Goal: Information Seeking & Learning: Learn about a topic

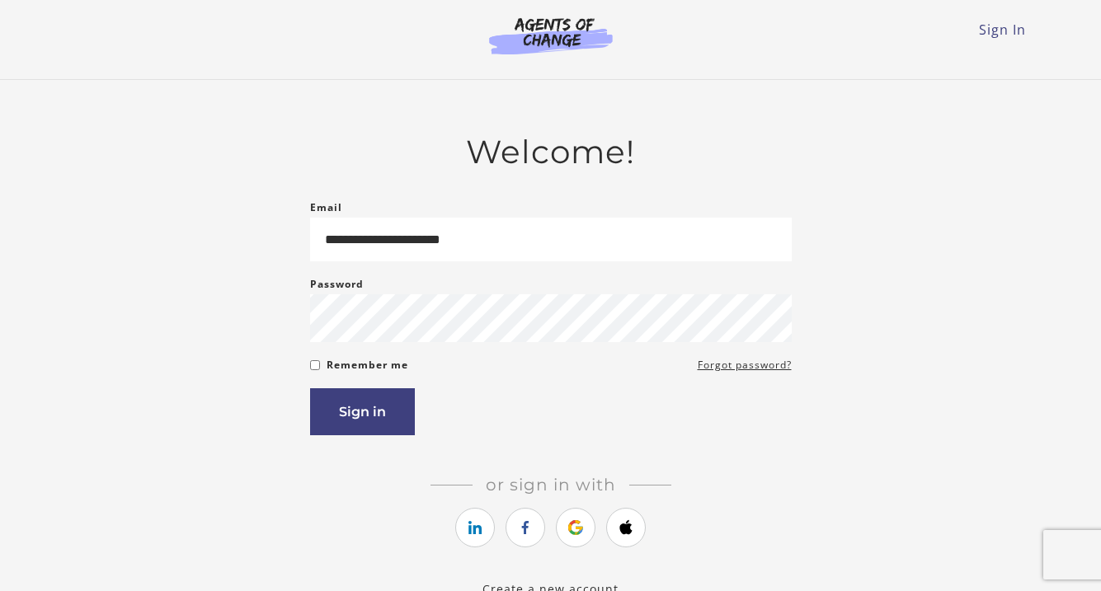
click at [358, 442] on article "**********" at bounding box center [551, 356] width 482 height 446
click at [368, 422] on button "Sign in" at bounding box center [362, 412] width 105 height 47
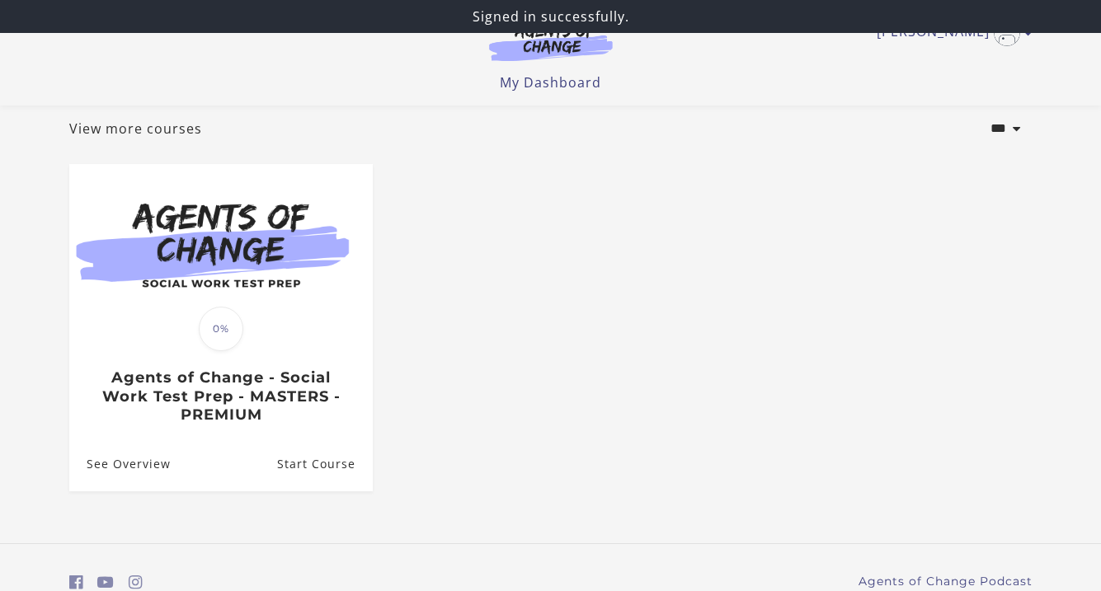
scroll to position [101, 0]
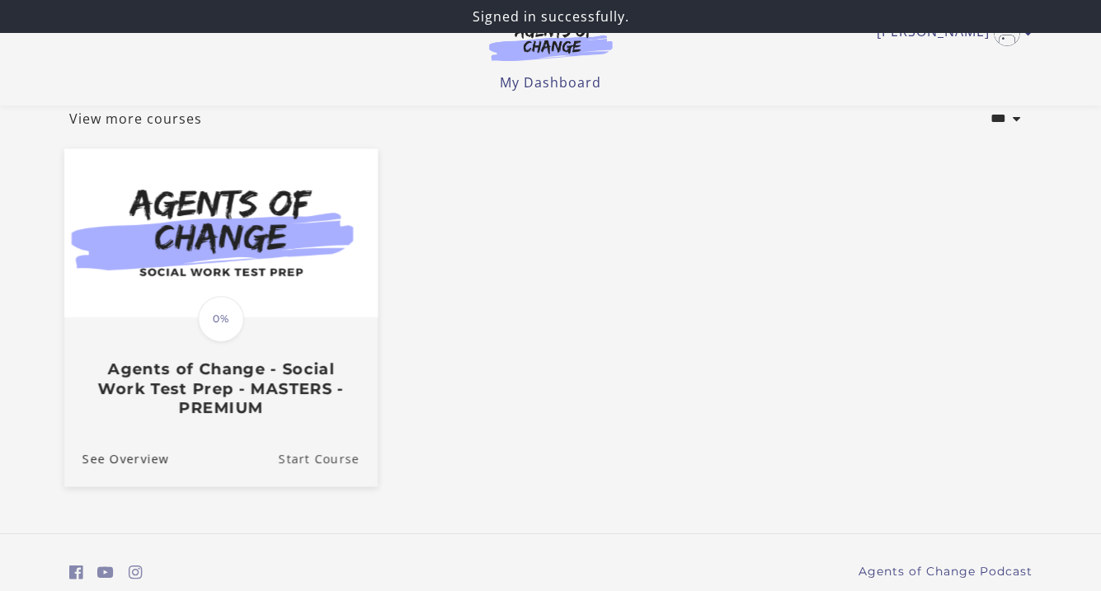
click at [297, 461] on link "Start Course" at bounding box center [327, 458] width 99 height 55
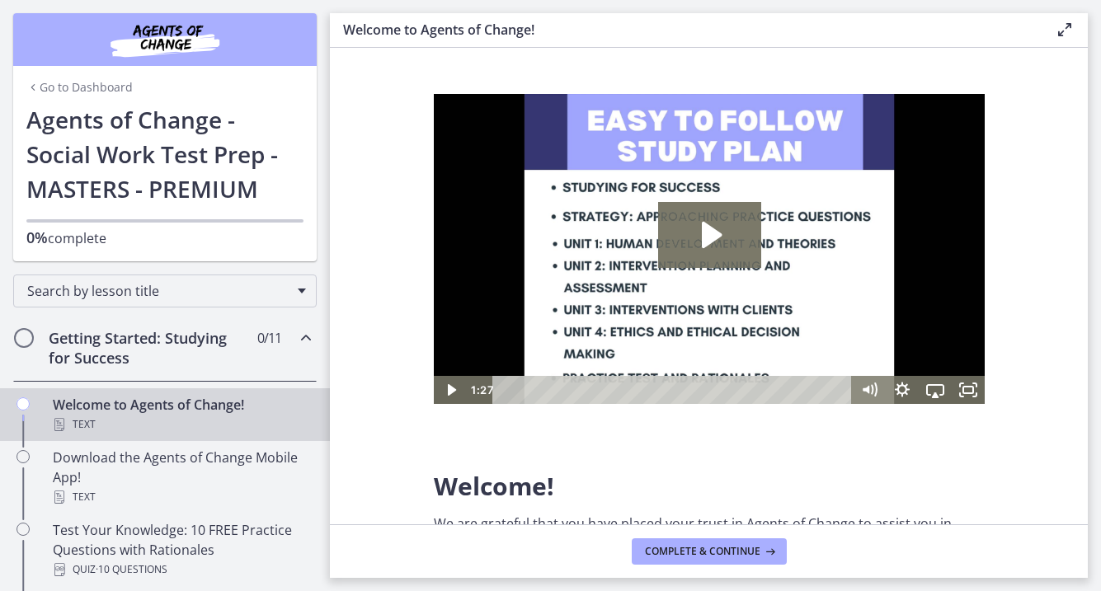
click at [31, 342] on span "Chapters" at bounding box center [24, 338] width 20 height 20
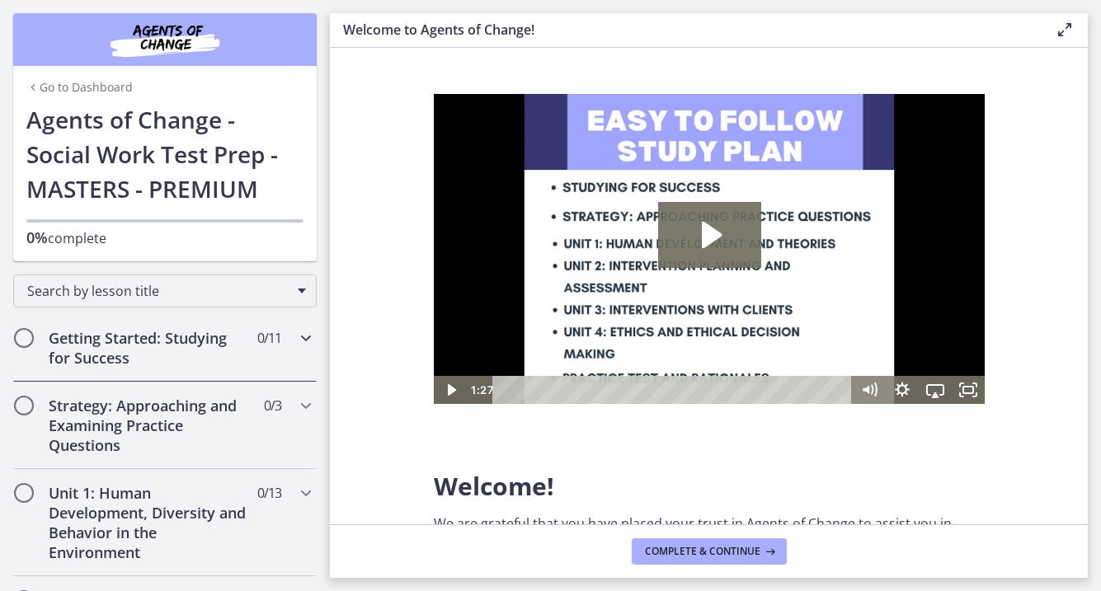
click at [22, 343] on span "Chapters" at bounding box center [24, 338] width 16 height 16
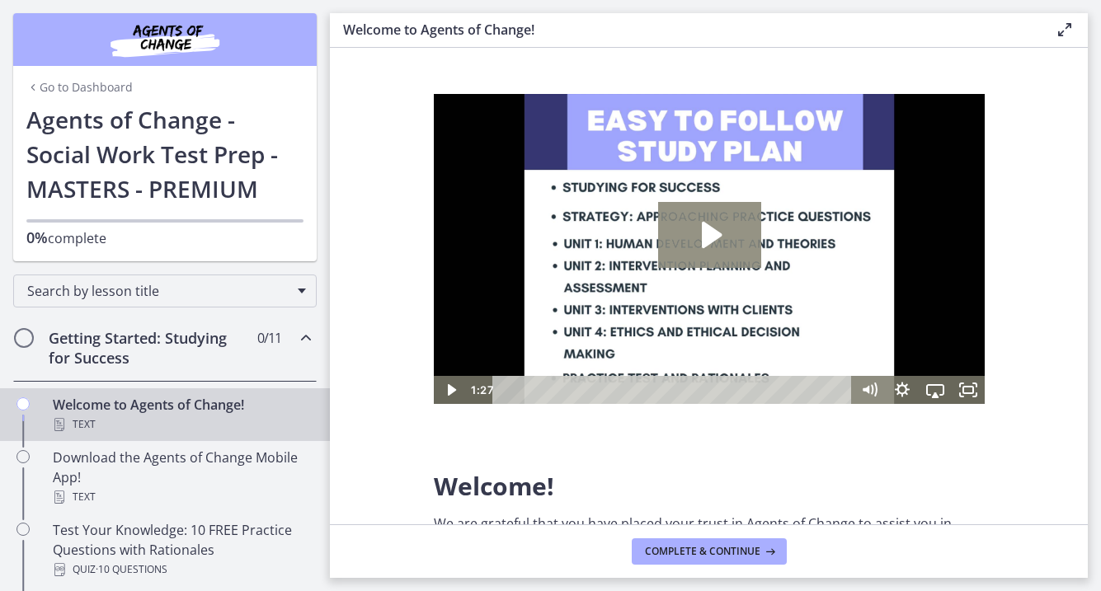
click at [679, 231] on icon "Play Video: c1o6hcmjueu5qasqsu00.mp4" at bounding box center [708, 235] width 103 height 66
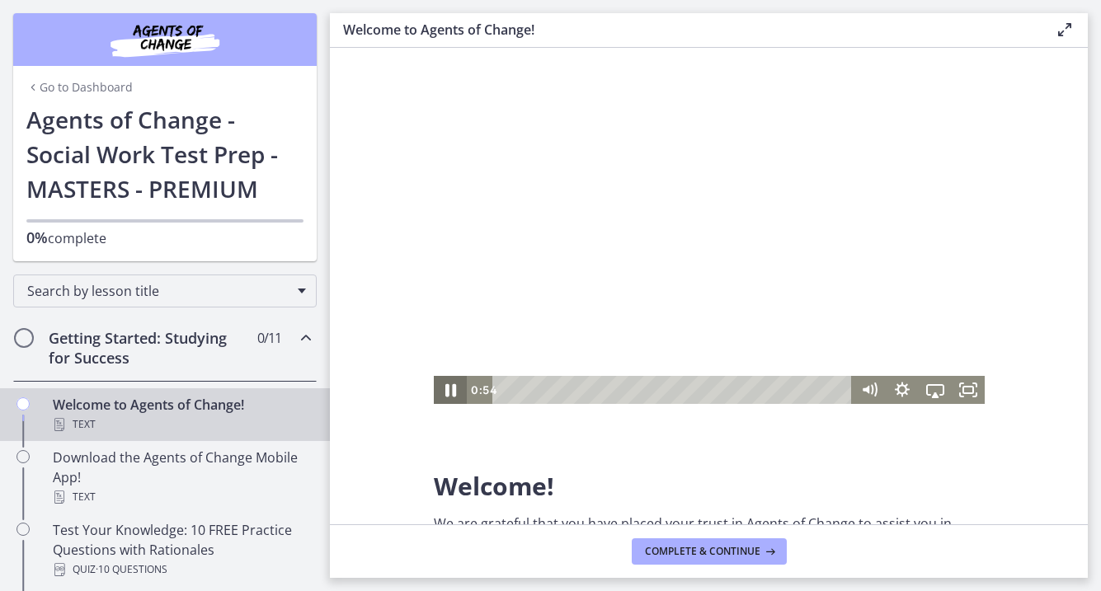
click at [444, 389] on icon "Pause" at bounding box center [450, 390] width 40 height 34
click at [444, 389] on icon "Play Video" at bounding box center [451, 390] width 40 height 34
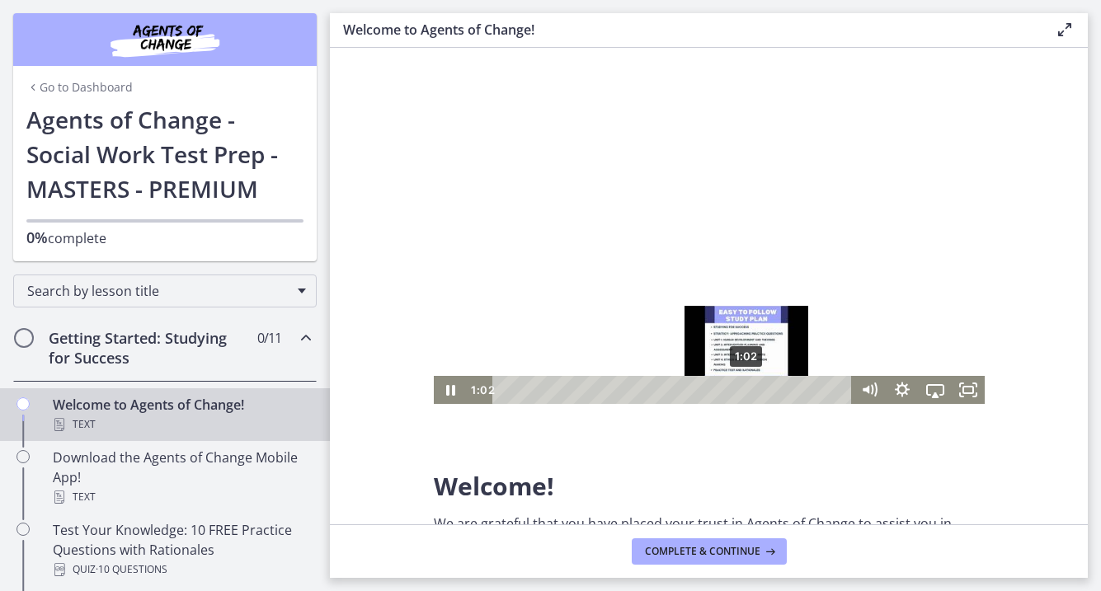
click at [747, 392] on div "1:02" at bounding box center [674, 390] width 340 height 28
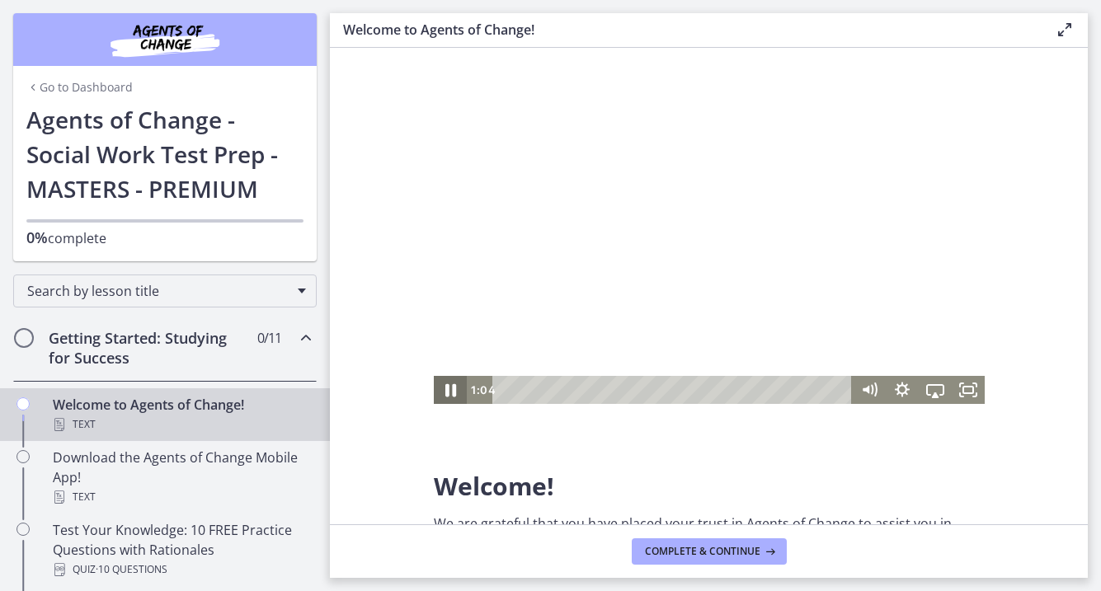
click at [457, 390] on icon "Pause" at bounding box center [450, 390] width 40 height 34
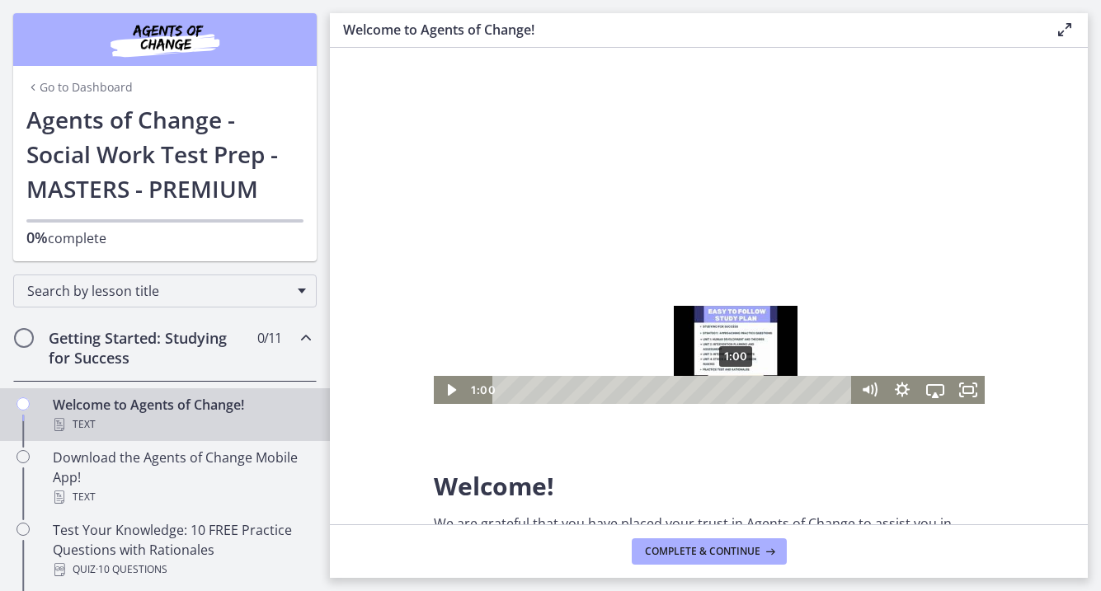
click at [736, 386] on div "1:00" at bounding box center [674, 390] width 340 height 28
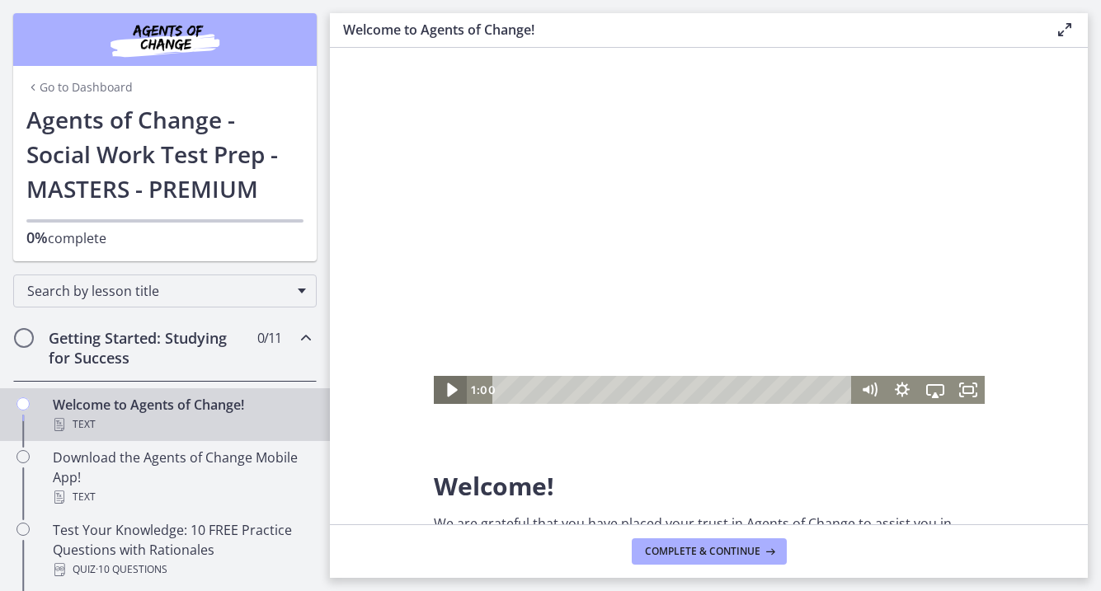
click at [453, 390] on icon "Play Video" at bounding box center [451, 390] width 10 height 14
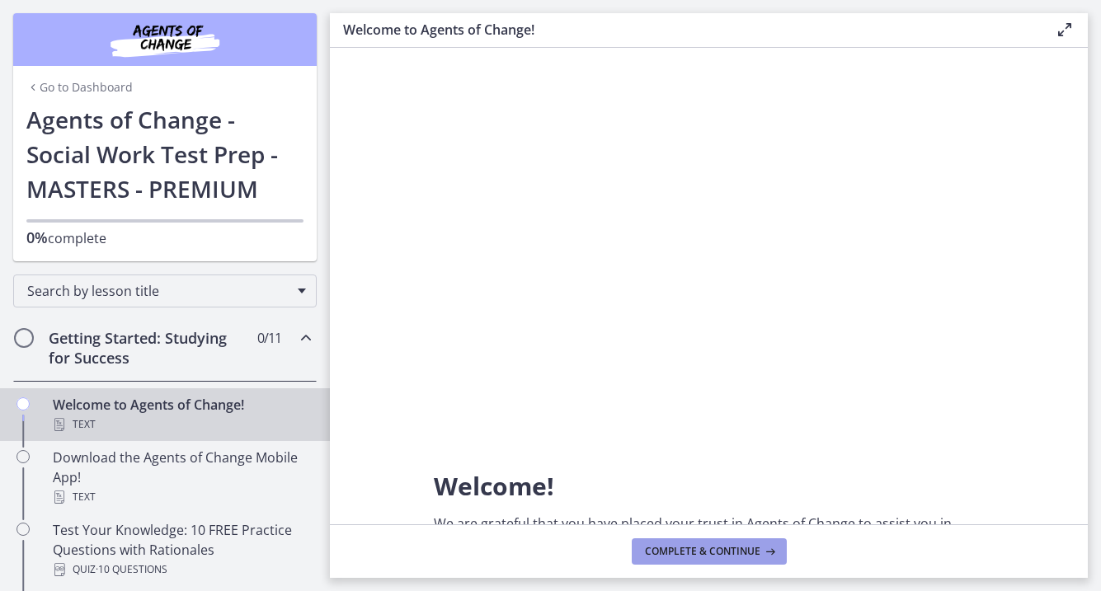
click at [742, 554] on span "Complete & continue" at bounding box center [702, 551] width 115 height 13
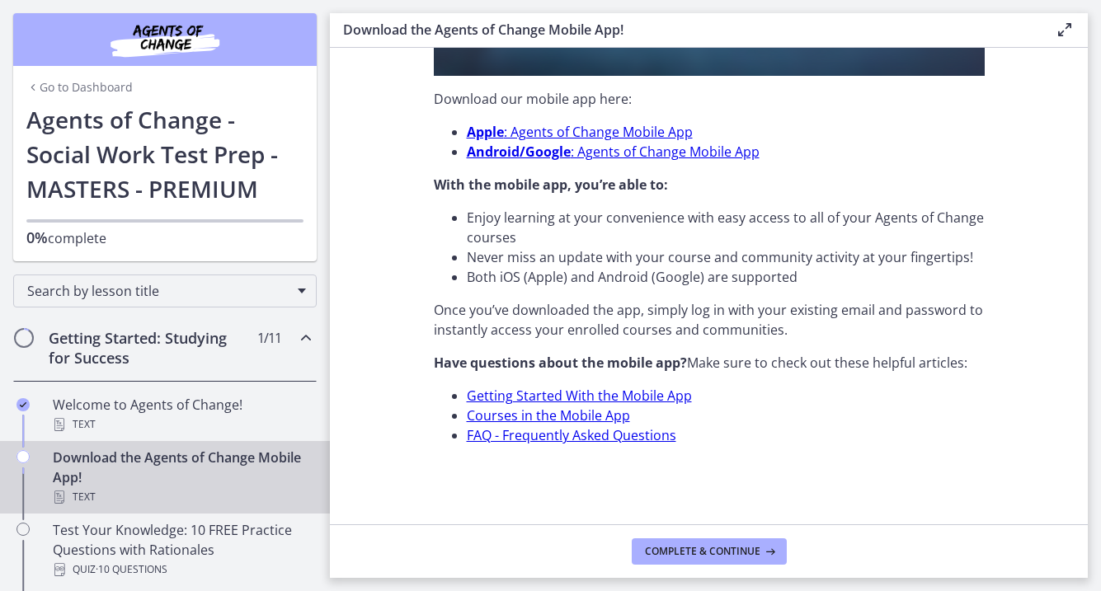
scroll to position [533, 0]
click at [742, 552] on span "Complete & continue" at bounding box center [702, 551] width 115 height 13
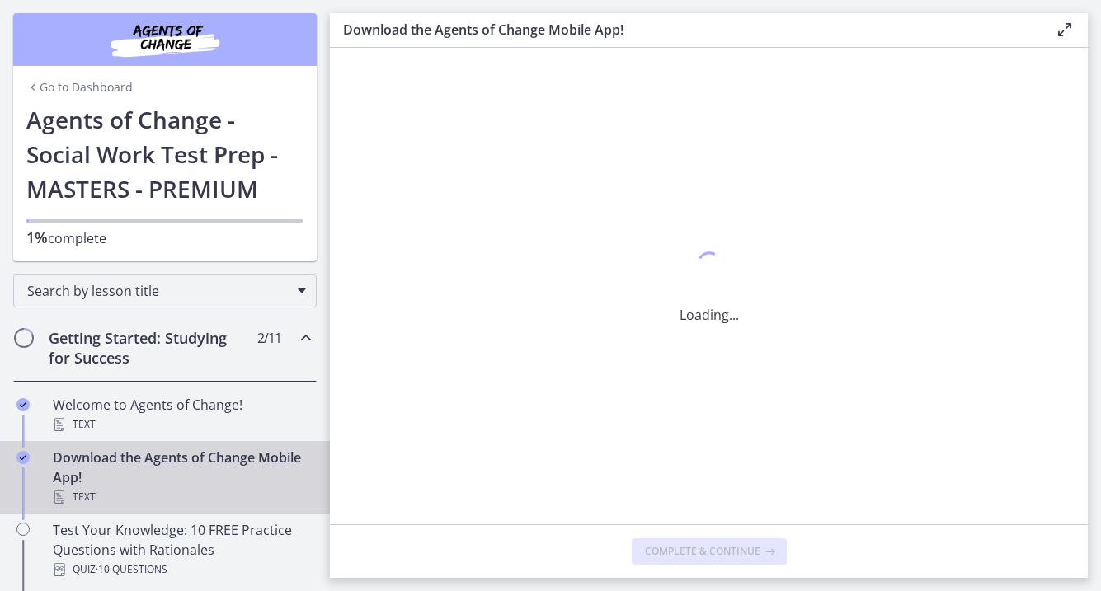
scroll to position [0, 0]
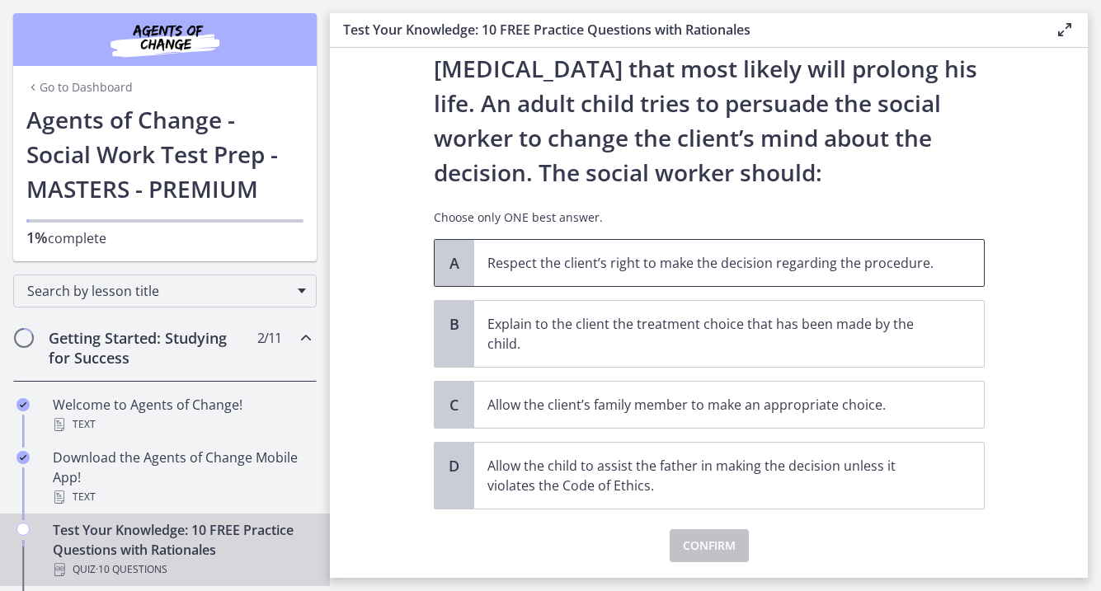
scroll to position [156, 0]
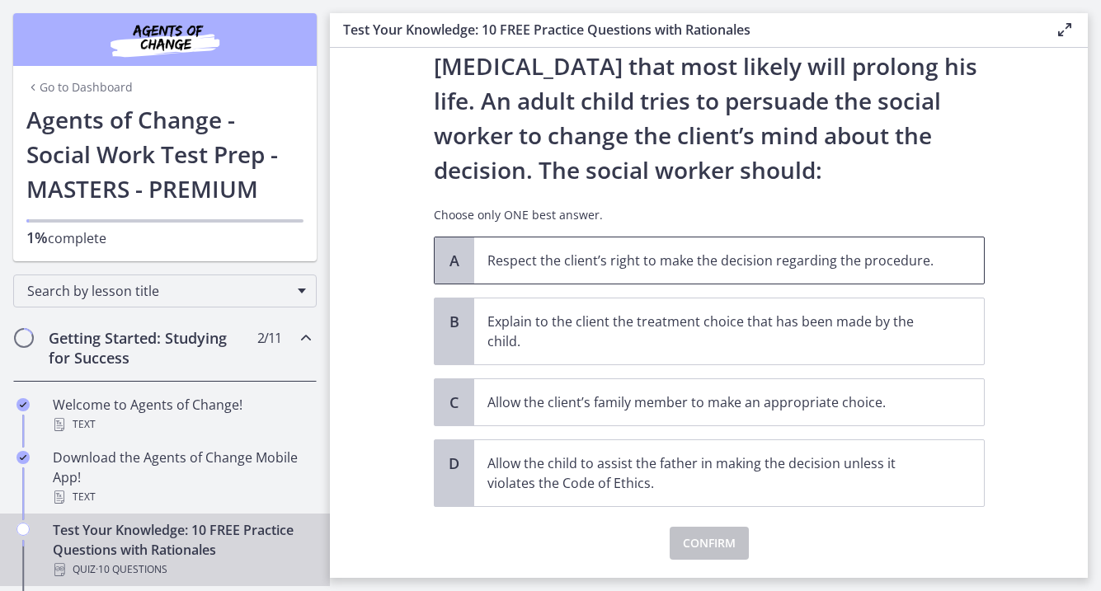
click at [642, 271] on span "Respect the client’s right to make the decision regarding the procedure." at bounding box center [729, 261] width 510 height 46
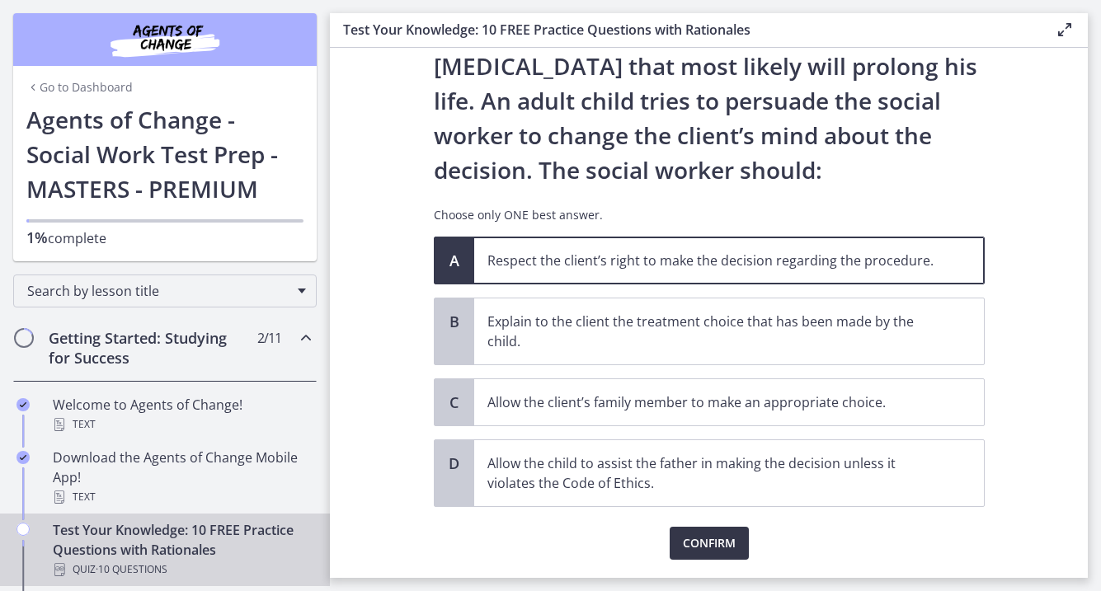
click at [718, 537] on span "Confirm" at bounding box center [709, 544] width 53 height 20
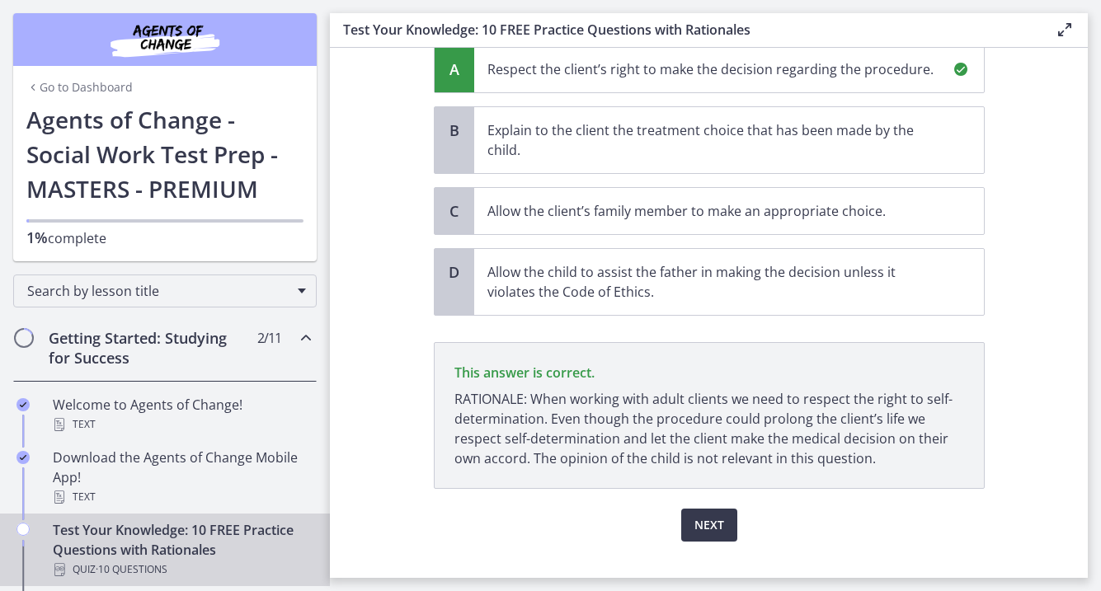
scroll to position [377, 0]
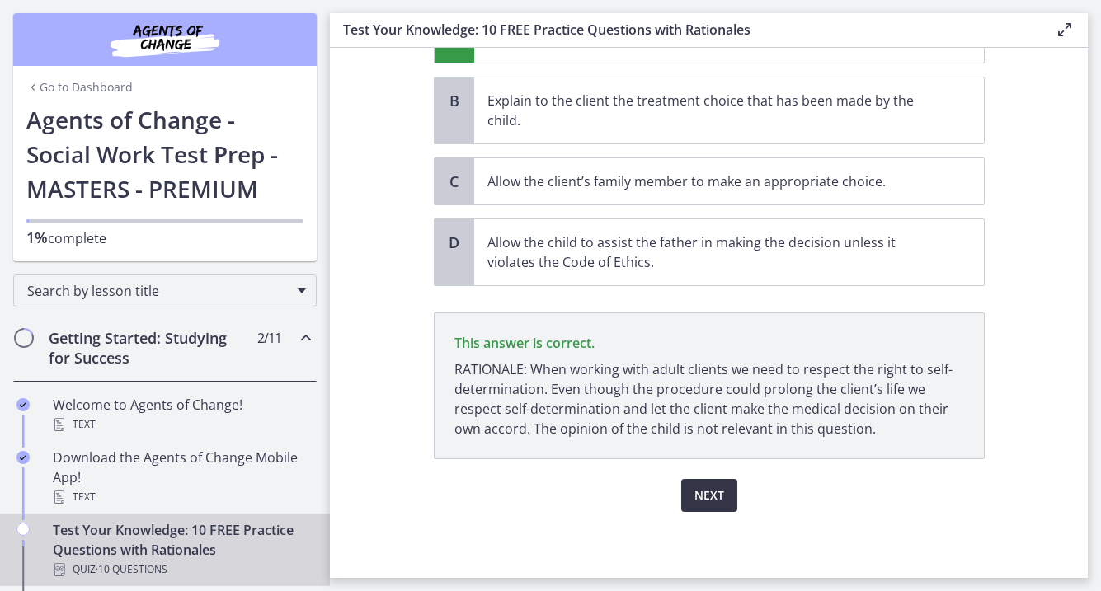
click at [695, 504] on span "Next" at bounding box center [710, 496] width 30 height 20
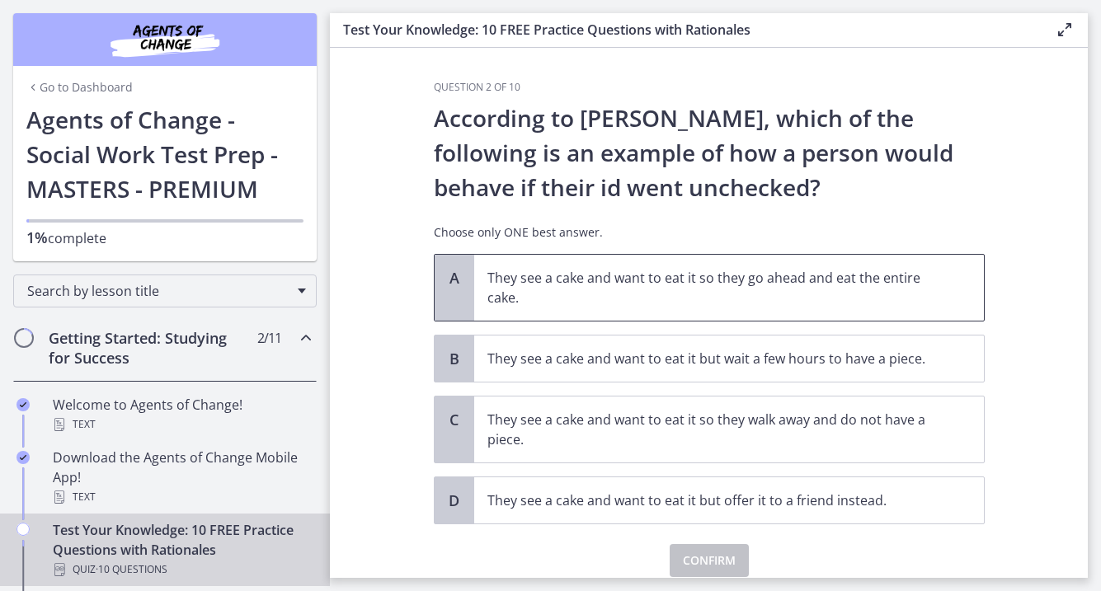
click at [765, 280] on p "They see a cake and want to eat it so they go ahead and eat the entire cake." at bounding box center [713, 288] width 450 height 40
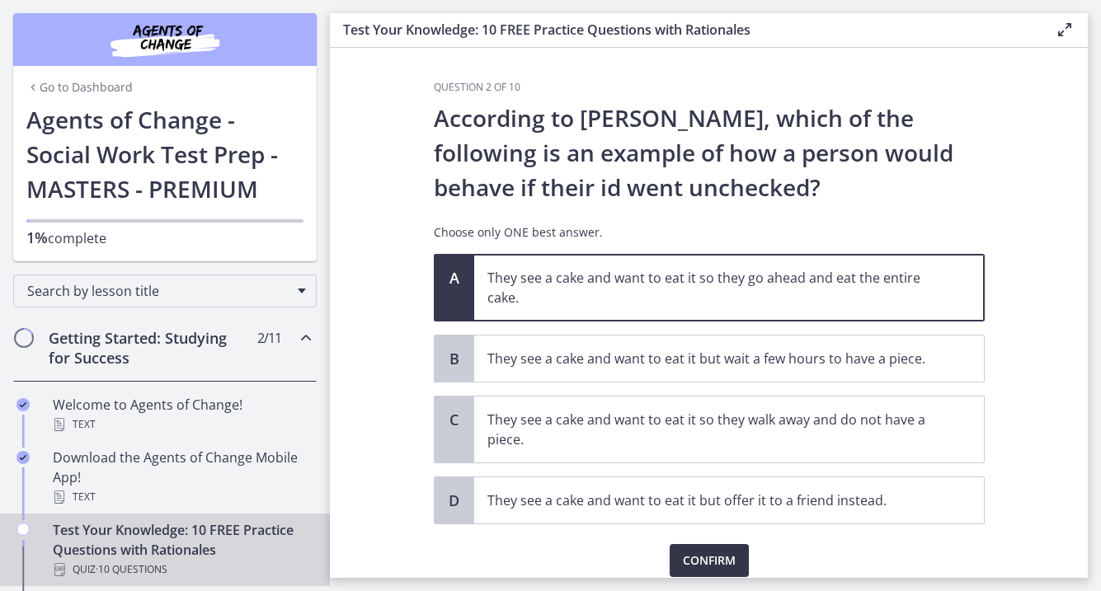
click at [690, 554] on span "Confirm" at bounding box center [709, 561] width 53 height 20
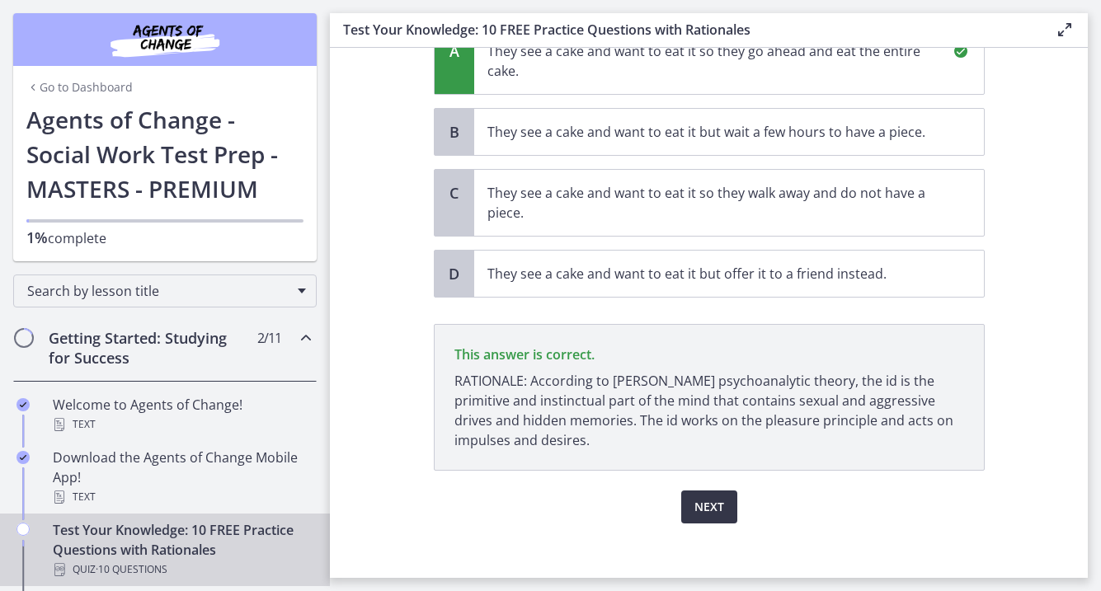
scroll to position [238, 0]
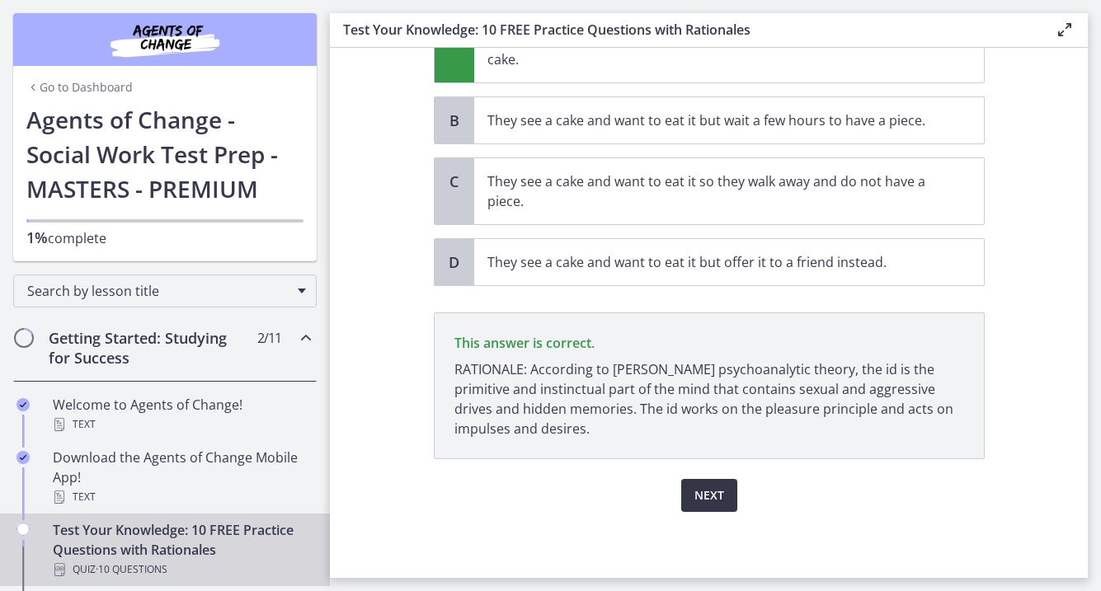
click at [709, 495] on span "Next" at bounding box center [710, 496] width 30 height 20
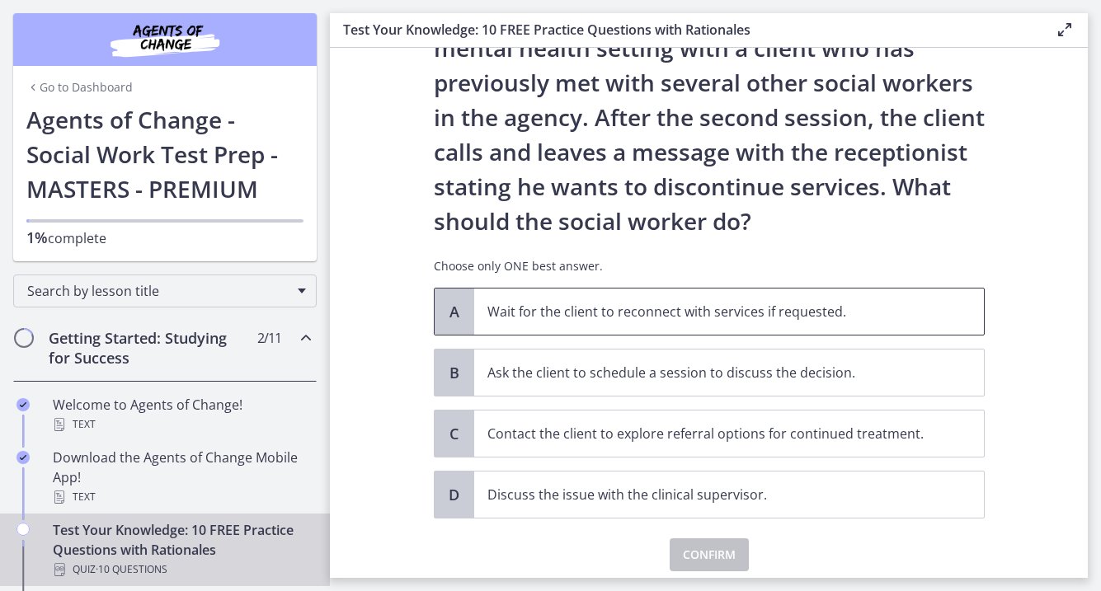
scroll to position [110, 0]
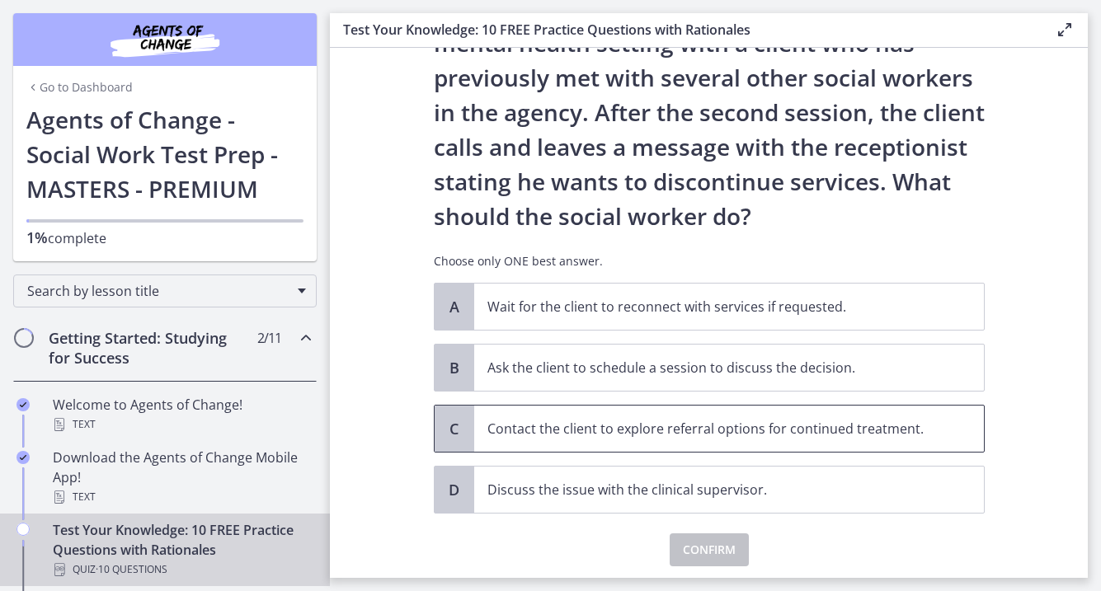
click at [714, 441] on span "Contact the client to explore referral options for continued treatment." at bounding box center [729, 429] width 510 height 46
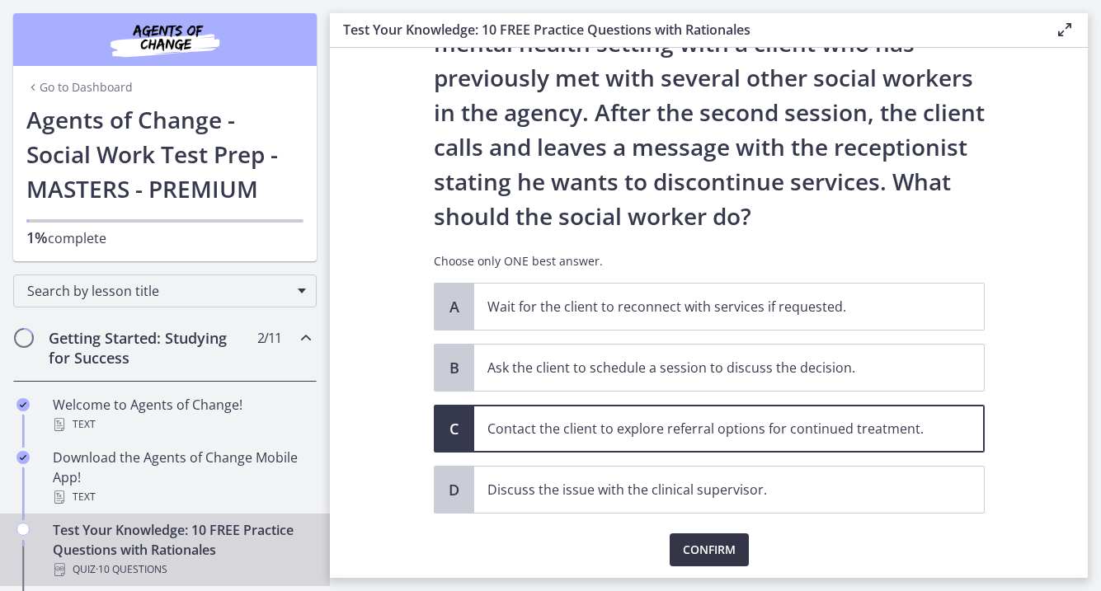
click at [737, 551] on button "Confirm" at bounding box center [709, 550] width 79 height 33
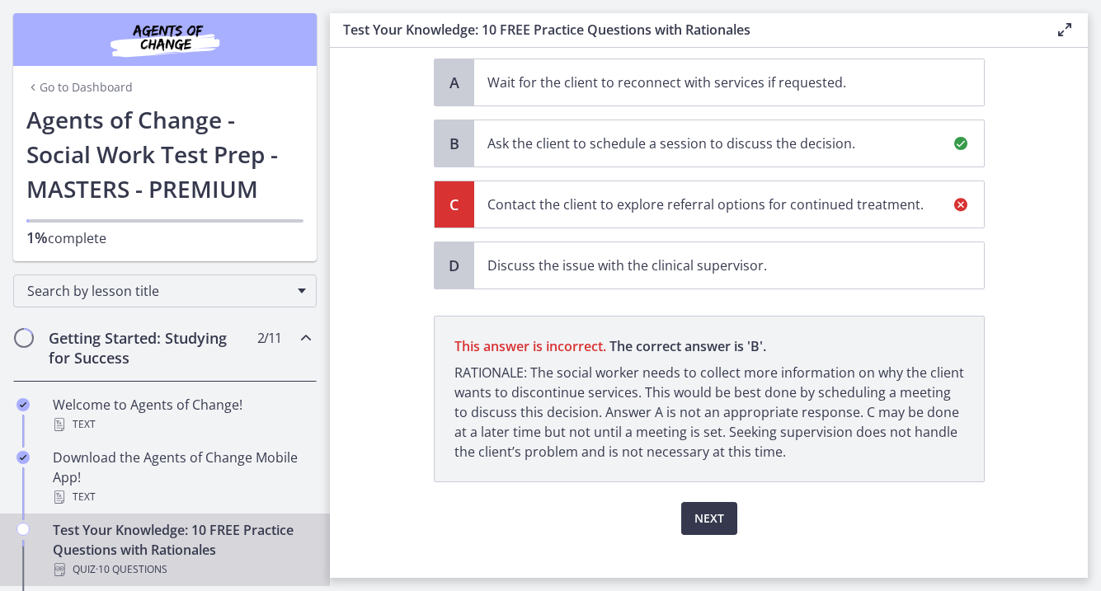
scroll to position [323, 0]
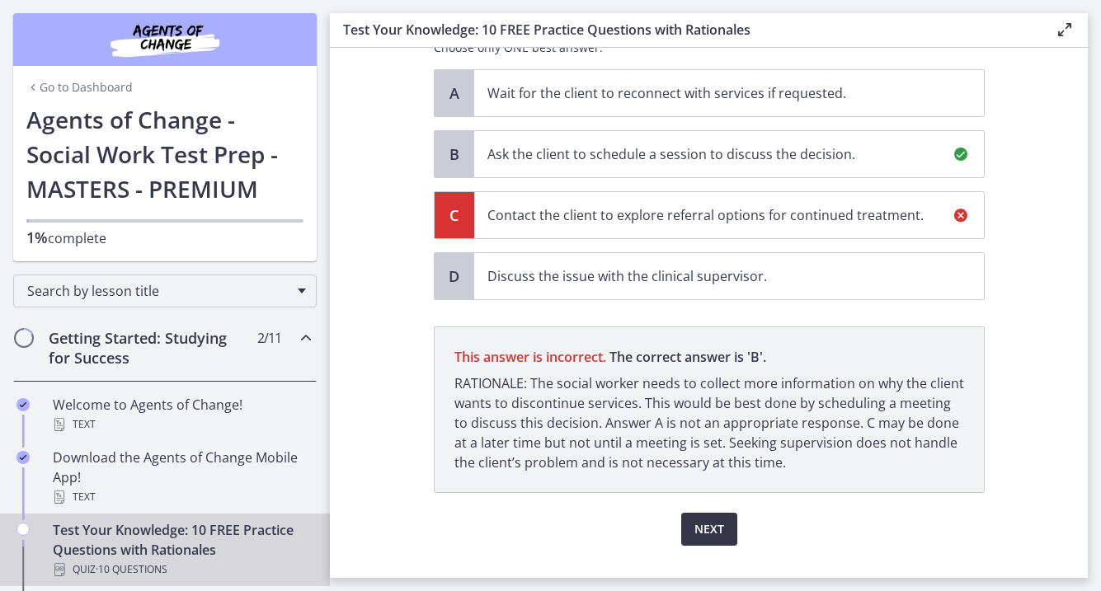
click at [721, 531] on span "Next" at bounding box center [710, 530] width 30 height 20
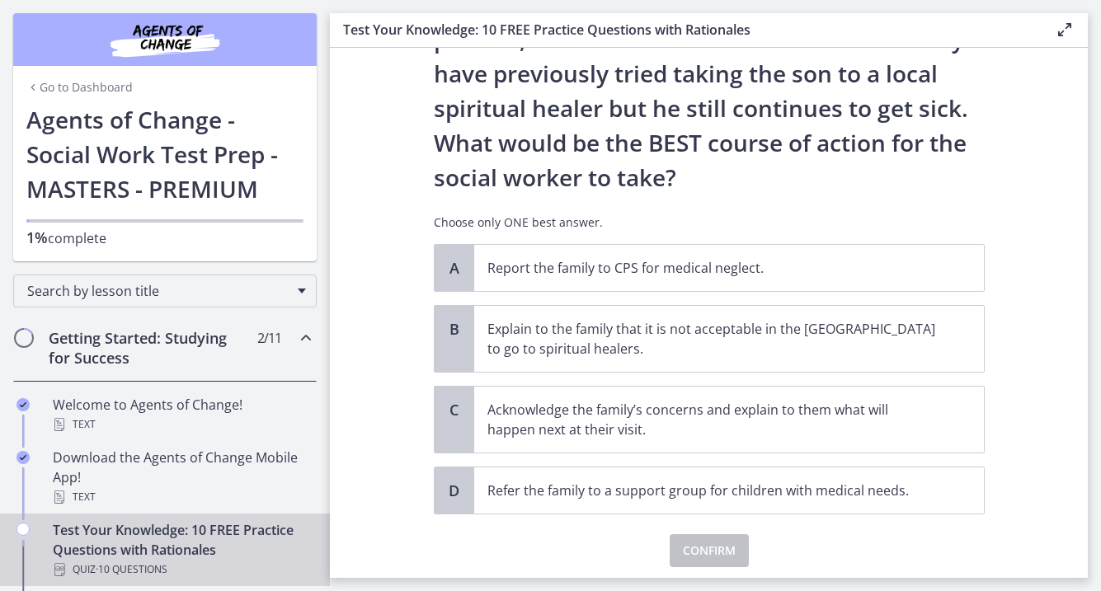
scroll to position [288, 0]
click at [639, 425] on p "Acknowledge the family’s concerns and explain to them what will happen next at …" at bounding box center [713, 419] width 450 height 40
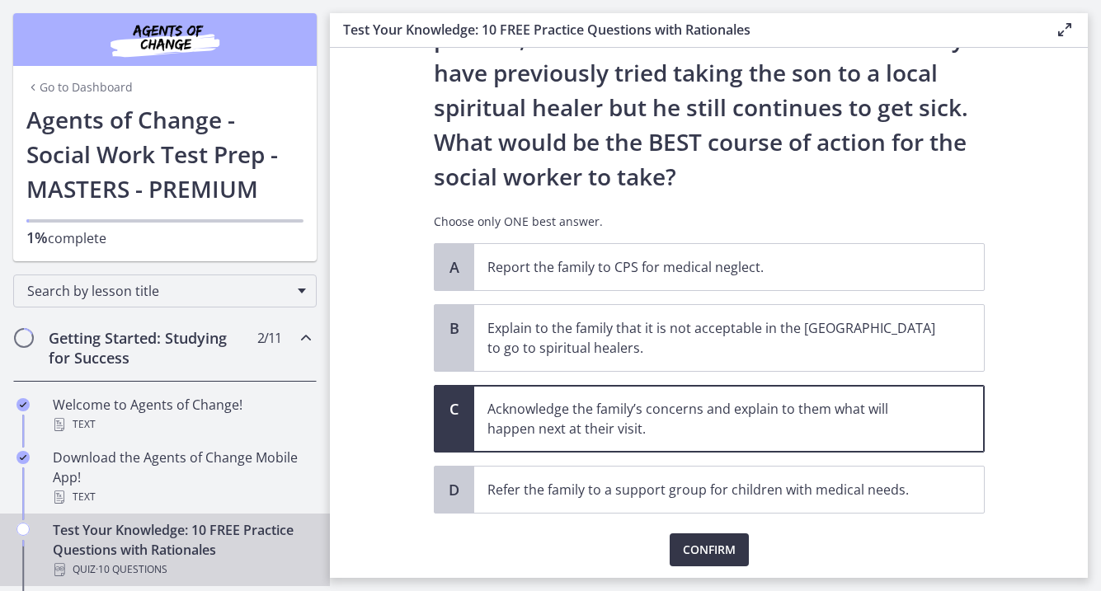
click at [686, 553] on span "Confirm" at bounding box center [709, 550] width 53 height 20
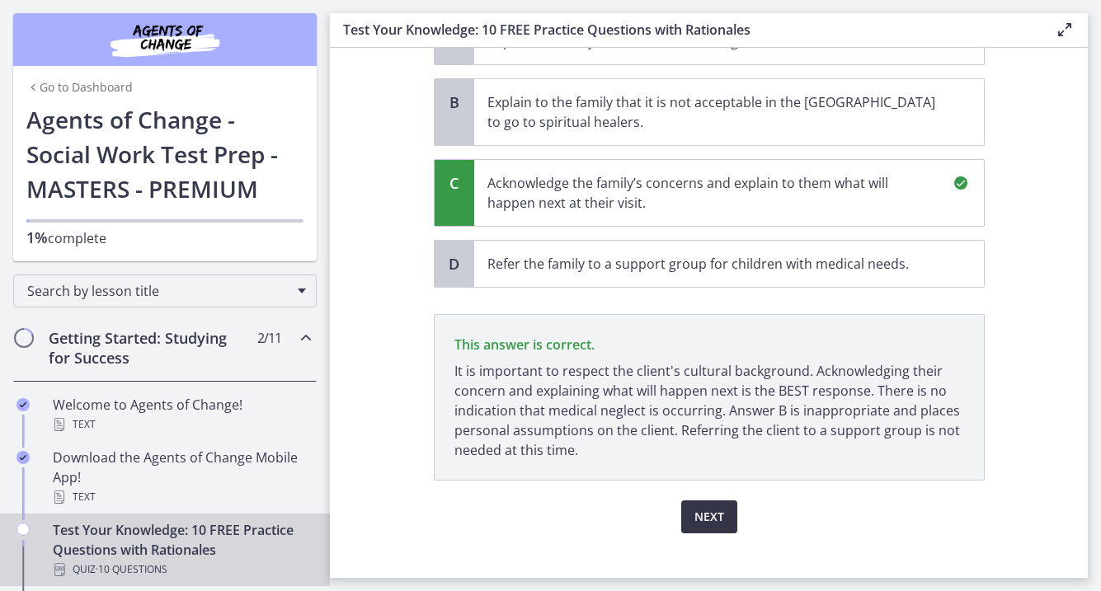
scroll to position [535, 0]
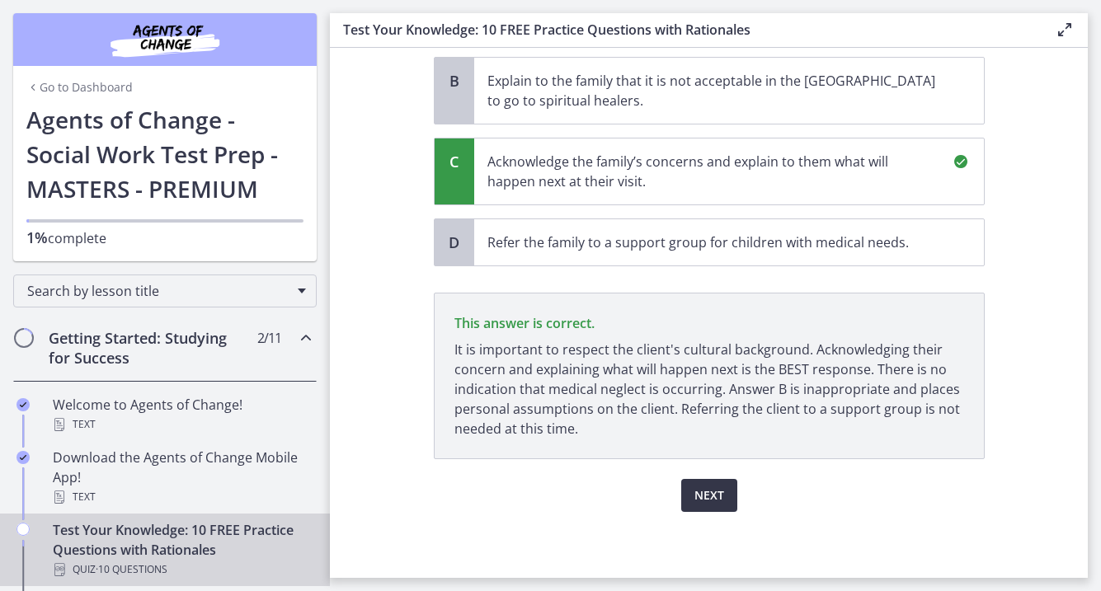
click at [715, 488] on span "Next" at bounding box center [710, 496] width 30 height 20
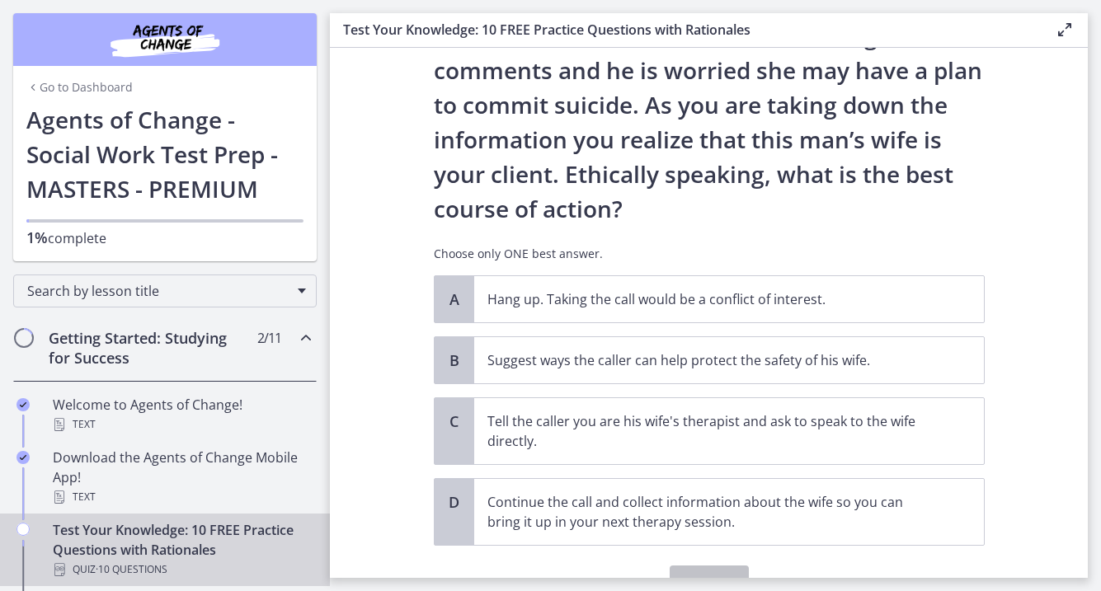
scroll to position [154, 0]
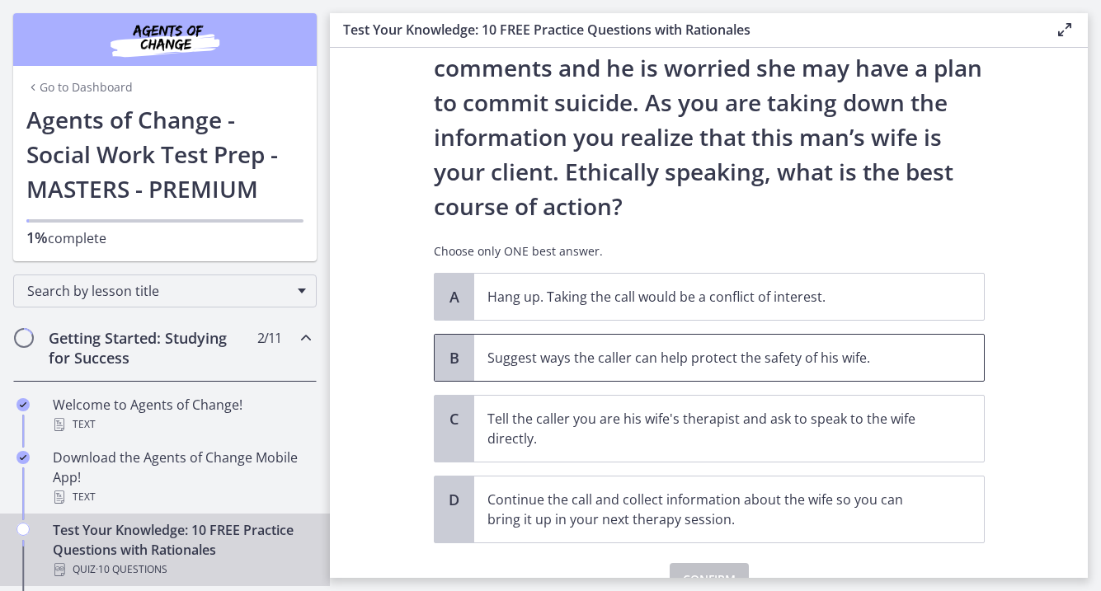
click at [727, 370] on span "Suggest ways the caller can help protect the safety of his wife." at bounding box center [729, 358] width 510 height 46
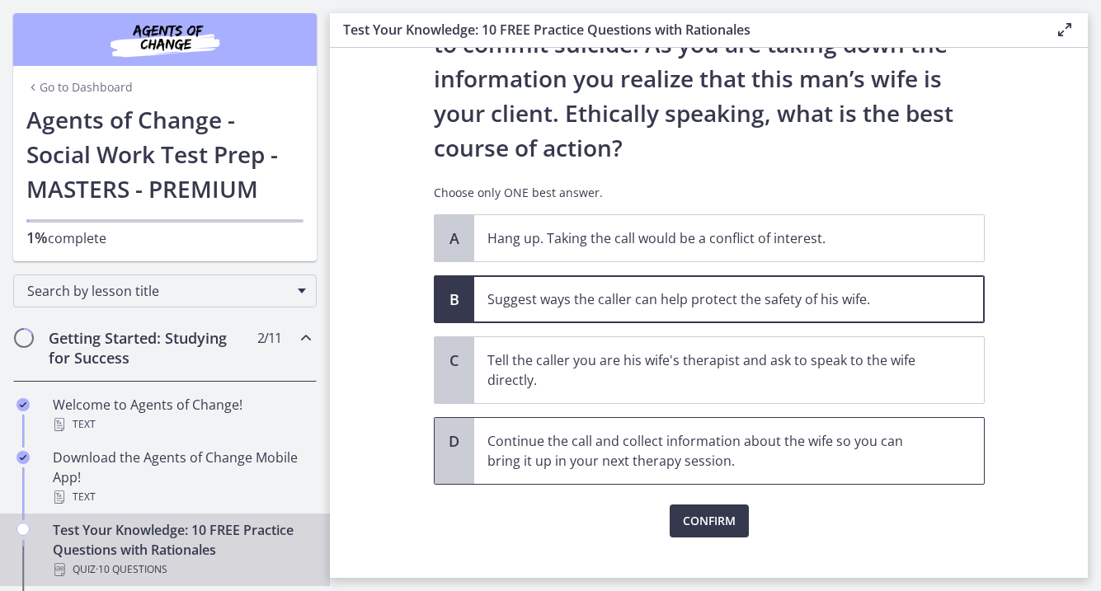
scroll to position [227, 0]
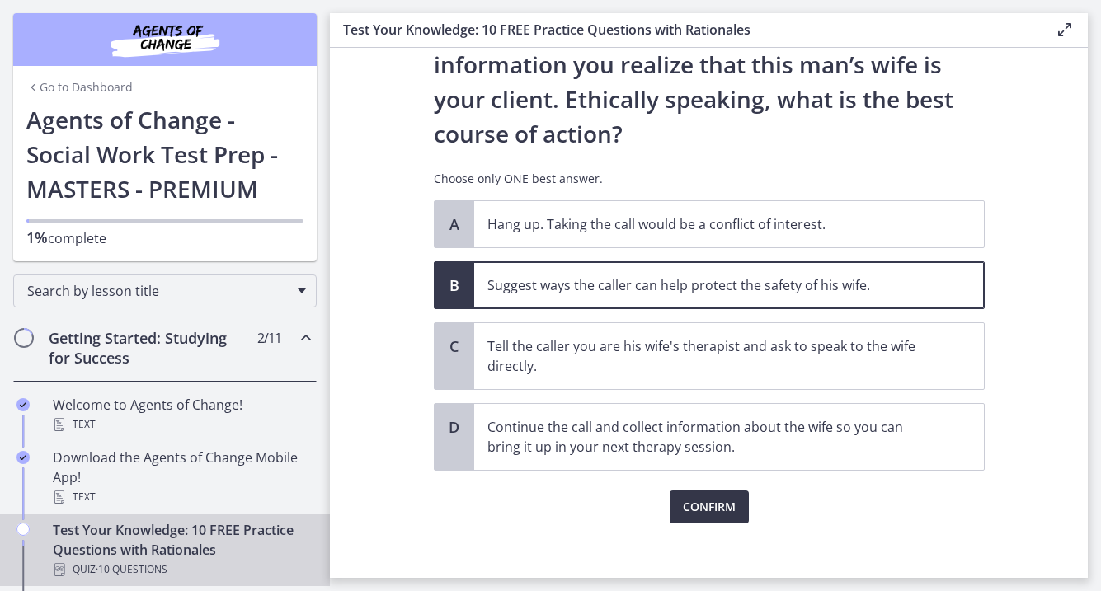
click at [705, 505] on span "Confirm" at bounding box center [709, 507] width 53 height 20
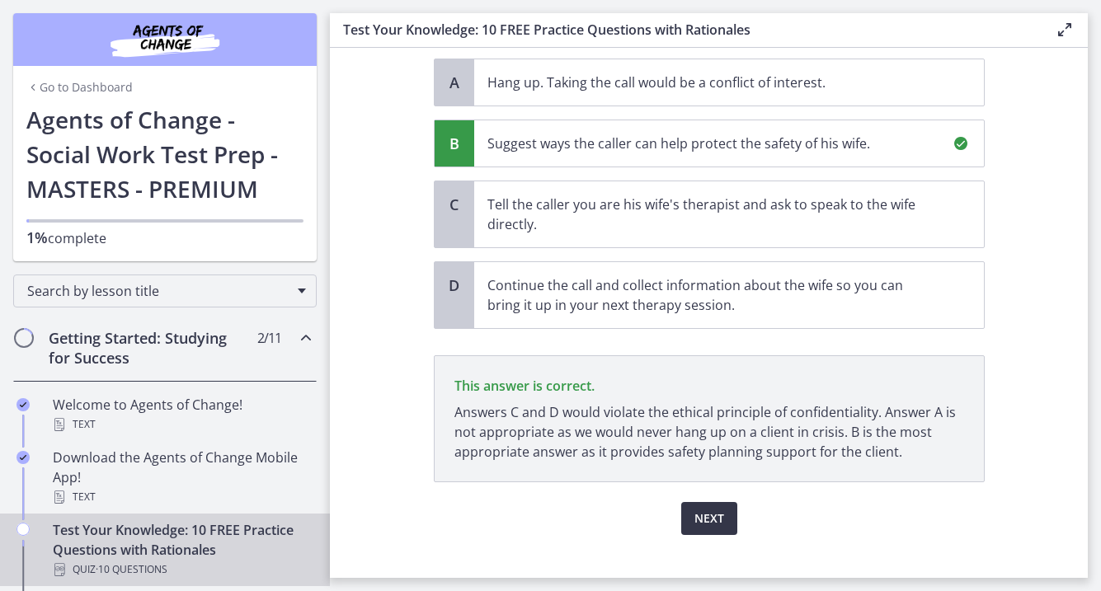
scroll to position [392, 0]
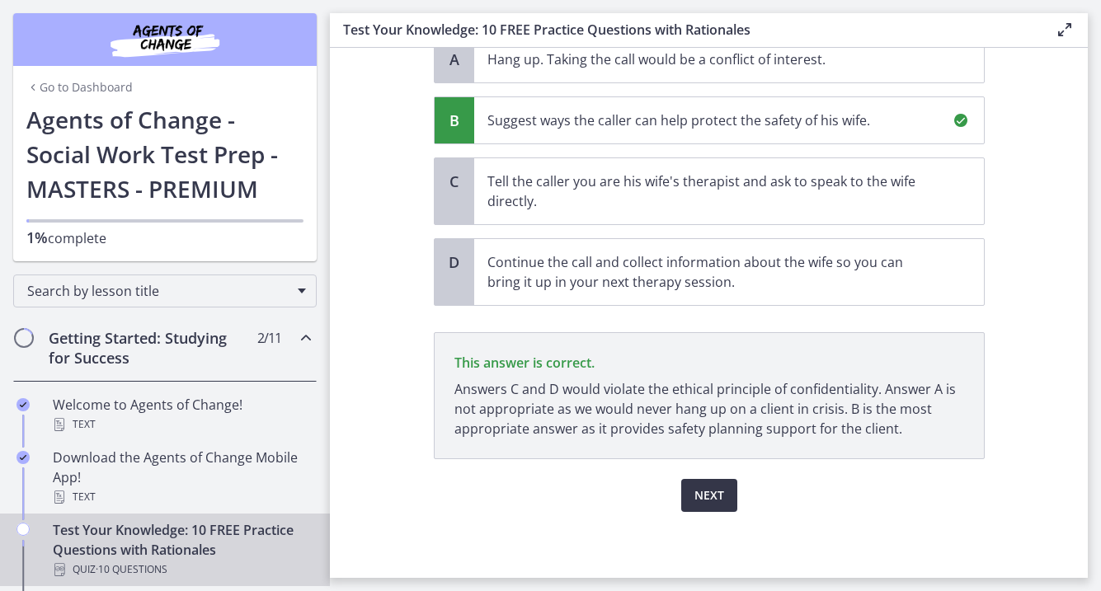
click at [709, 492] on span "Next" at bounding box center [710, 496] width 30 height 20
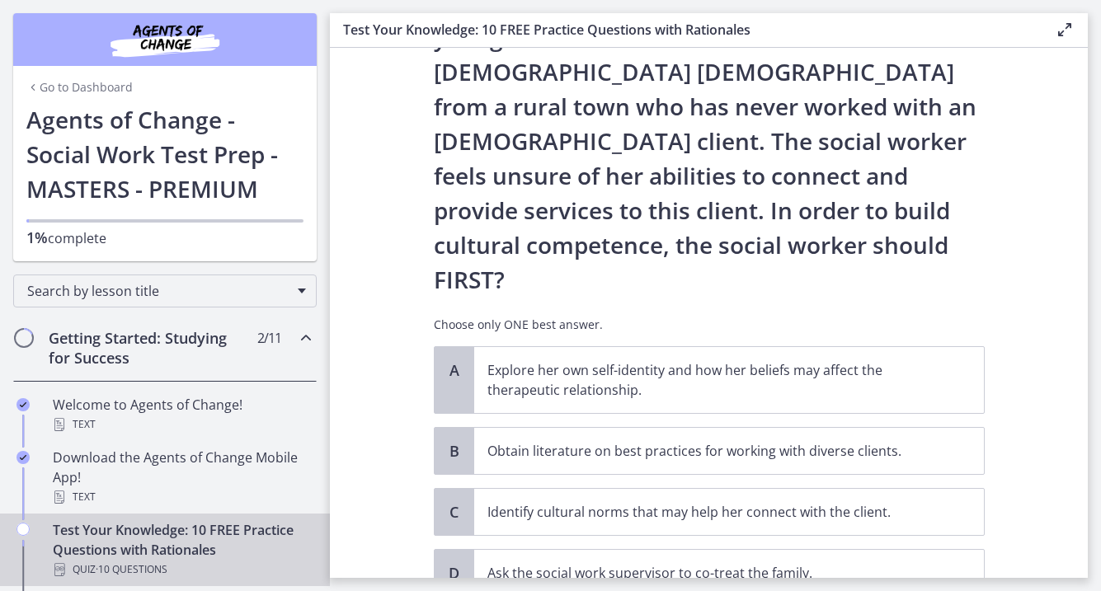
scroll to position [186, 0]
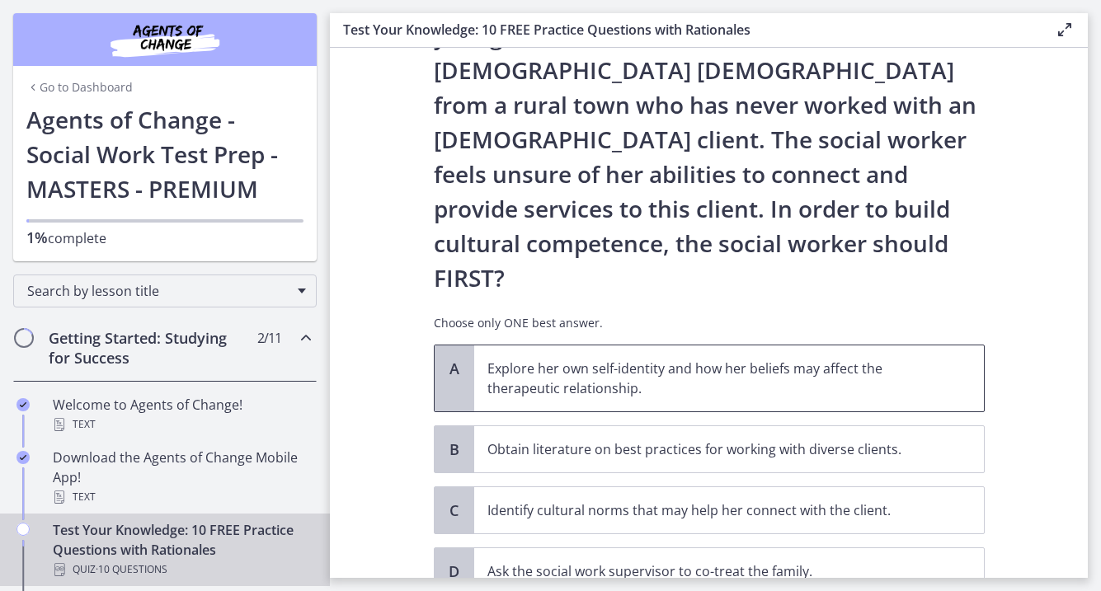
click at [773, 359] on p "Explore her own self-identity and how her beliefs may affect the therapeutic re…" at bounding box center [713, 379] width 450 height 40
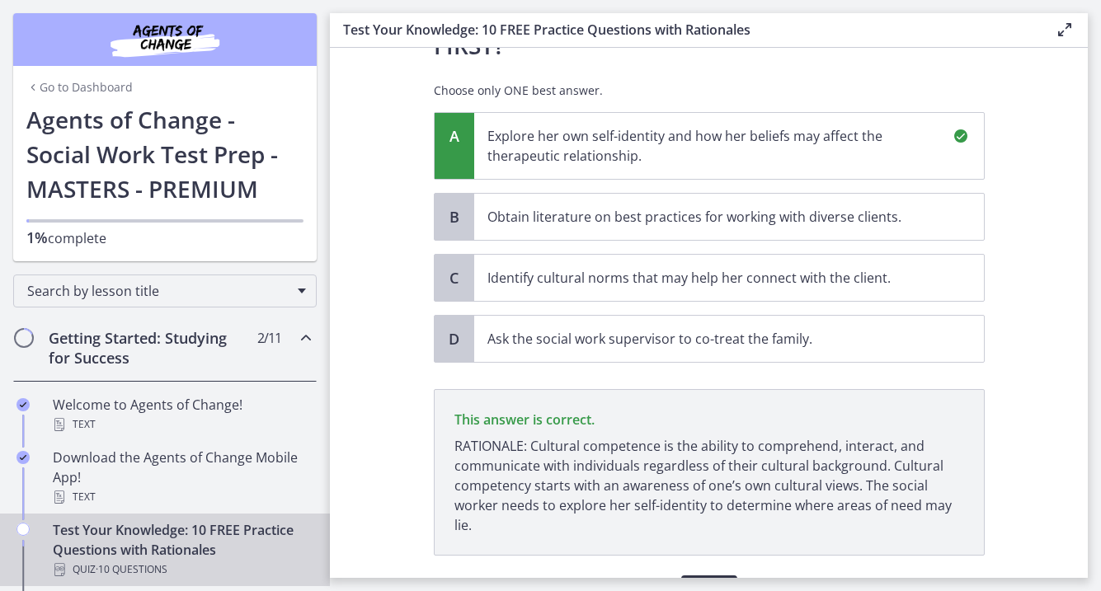
scroll to position [446, 0]
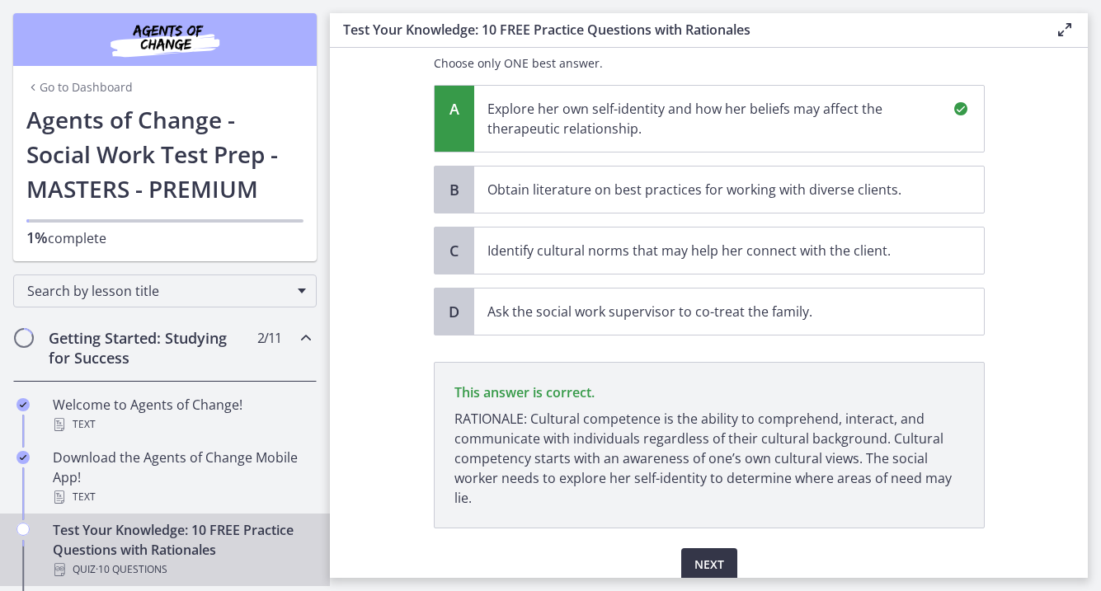
click at [728, 549] on button "Next" at bounding box center [709, 565] width 56 height 33
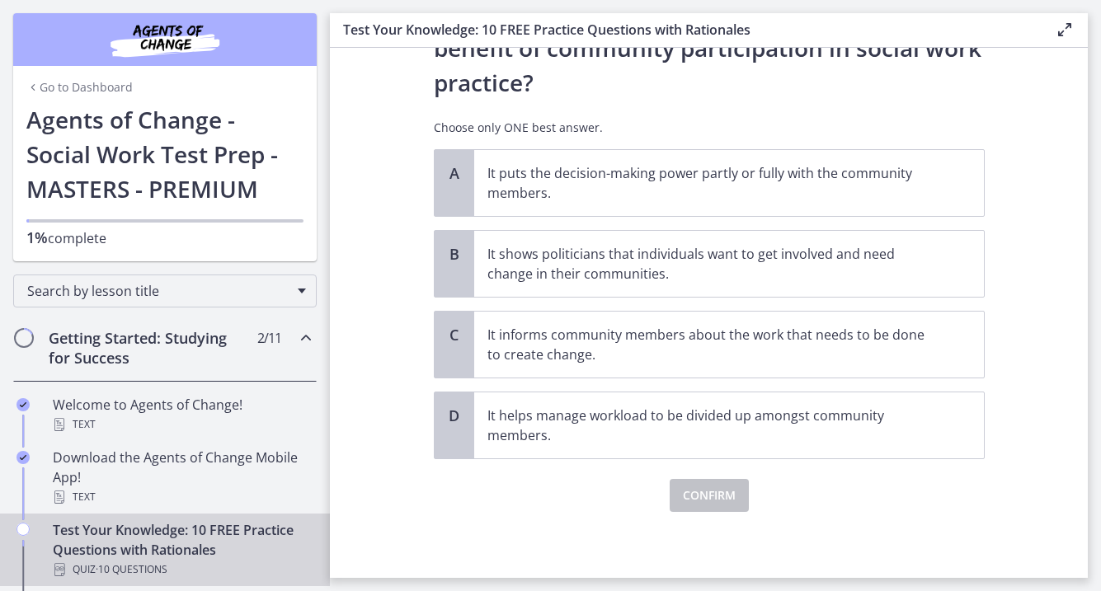
scroll to position [0, 0]
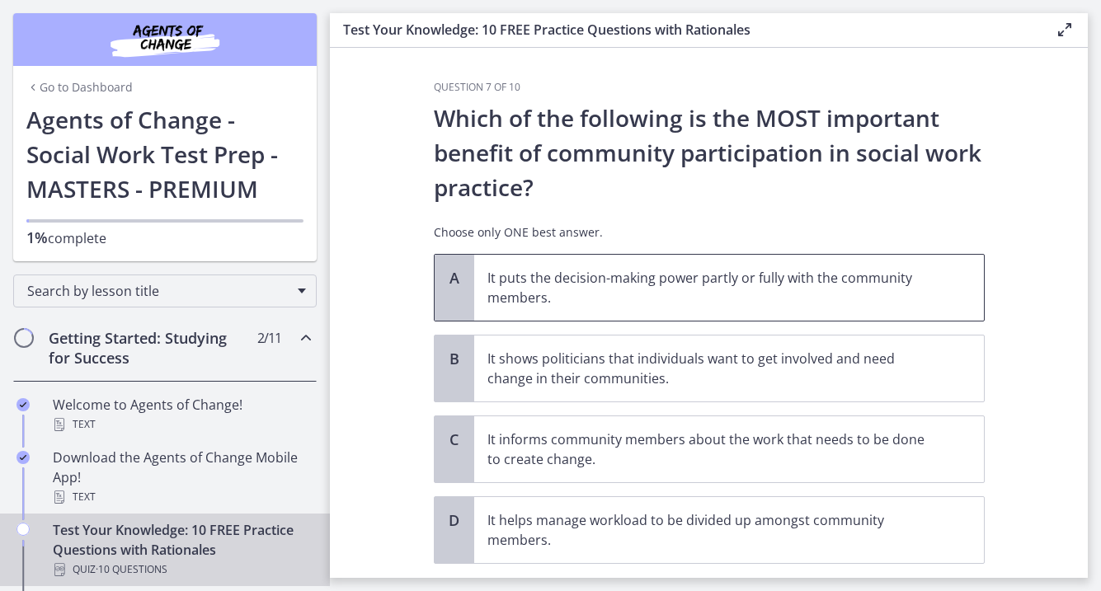
click at [643, 313] on span "It puts the decision-making power partly or fully with the community members." at bounding box center [729, 288] width 510 height 66
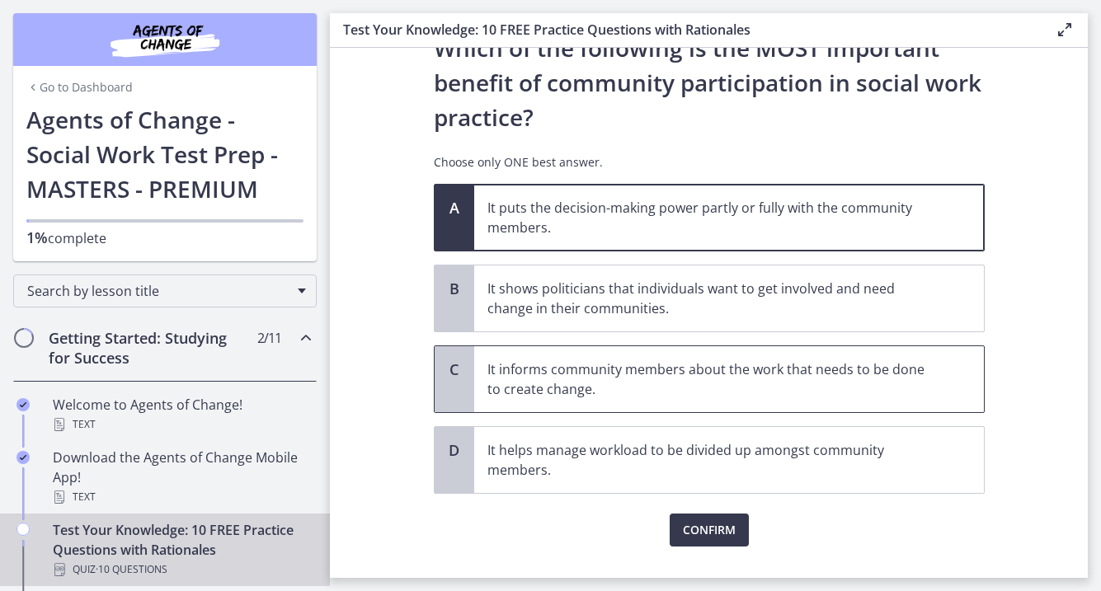
scroll to position [85, 0]
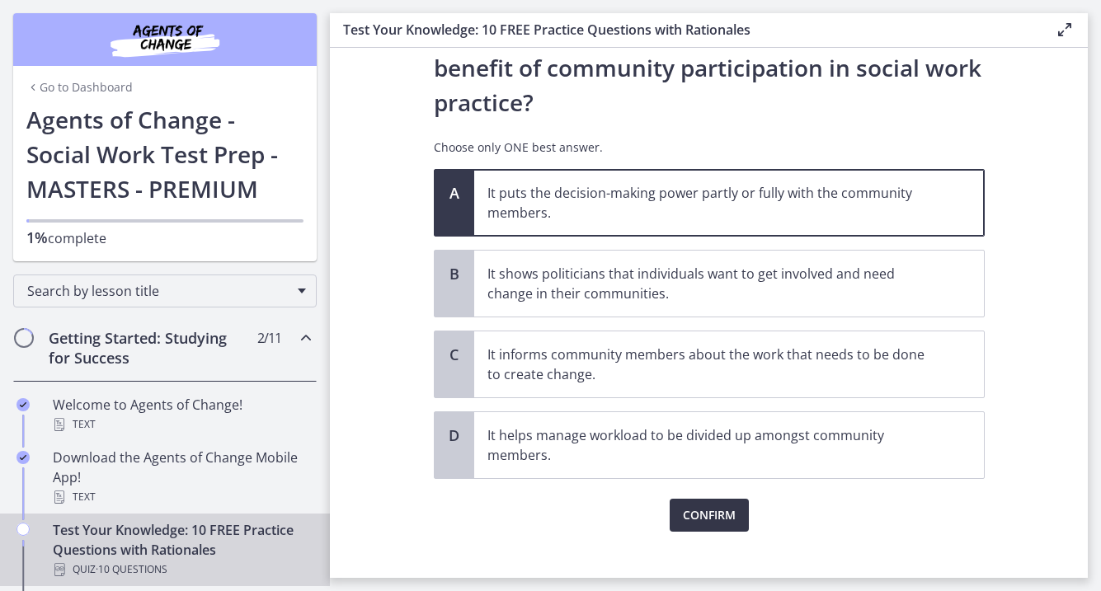
click at [702, 510] on span "Confirm" at bounding box center [709, 516] width 53 height 20
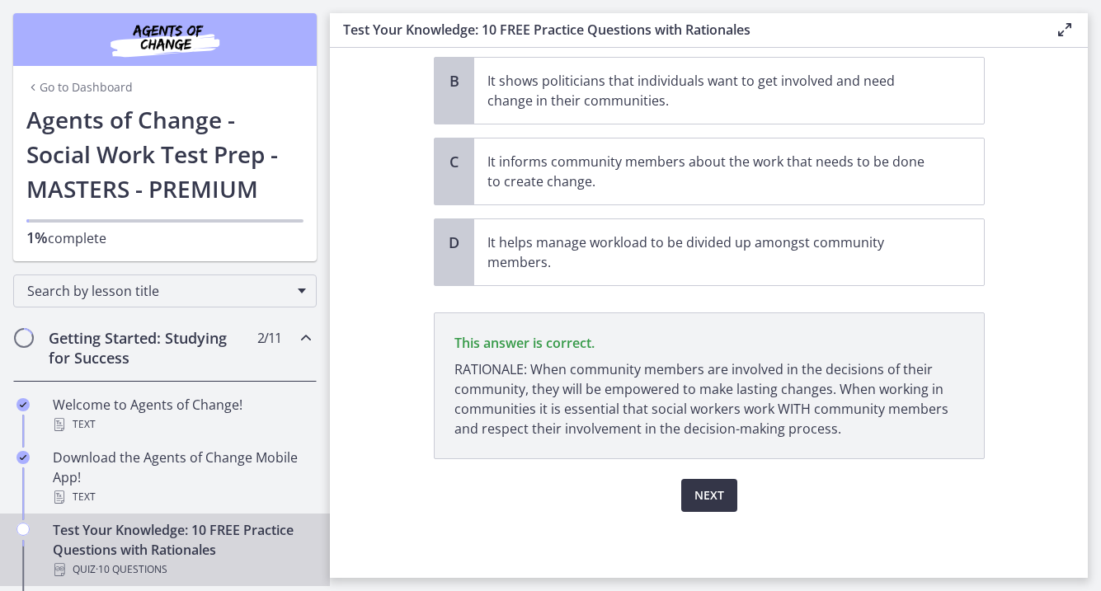
scroll to position [278, 0]
click at [714, 498] on span "Next" at bounding box center [710, 496] width 30 height 20
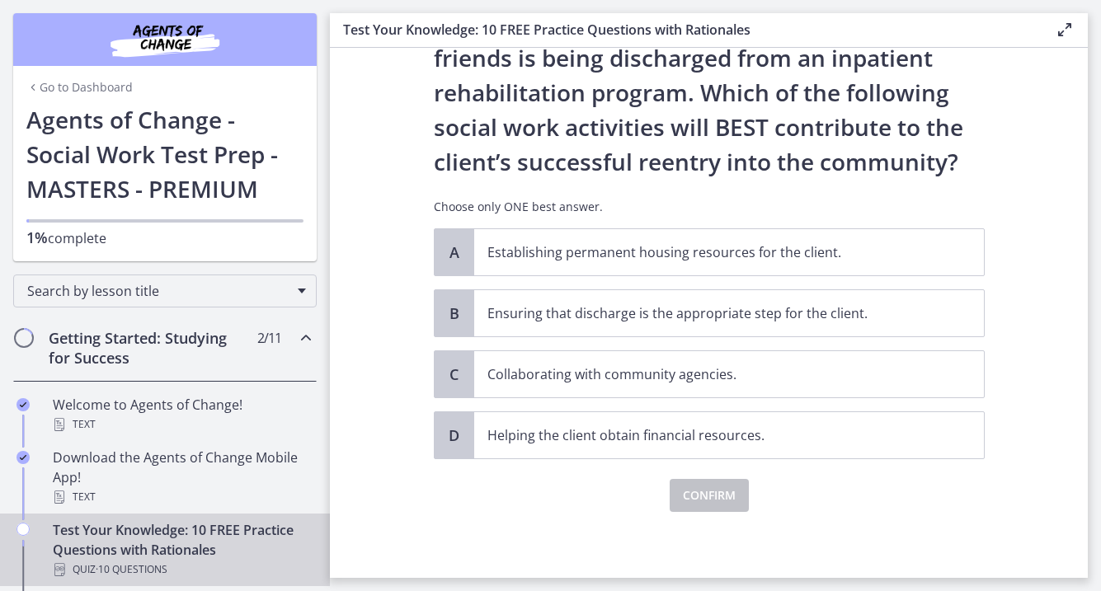
scroll to position [0, 0]
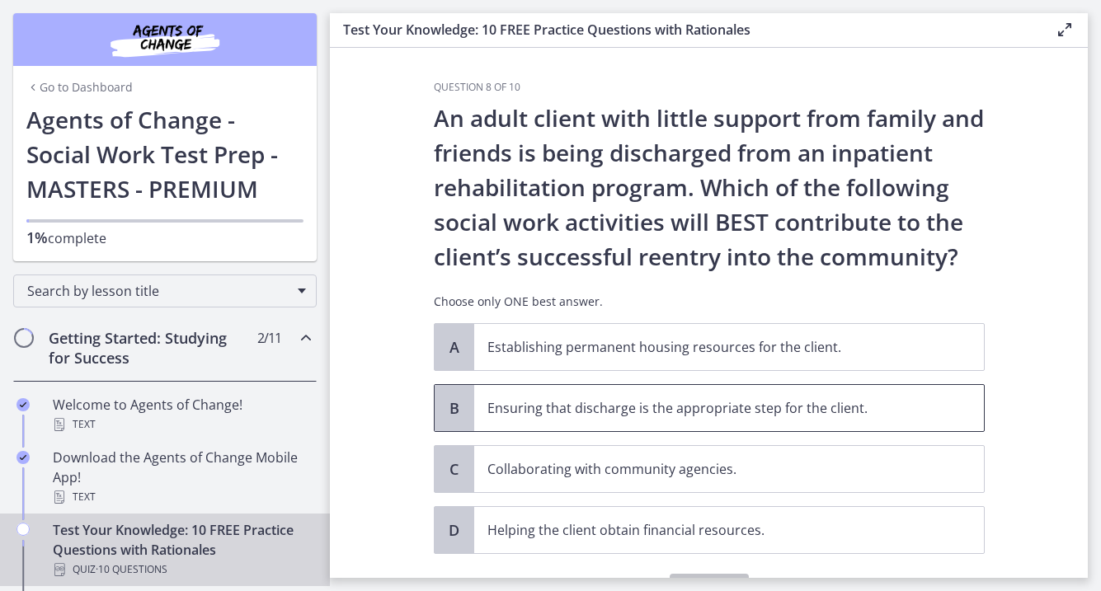
click at [780, 422] on span "Ensuring that discharge is the appropriate step for the client." at bounding box center [729, 408] width 510 height 46
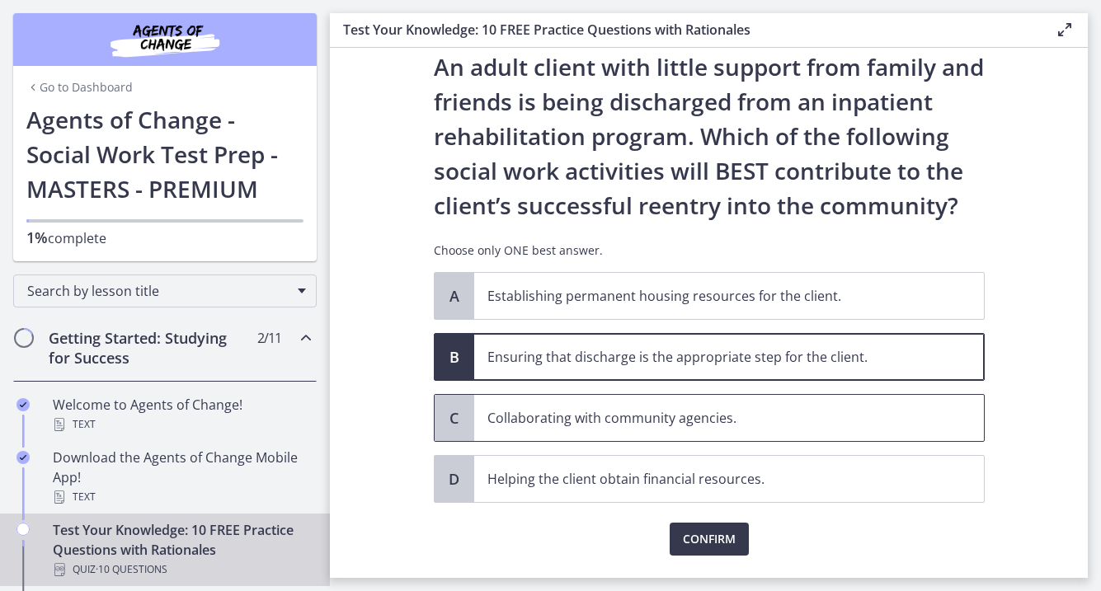
scroll to position [54, 0]
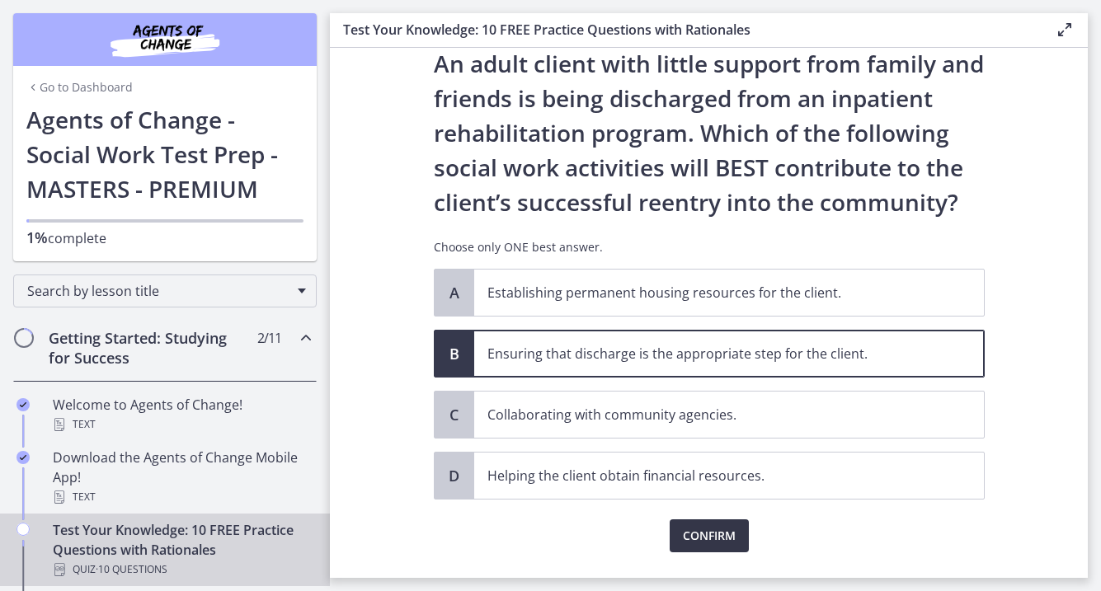
click at [688, 545] on span "Confirm" at bounding box center [709, 536] width 53 height 20
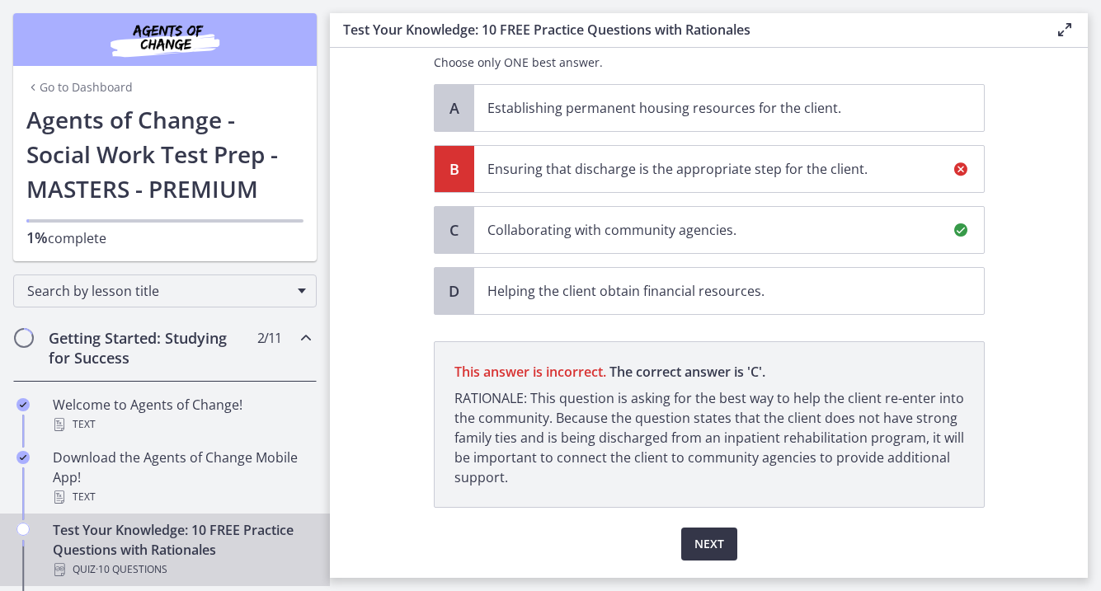
scroll to position [288, 0]
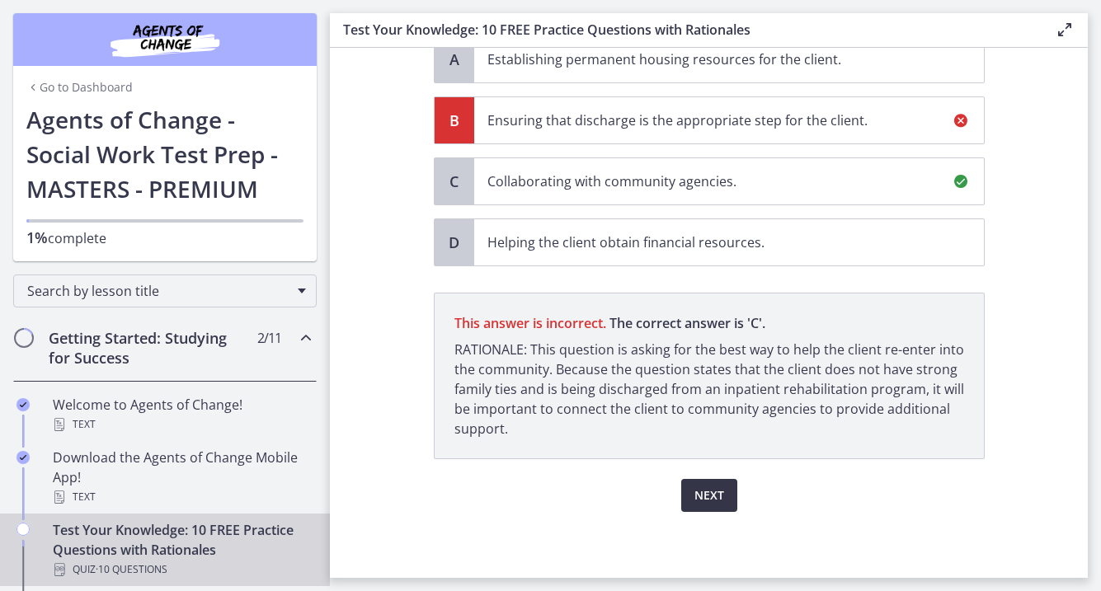
click at [714, 500] on span "Next" at bounding box center [710, 496] width 30 height 20
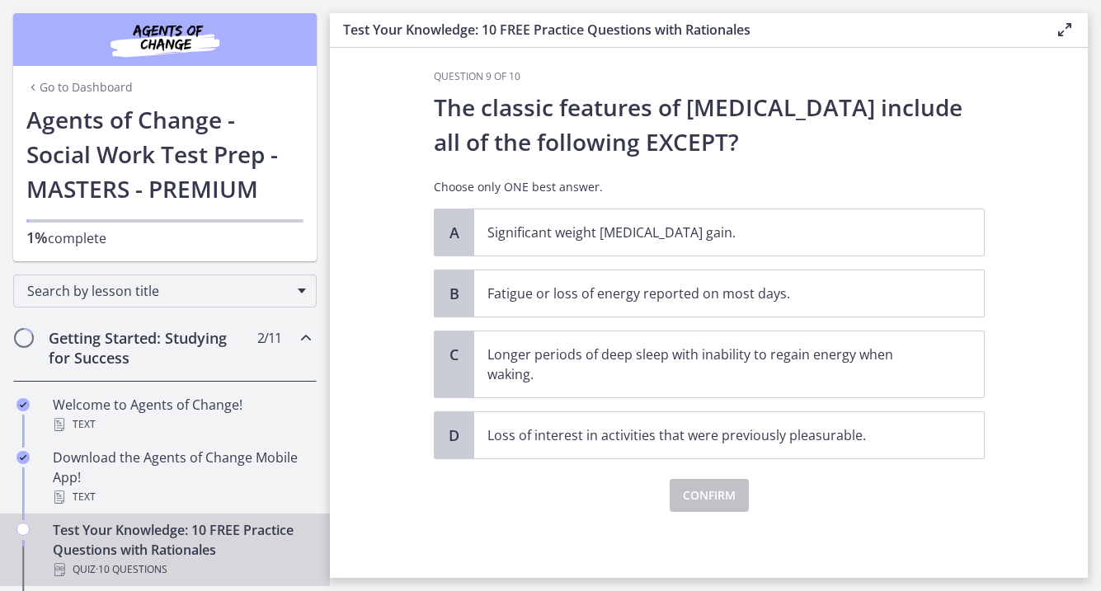
scroll to position [0, 0]
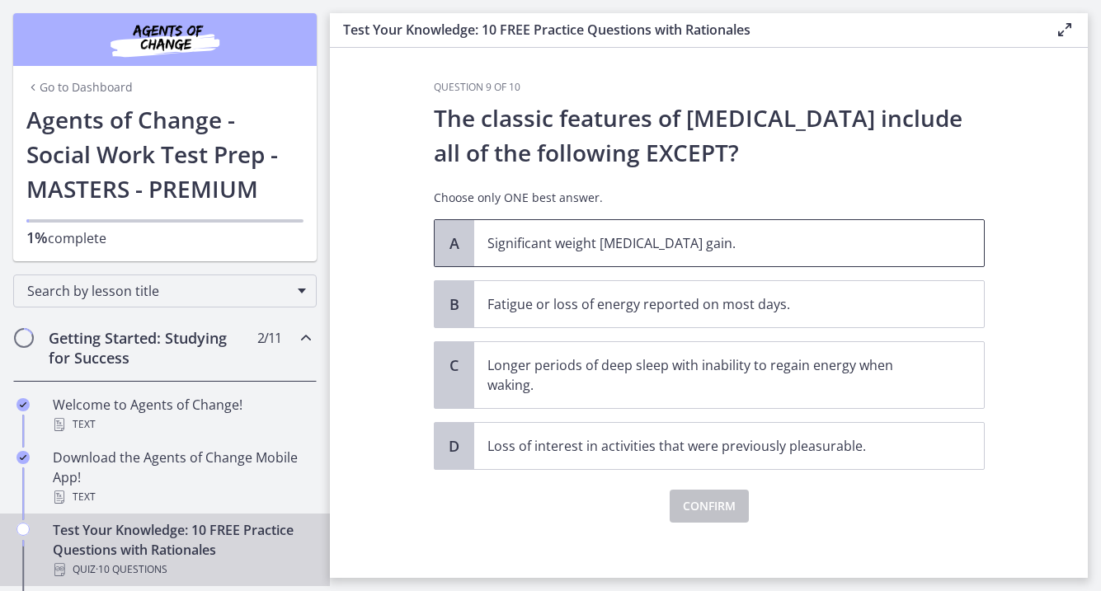
click at [736, 254] on span "Significant weight loss or weight gain." at bounding box center [729, 243] width 510 height 46
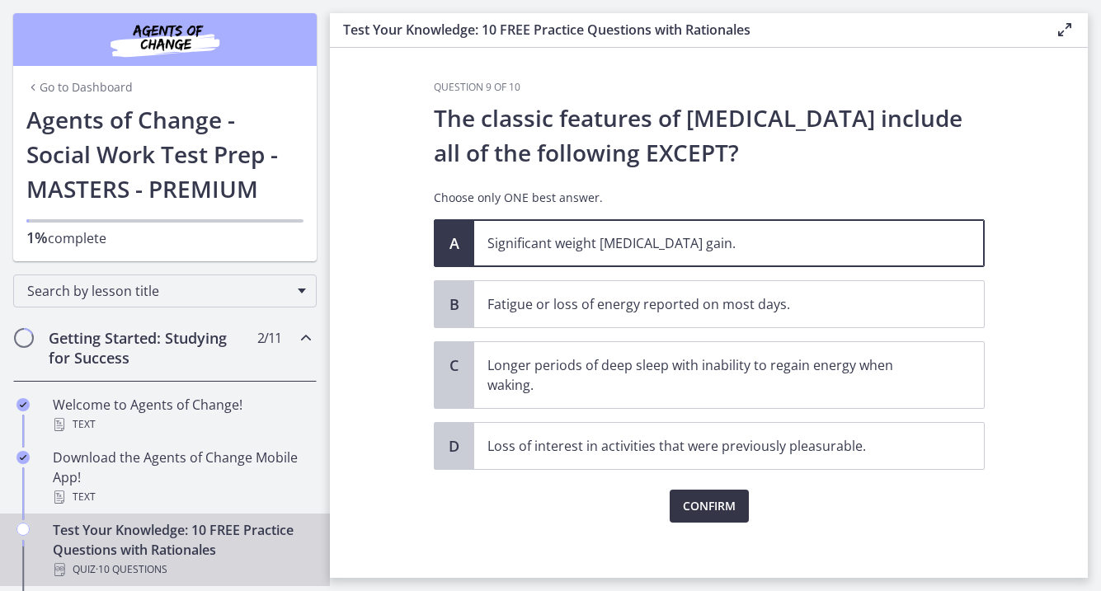
click at [719, 510] on span "Confirm" at bounding box center [709, 507] width 53 height 20
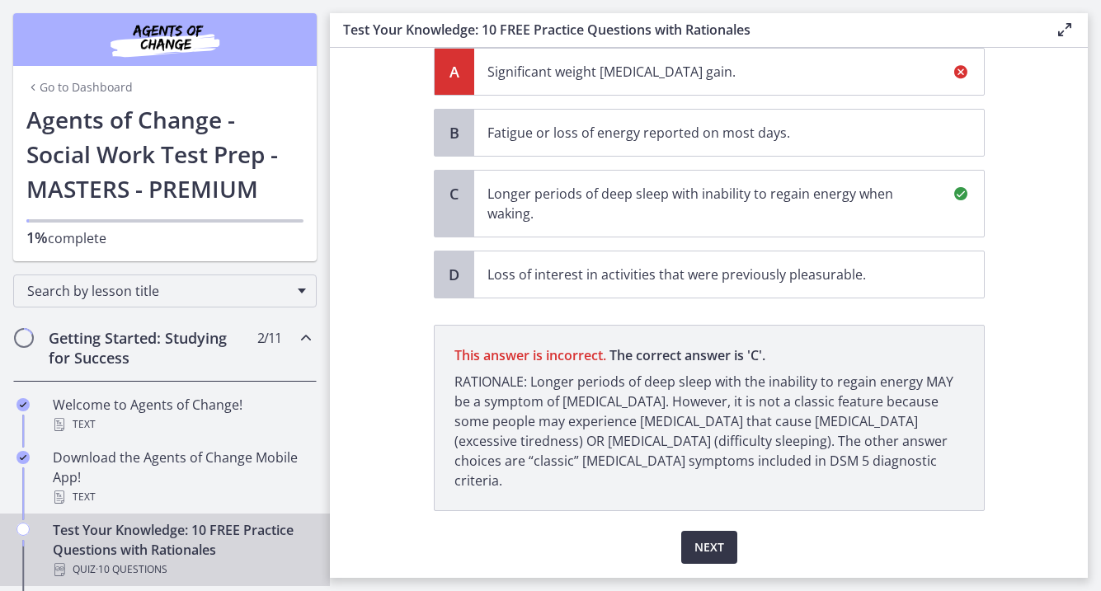
scroll to position [204, 0]
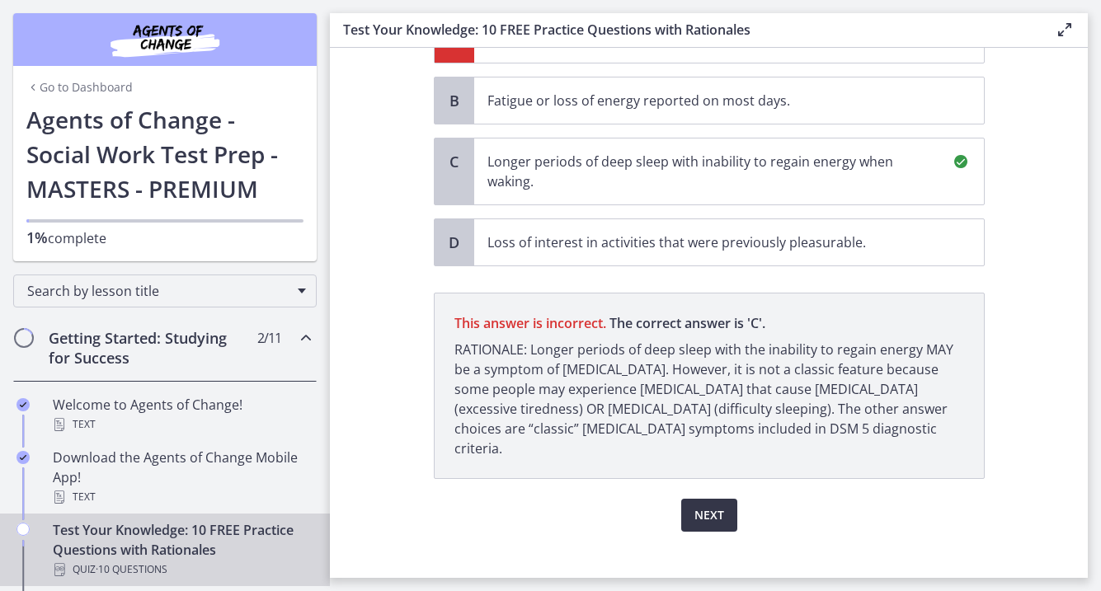
click at [700, 506] on span "Next" at bounding box center [710, 516] width 30 height 20
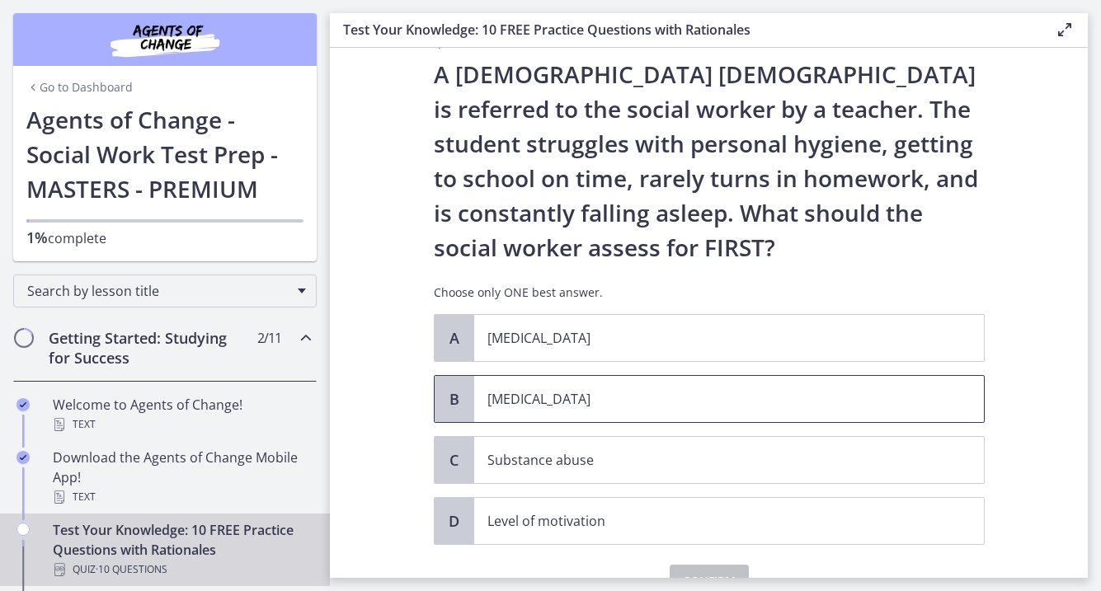
scroll to position [43, 0]
click at [618, 389] on span "Child neglect" at bounding box center [729, 400] width 510 height 46
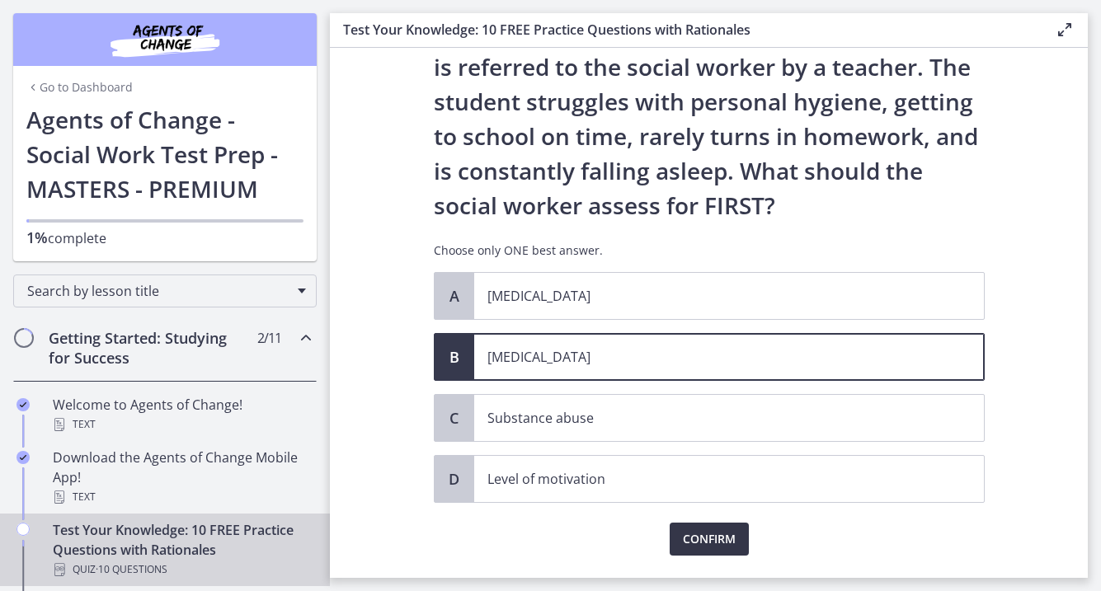
scroll to position [85, 0]
click at [688, 478] on p "Level of motivation" at bounding box center [713, 480] width 450 height 20
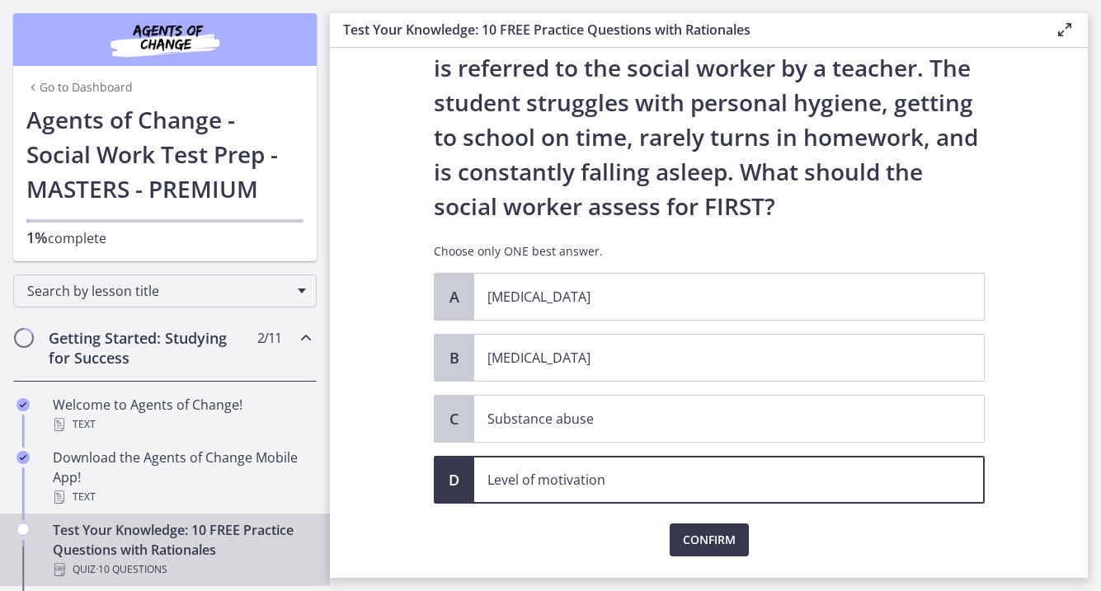
click at [681, 521] on div "Confirm" at bounding box center [709, 530] width 551 height 53
click at [681, 530] on button "Confirm" at bounding box center [709, 540] width 79 height 33
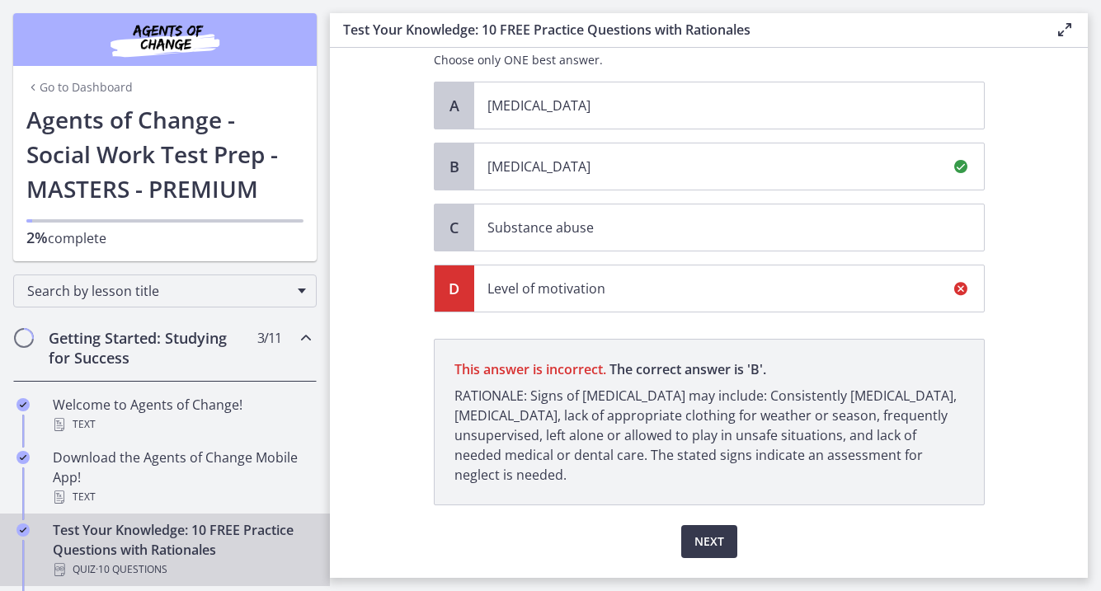
scroll to position [323, 0]
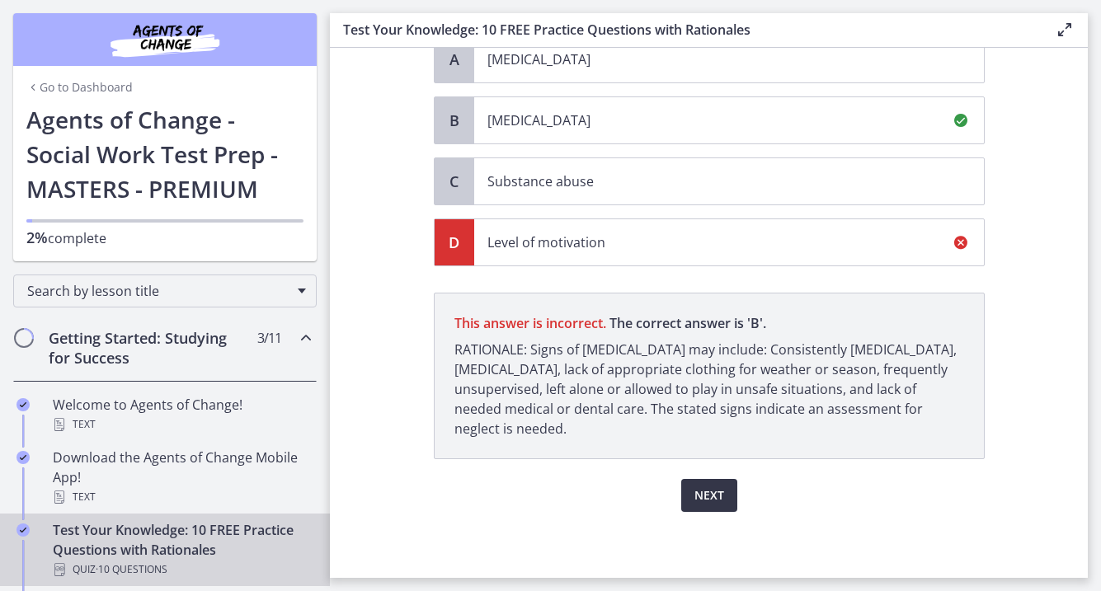
click at [716, 507] on button "Next" at bounding box center [709, 495] width 56 height 33
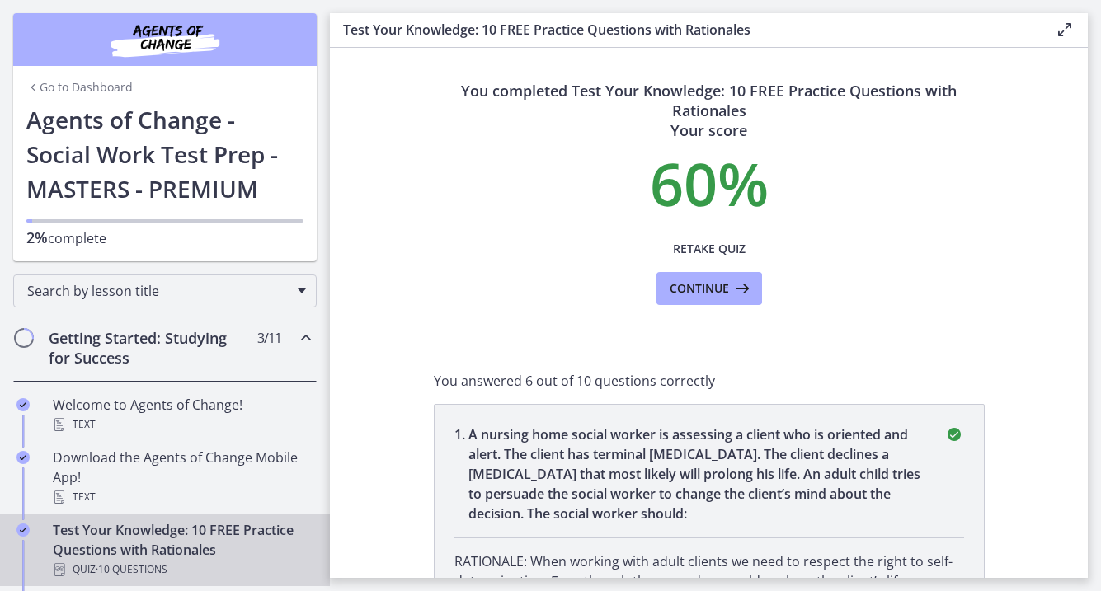
scroll to position [0, 0]
click at [728, 285] on span "Continue" at bounding box center [699, 289] width 59 height 20
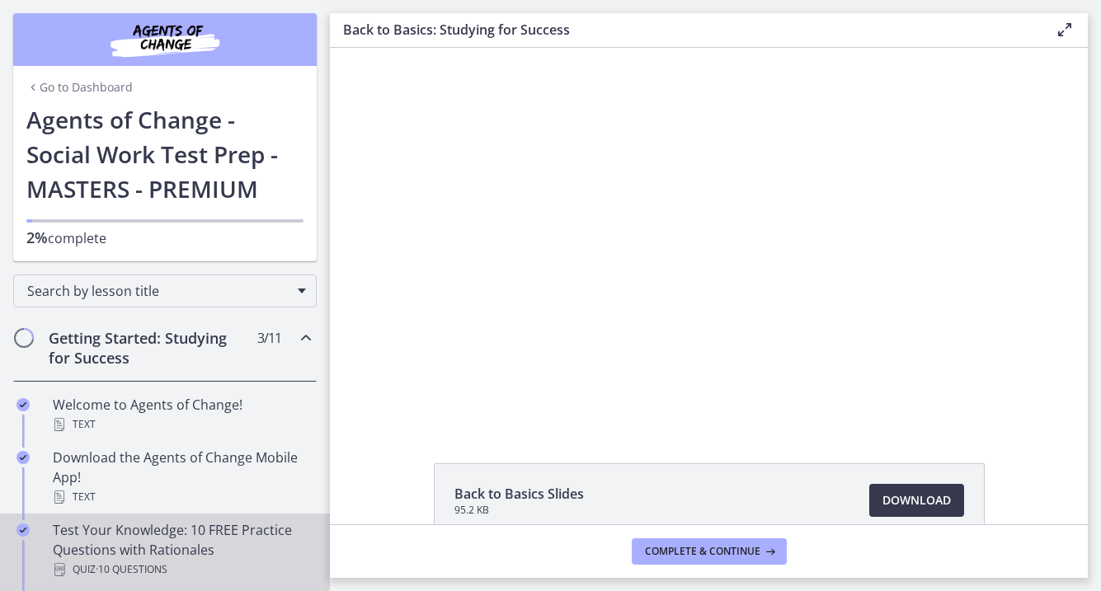
click at [153, 539] on div "Test Your Knowledge: 10 FREE Practice Questions with Rationales Quiz · 10 Quest…" at bounding box center [181, 550] width 257 height 59
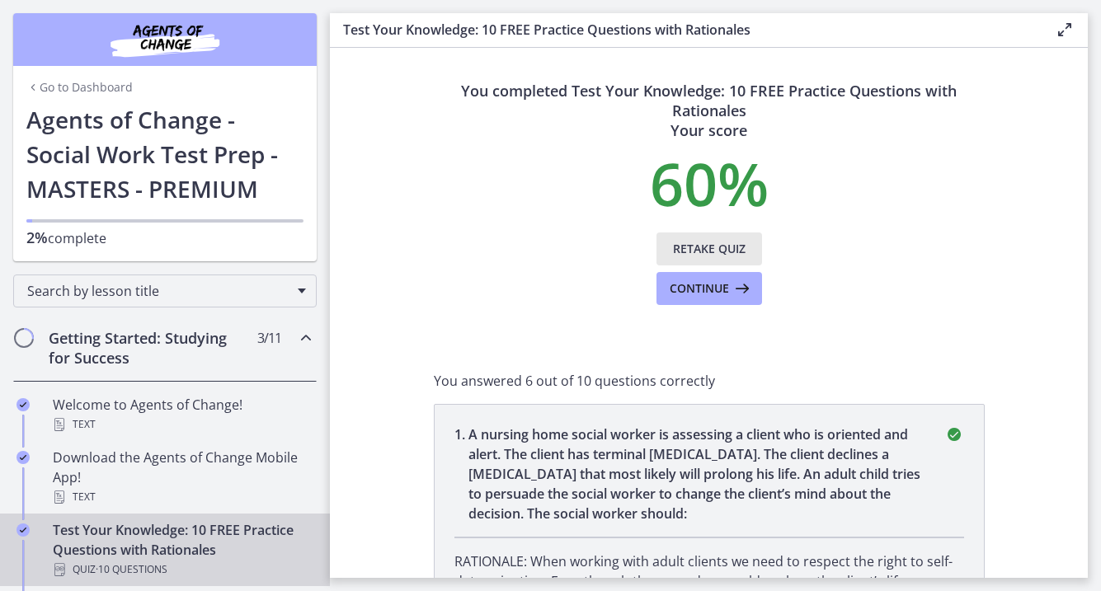
click at [739, 252] on span "Retake Quiz" at bounding box center [709, 249] width 73 height 20
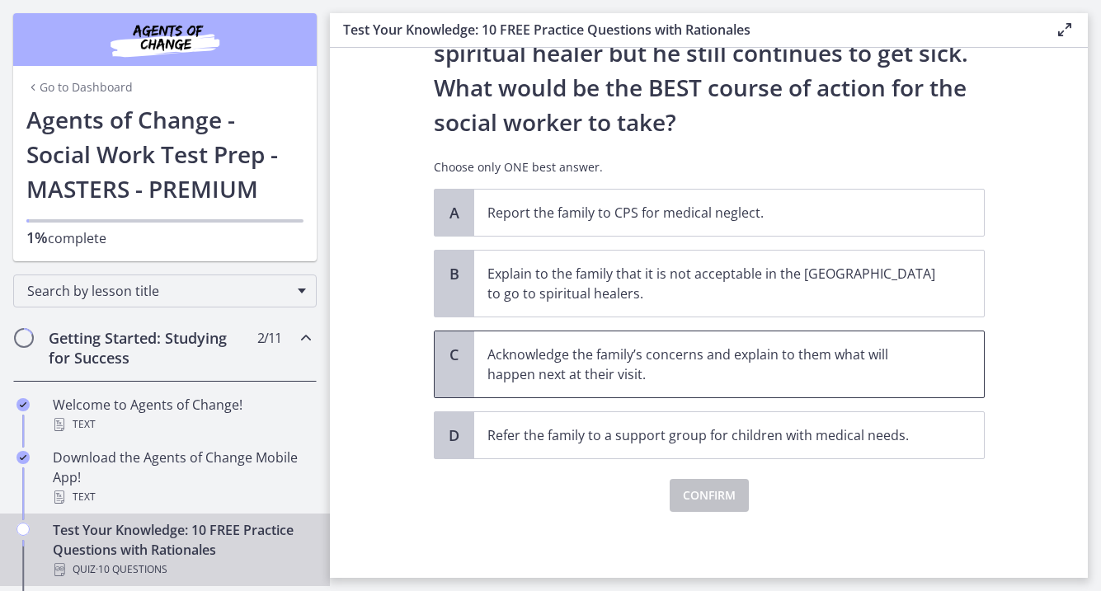
scroll to position [342, 0]
click at [693, 368] on p "Acknowledge the family’s concerns and explain to them what will happen next at …" at bounding box center [713, 365] width 450 height 40
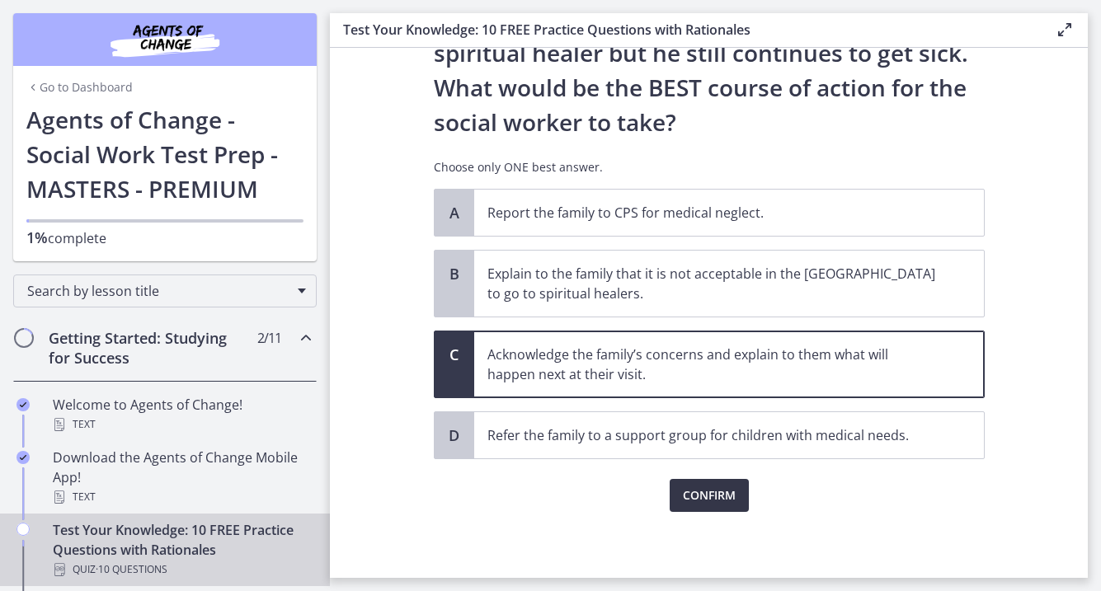
click at [705, 500] on span "Confirm" at bounding box center [709, 496] width 53 height 20
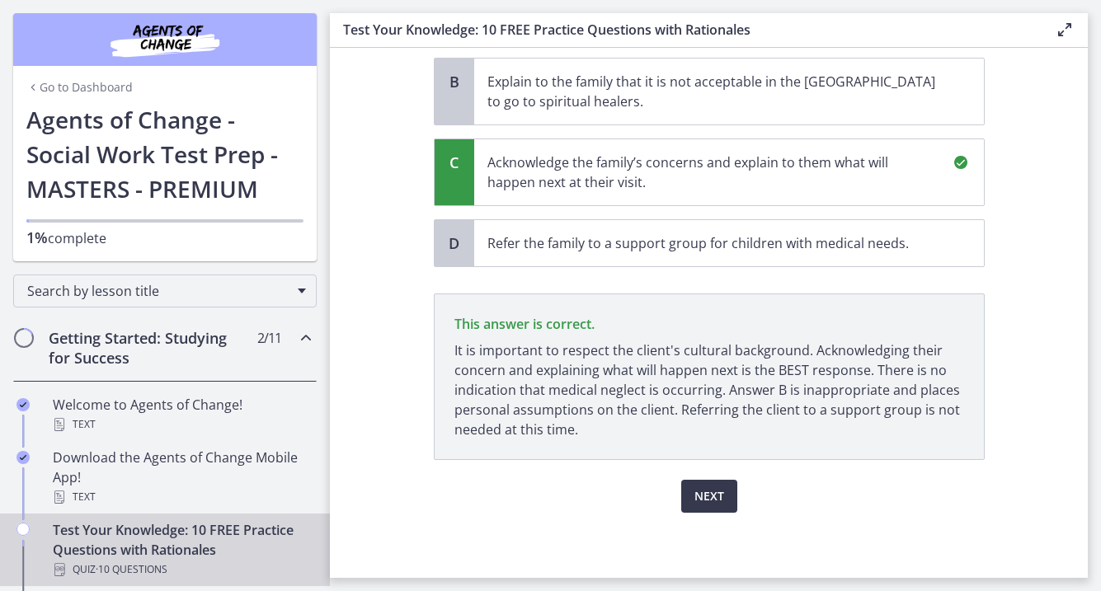
scroll to position [535, 0]
click at [709, 495] on span "Next" at bounding box center [710, 496] width 30 height 20
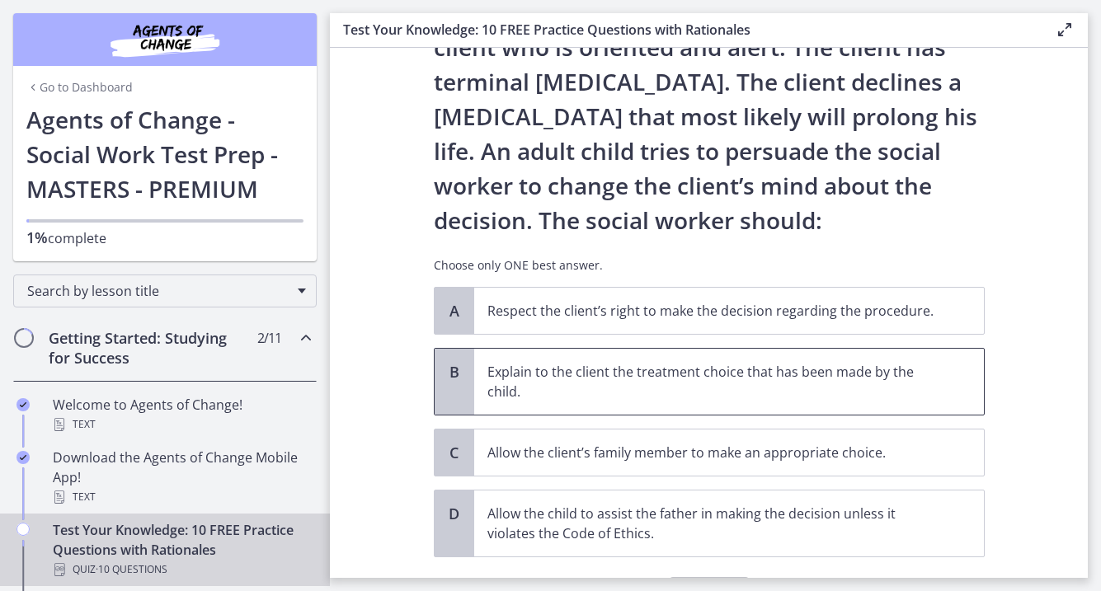
scroll to position [116, 0]
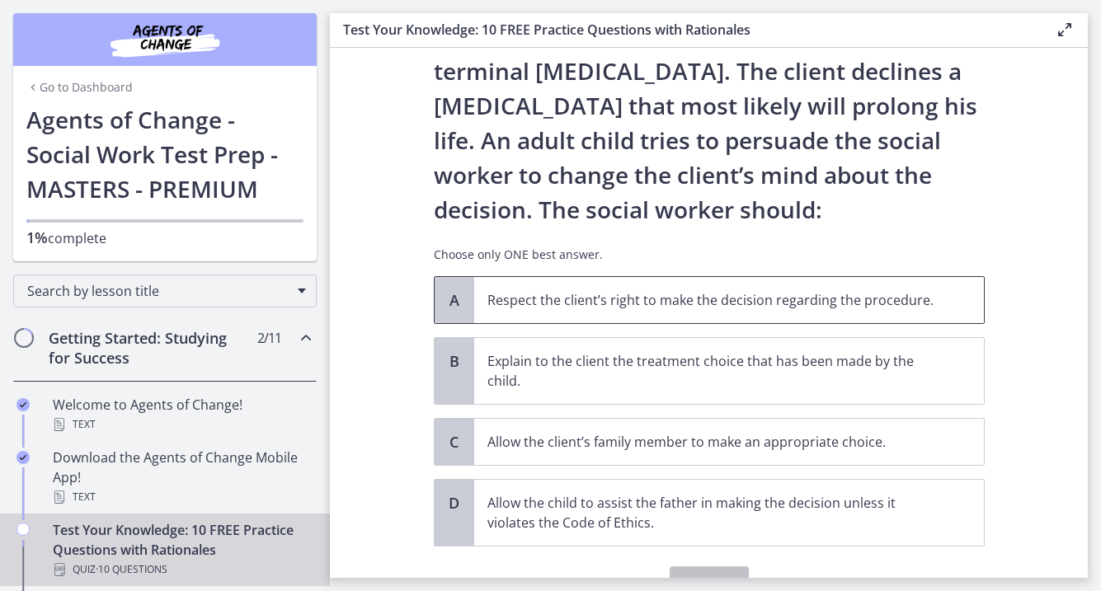
click at [806, 284] on span "Respect the client’s right to make the decision regarding the procedure." at bounding box center [729, 300] width 510 height 46
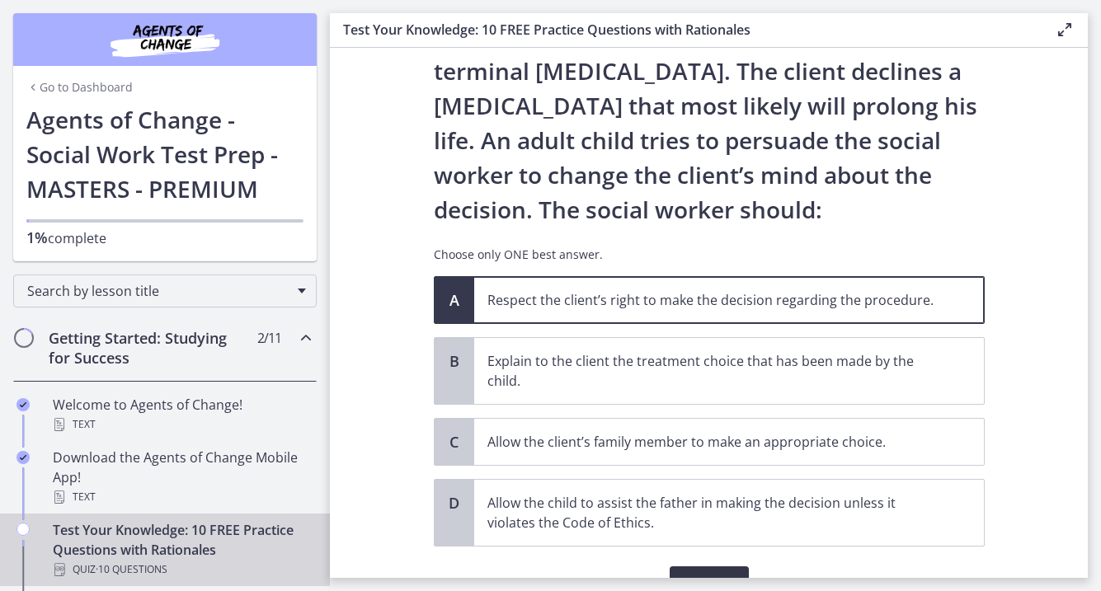
click at [704, 568] on button "Confirm" at bounding box center [709, 583] width 79 height 33
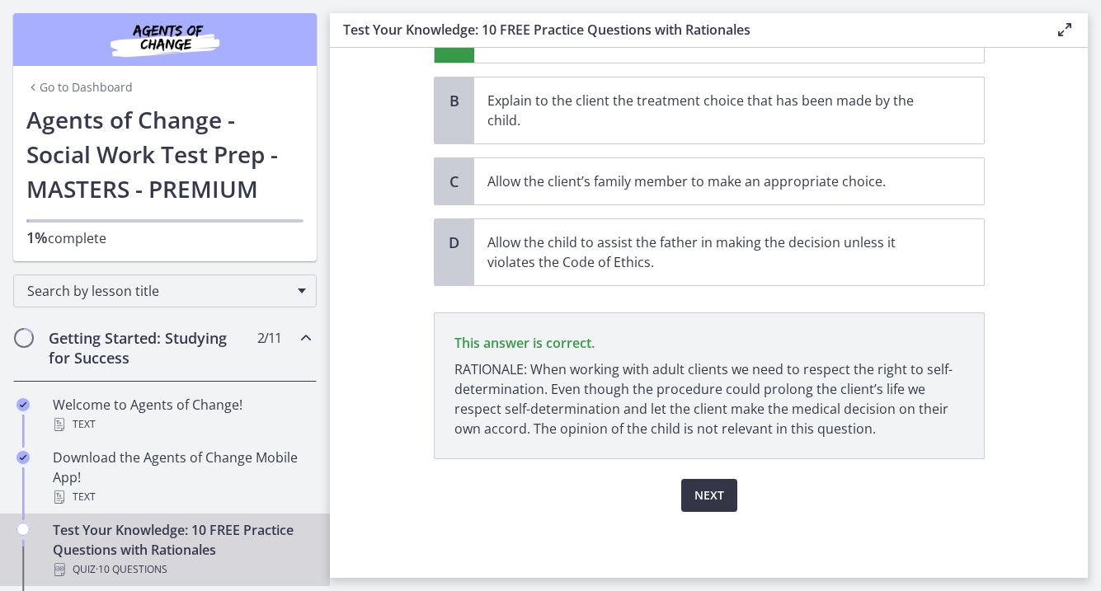
scroll to position [0, 0]
click at [710, 502] on span "Next" at bounding box center [710, 496] width 30 height 20
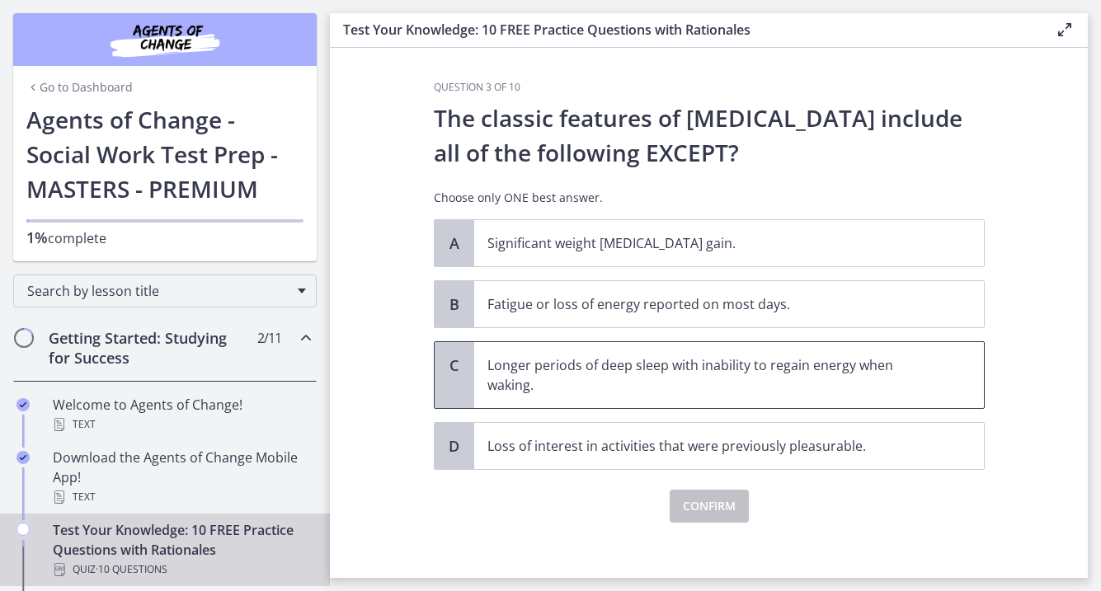
click at [685, 381] on p "Longer periods of deep sleep with inability to regain energy when waking." at bounding box center [713, 376] width 450 height 40
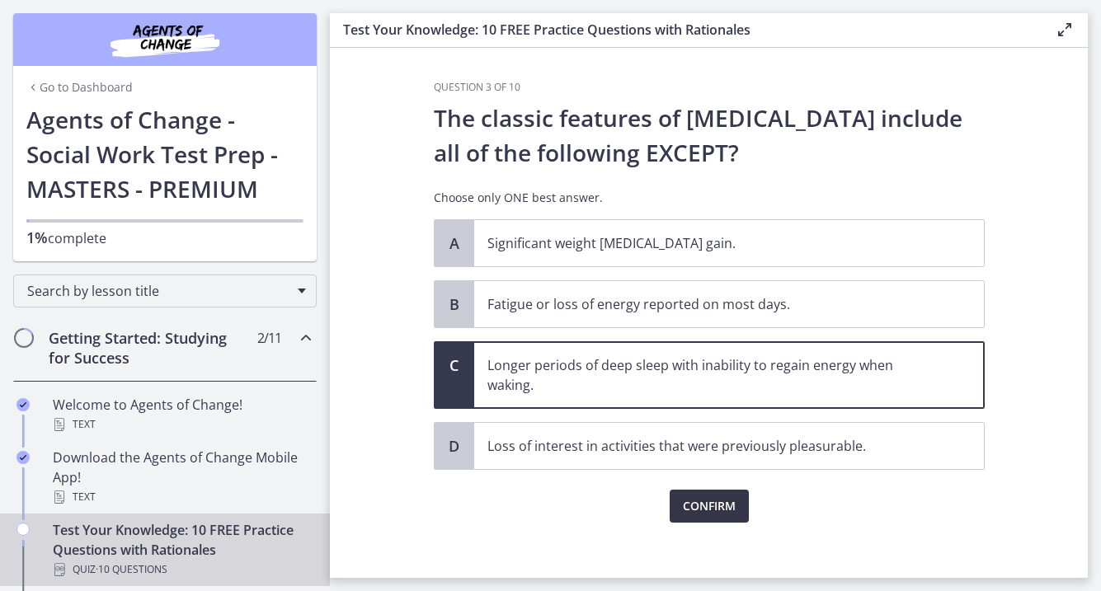
click at [687, 504] on span "Confirm" at bounding box center [709, 507] width 53 height 20
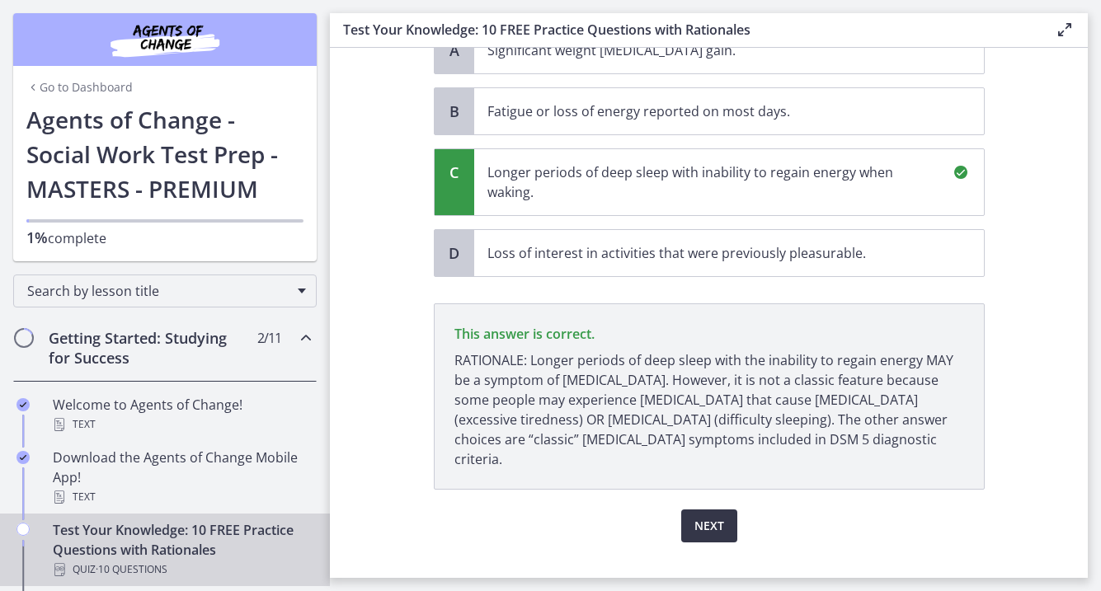
scroll to position [204, 0]
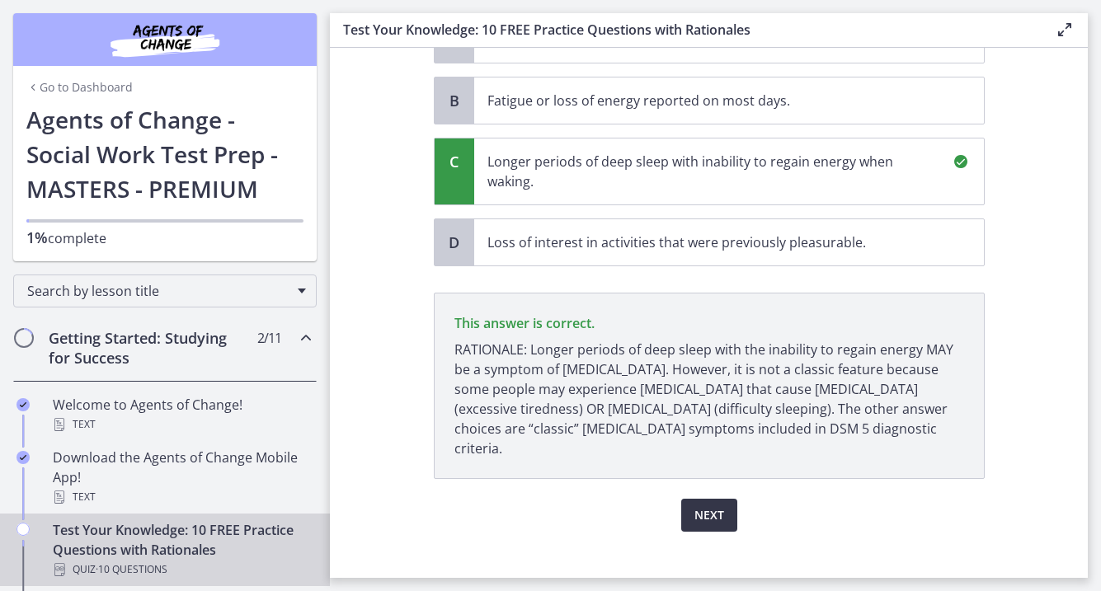
click at [687, 504] on button "Next" at bounding box center [709, 515] width 56 height 33
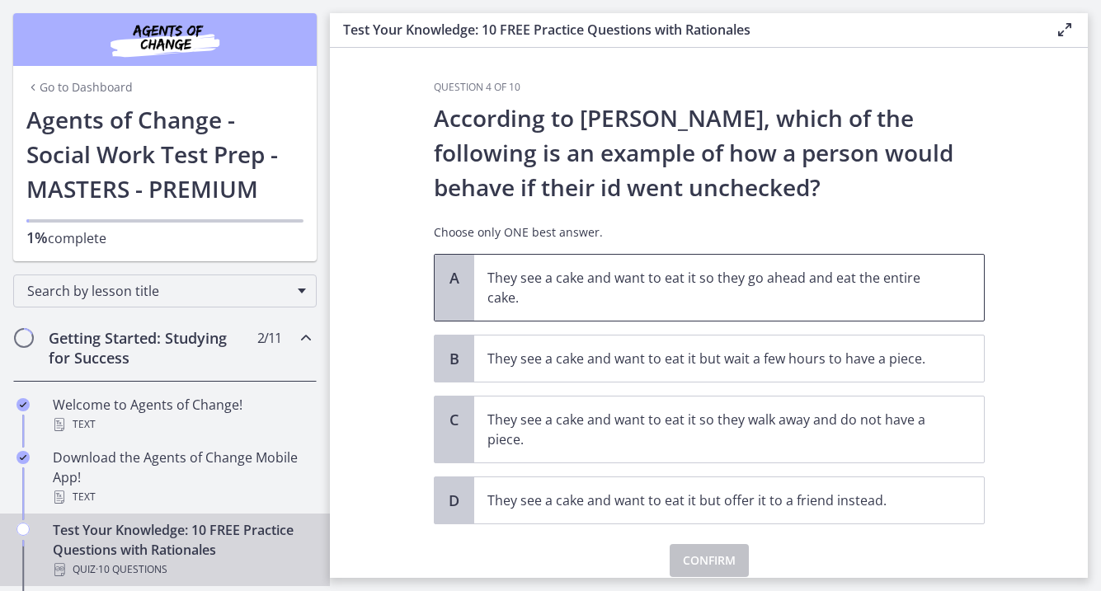
click at [751, 290] on p "They see a cake and want to eat it so they go ahead and eat the entire cake." at bounding box center [713, 288] width 450 height 40
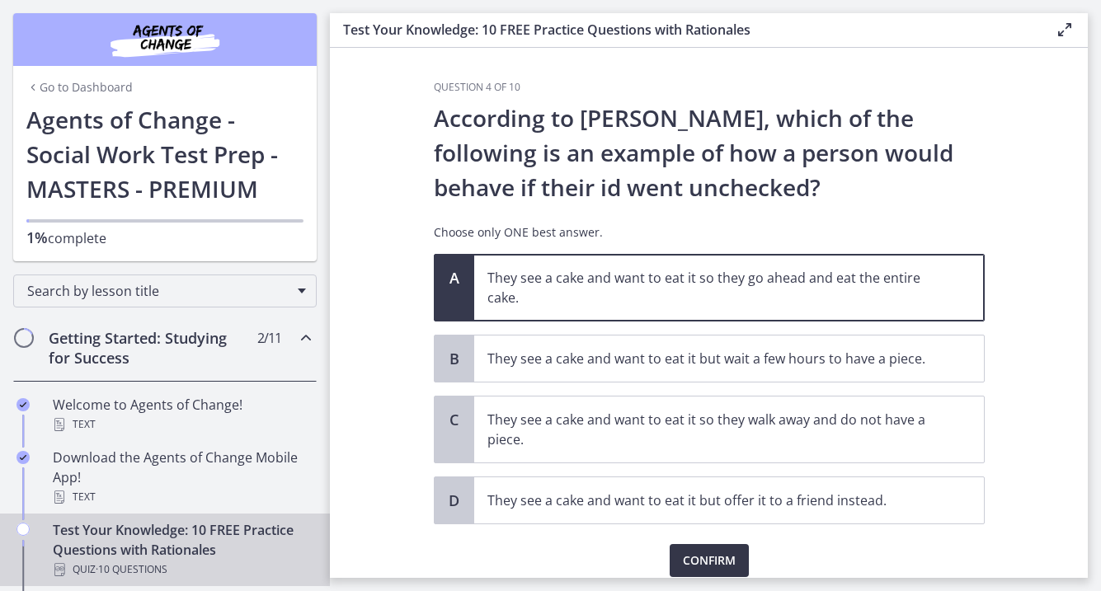
click at [719, 573] on button "Confirm" at bounding box center [709, 560] width 79 height 33
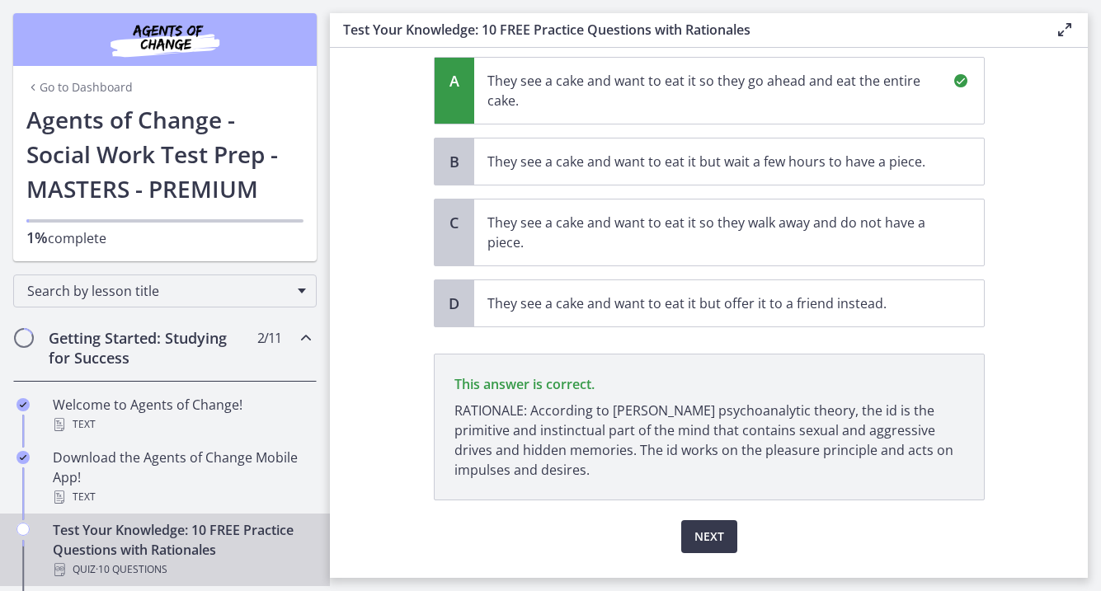
scroll to position [238, 0]
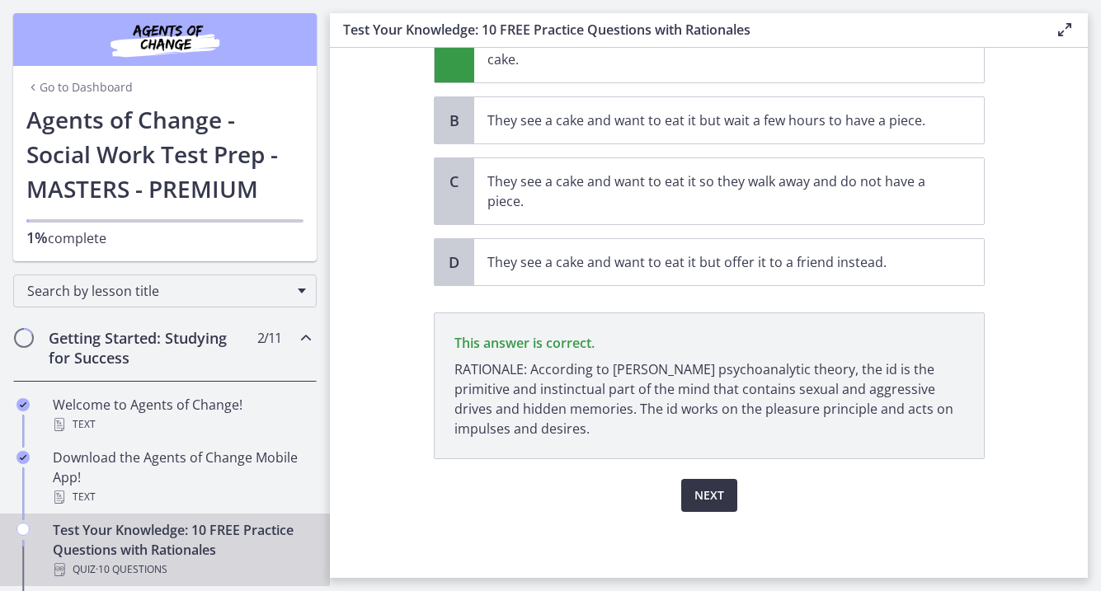
click at [723, 500] on span "Next" at bounding box center [710, 496] width 30 height 20
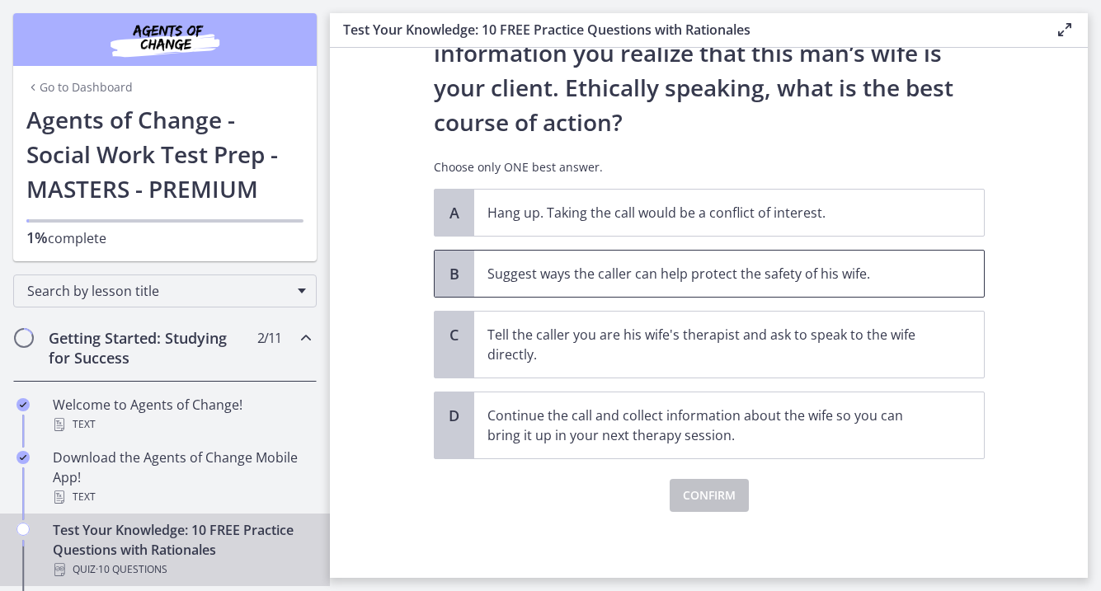
click at [799, 266] on p "Suggest ways the caller can help protect the safety of his wife." at bounding box center [713, 274] width 450 height 20
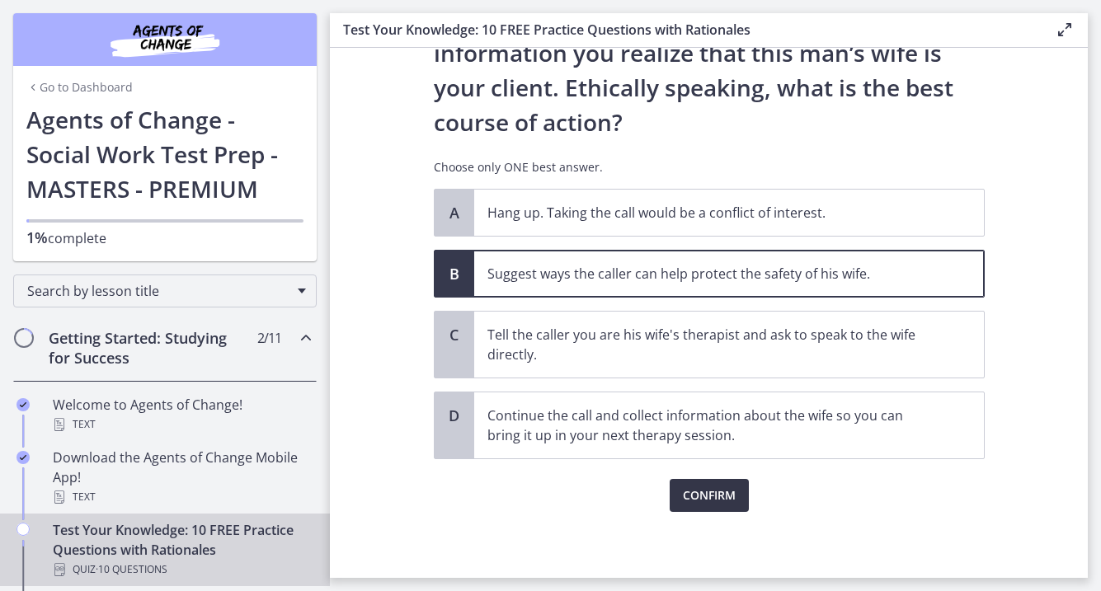
click at [703, 487] on span "Confirm" at bounding box center [709, 496] width 53 height 20
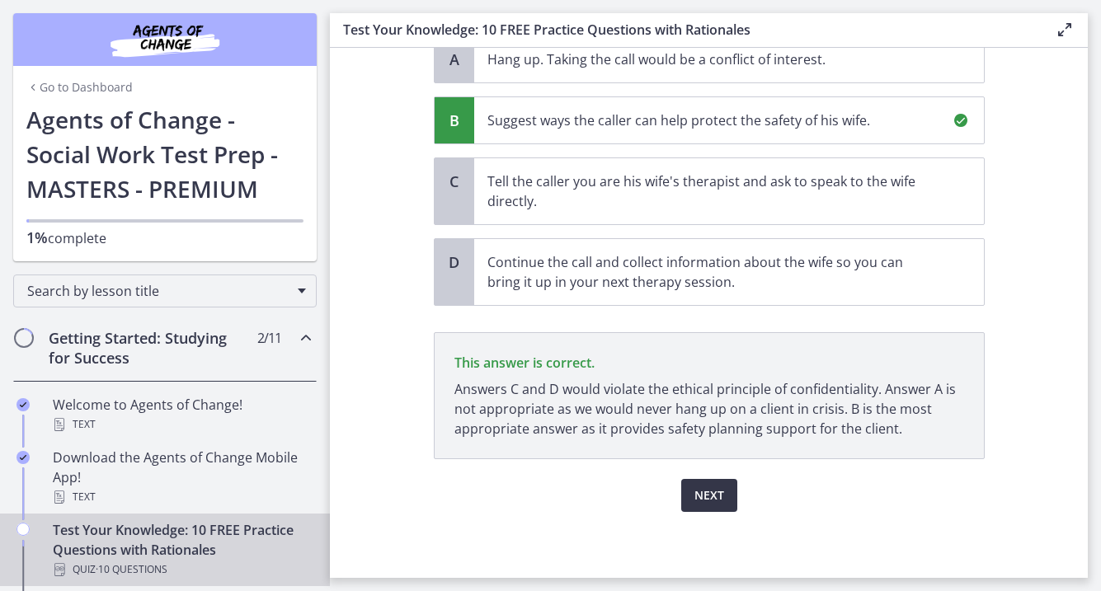
scroll to position [392, 0]
click at [700, 508] on button "Next" at bounding box center [709, 495] width 56 height 33
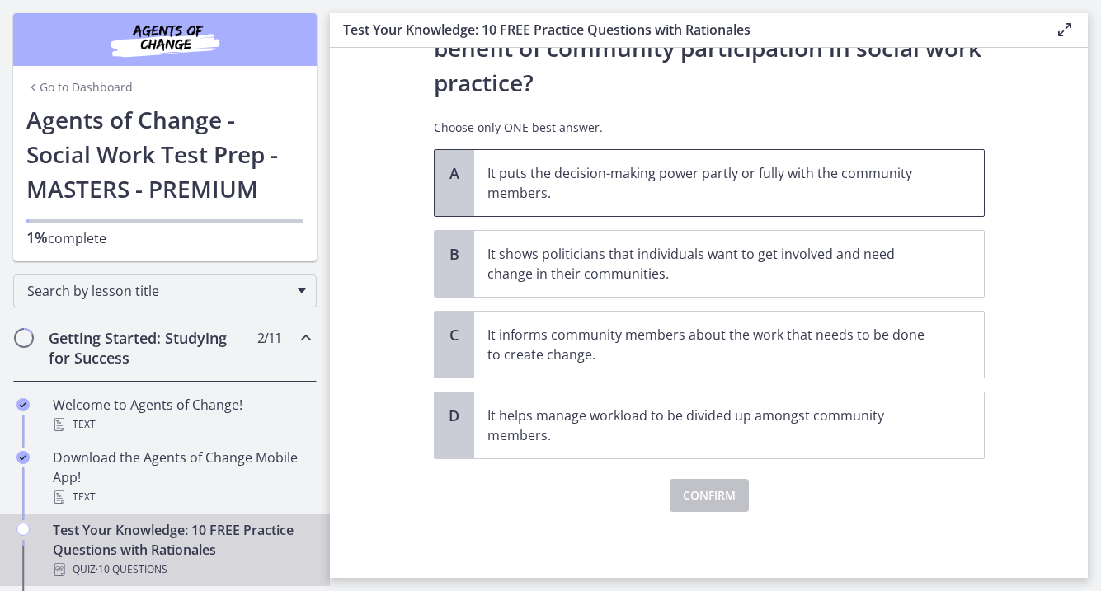
scroll to position [105, 0]
click at [758, 156] on span "It puts the decision-making power partly or fully with the community members." at bounding box center [729, 183] width 510 height 66
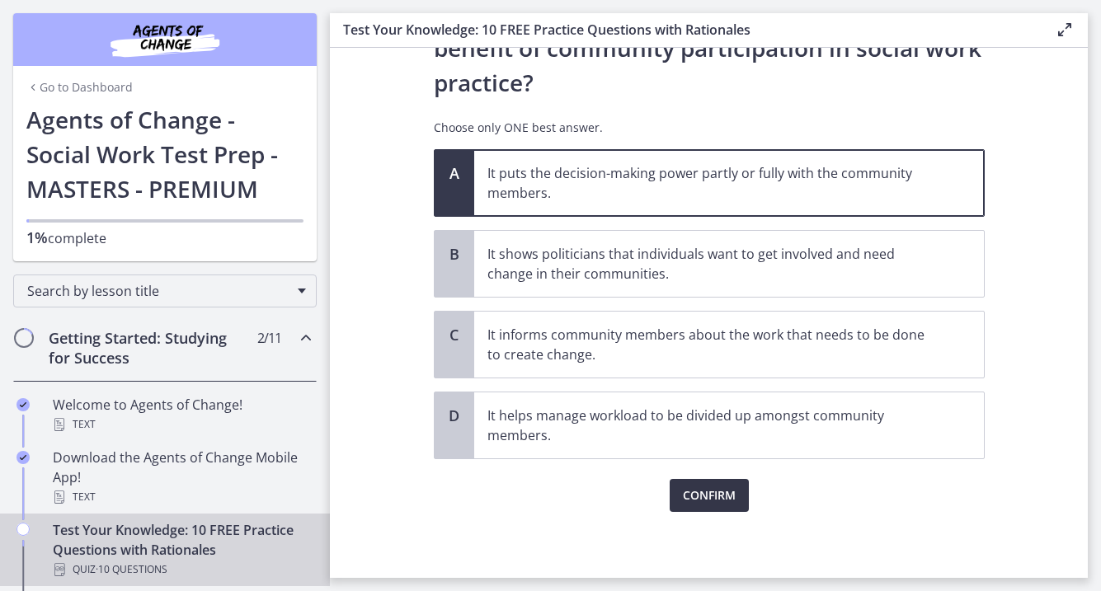
click at [695, 501] on span "Confirm" at bounding box center [709, 496] width 53 height 20
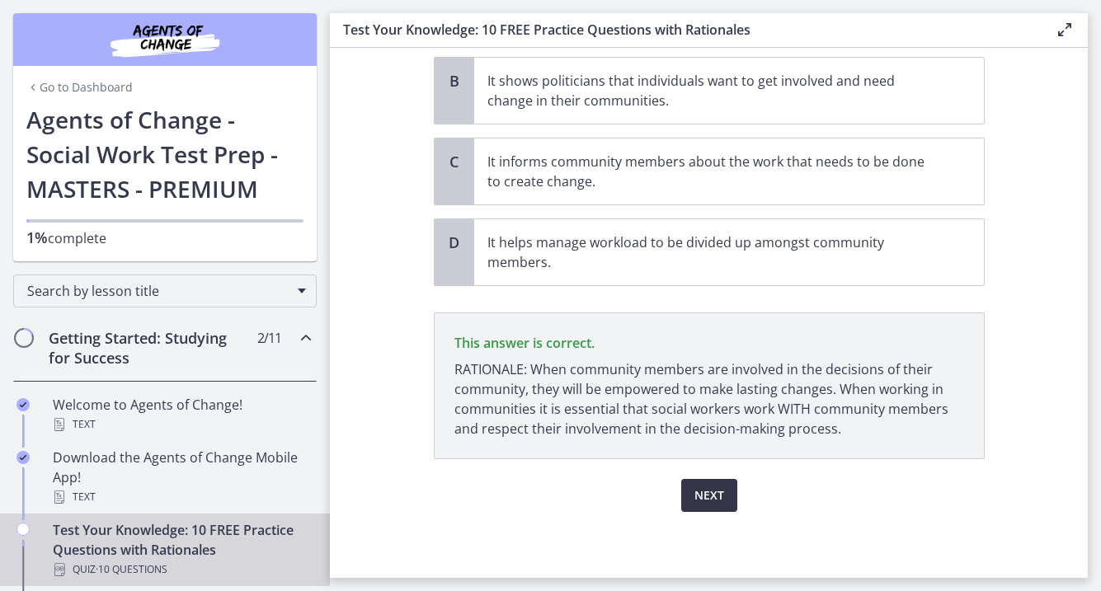
scroll to position [278, 0]
click at [695, 495] on span "Next" at bounding box center [710, 496] width 30 height 20
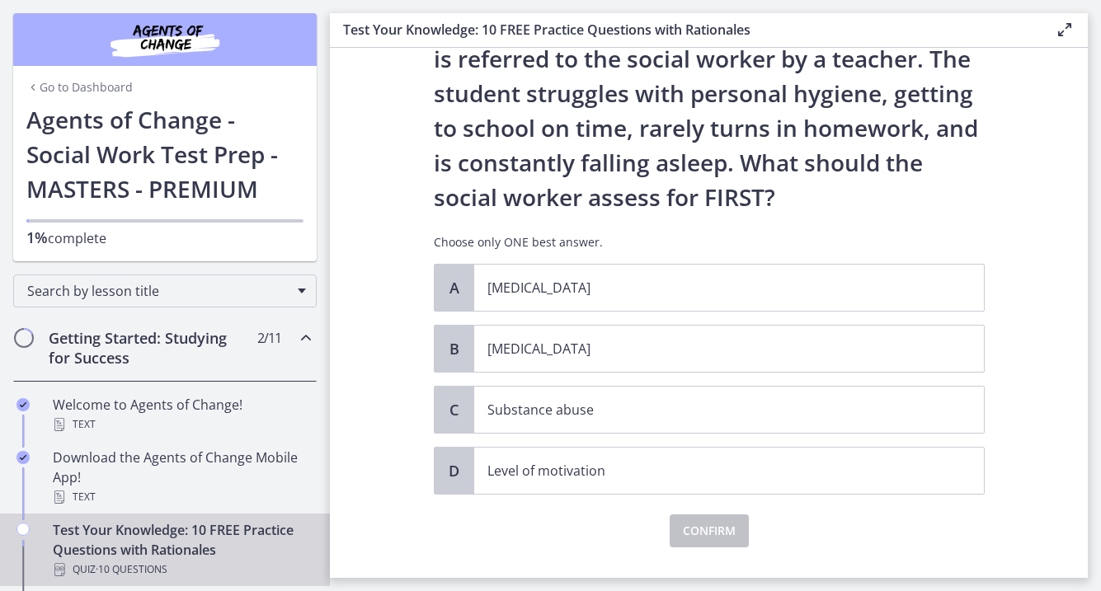
scroll to position [100, 0]
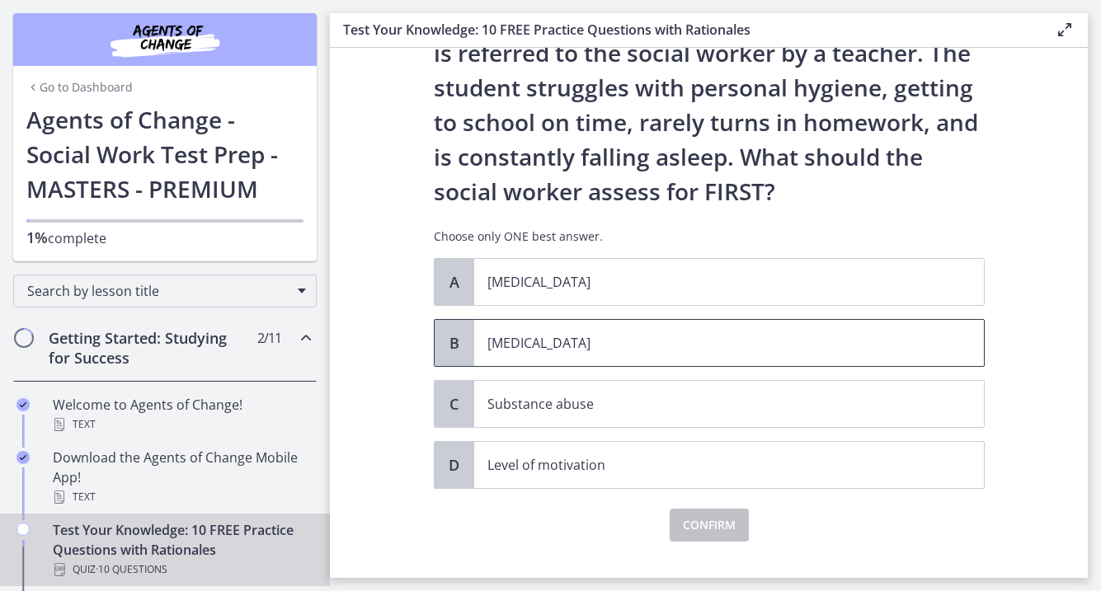
click at [680, 350] on p "Child neglect" at bounding box center [713, 343] width 450 height 20
click at [703, 530] on span "Confirm" at bounding box center [709, 526] width 53 height 20
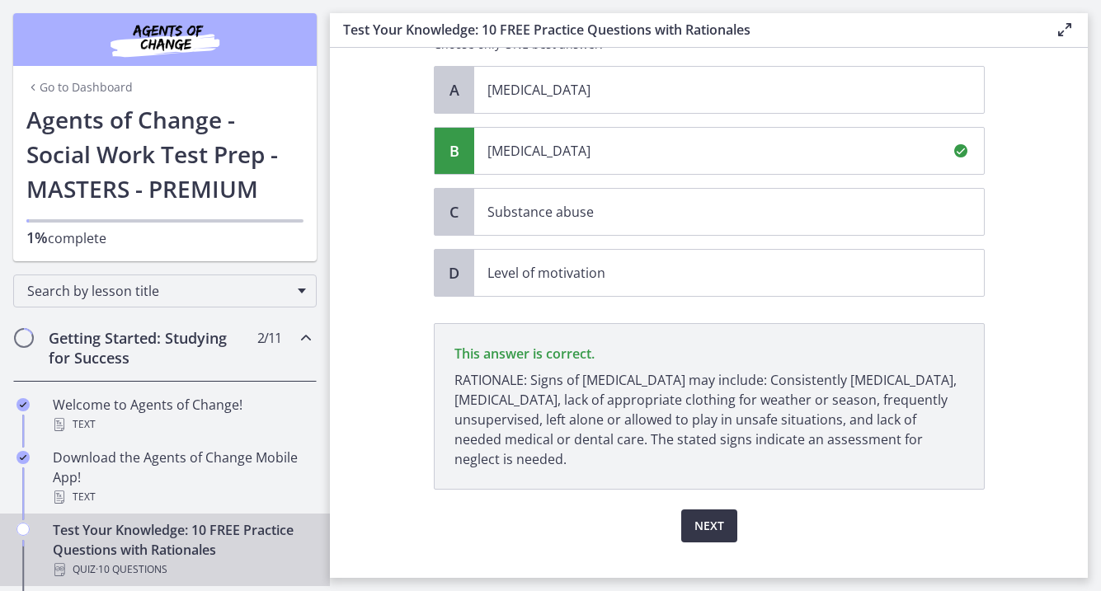
scroll to position [323, 0]
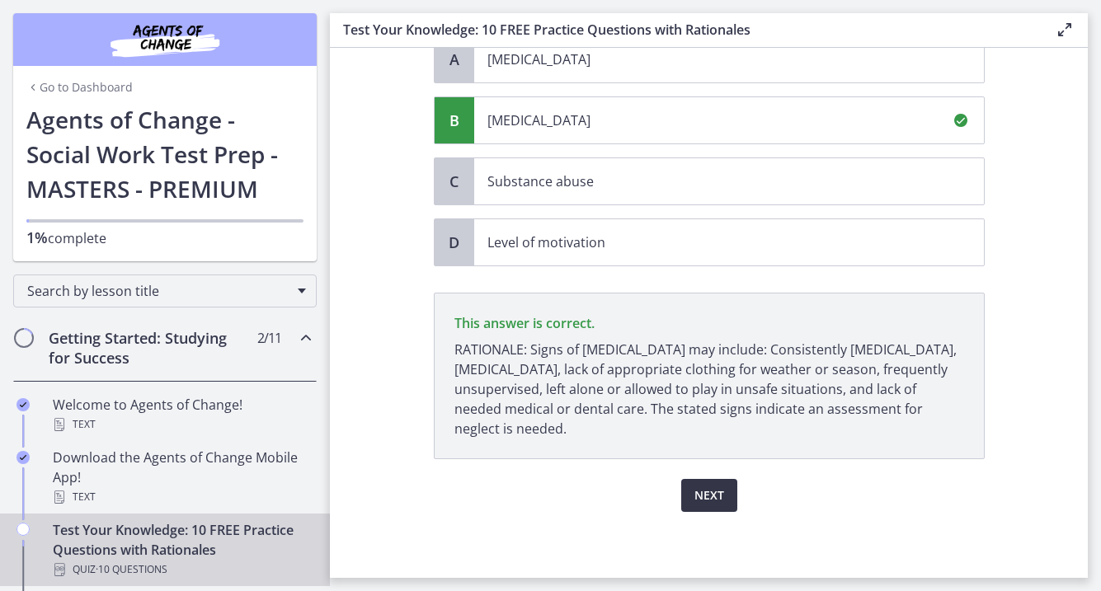
click at [706, 501] on span "Next" at bounding box center [710, 496] width 30 height 20
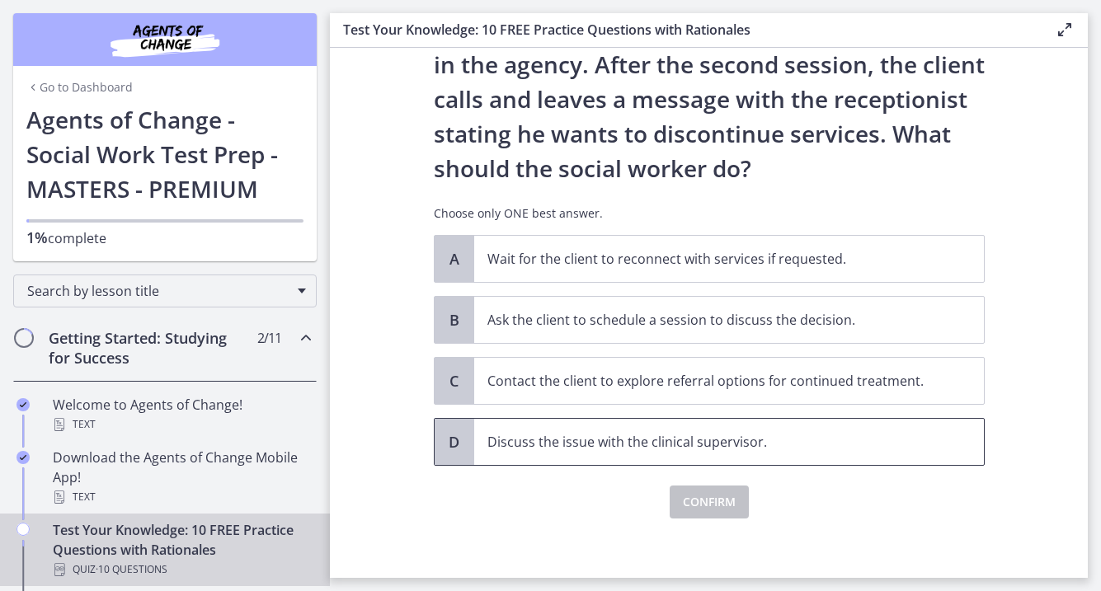
scroll to position [162, 0]
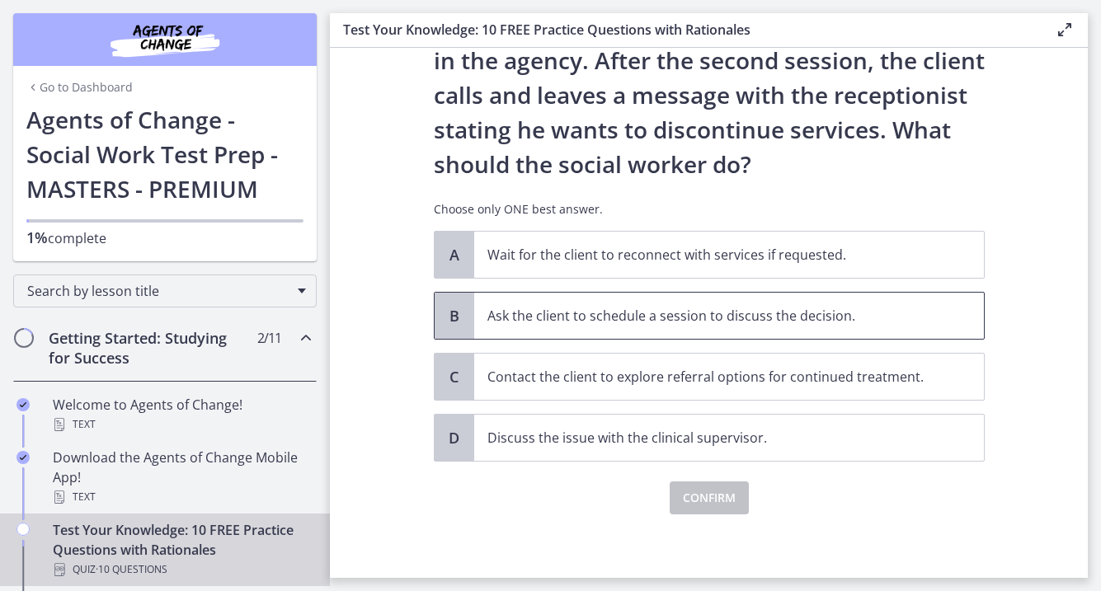
click at [789, 321] on p "Ask the client to schedule a session to discuss the decision." at bounding box center [713, 316] width 450 height 20
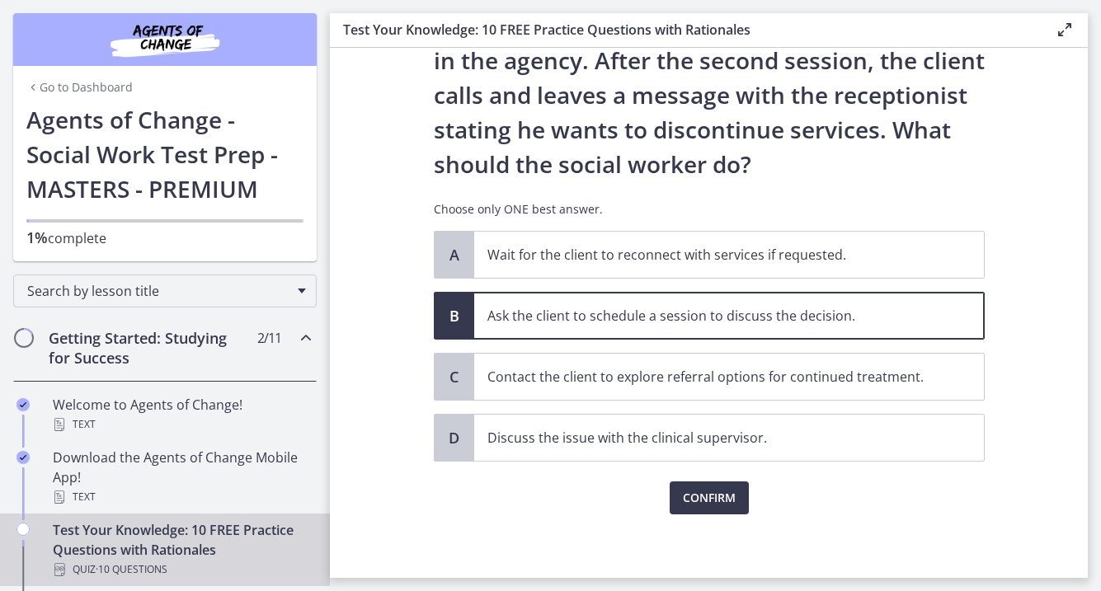
click at [701, 480] on div "Confirm" at bounding box center [709, 488] width 551 height 53
click at [702, 493] on span "Confirm" at bounding box center [709, 498] width 53 height 20
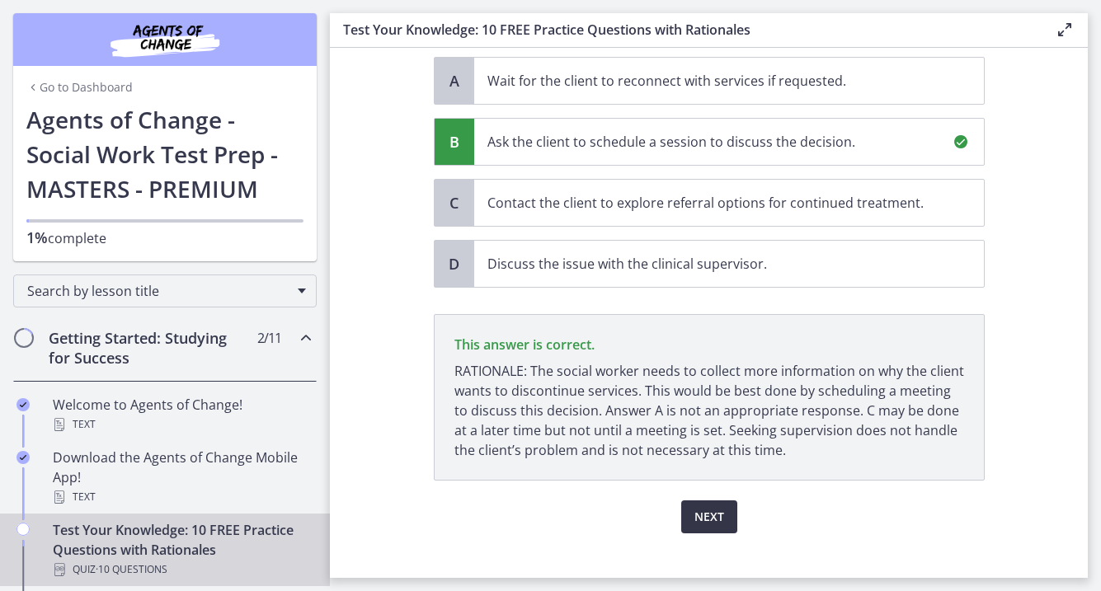
scroll to position [357, 0]
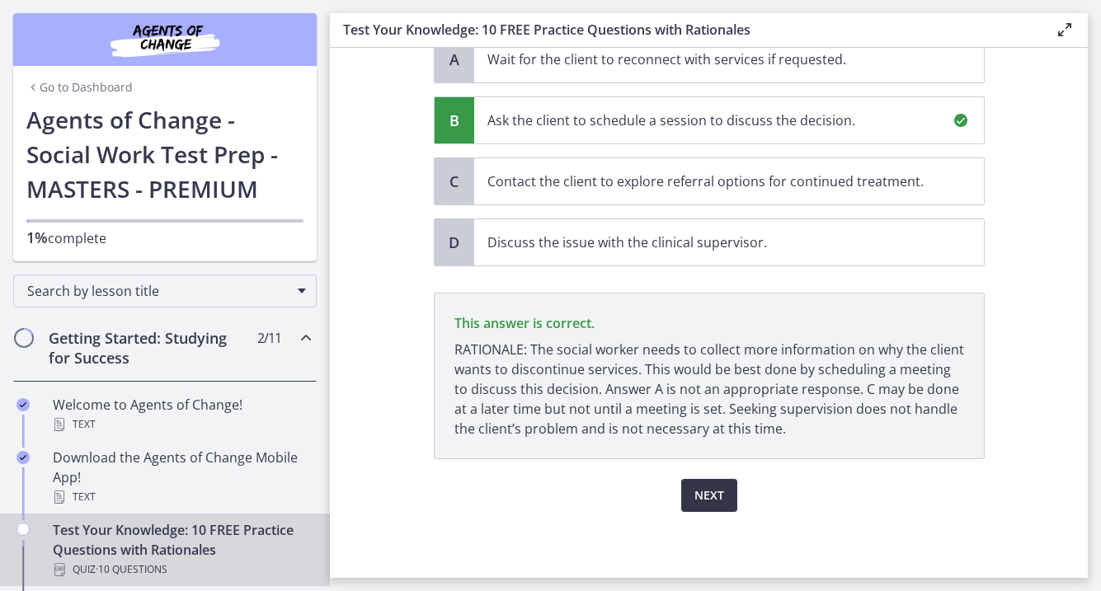
click at [702, 498] on span "Next" at bounding box center [710, 496] width 30 height 20
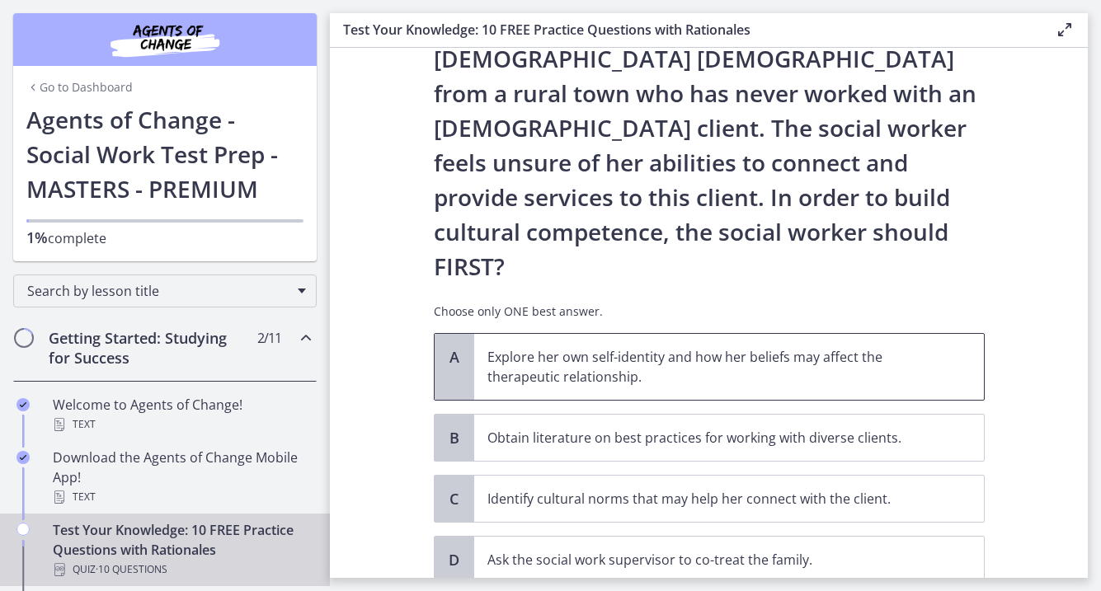
scroll to position [200, 0]
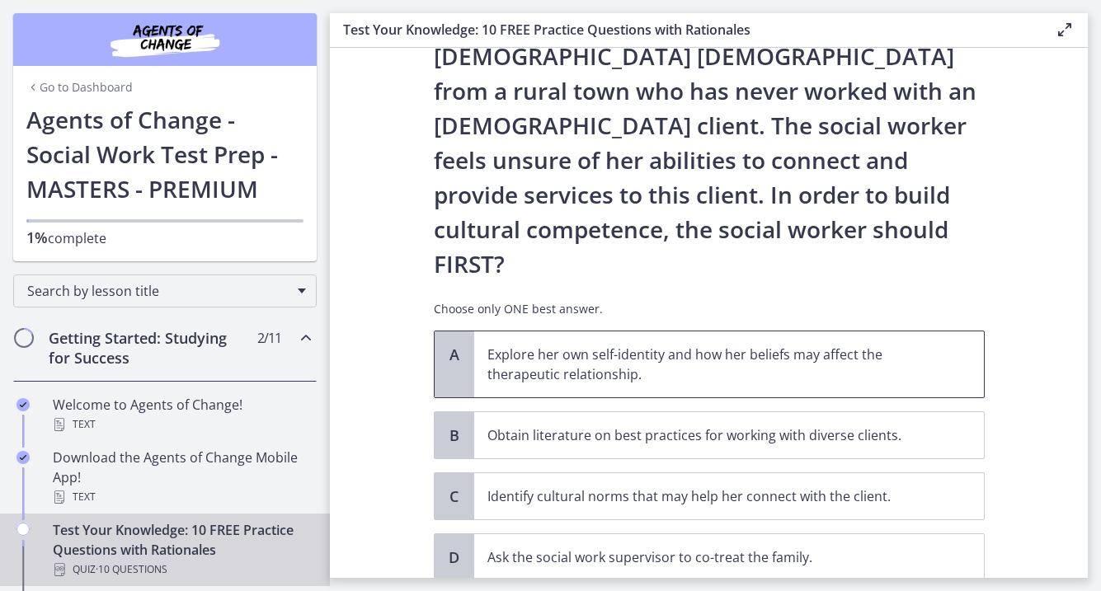
click at [747, 332] on span "Explore her own self-identity and how her beliefs may affect the therapeutic re…" at bounding box center [729, 365] width 510 height 66
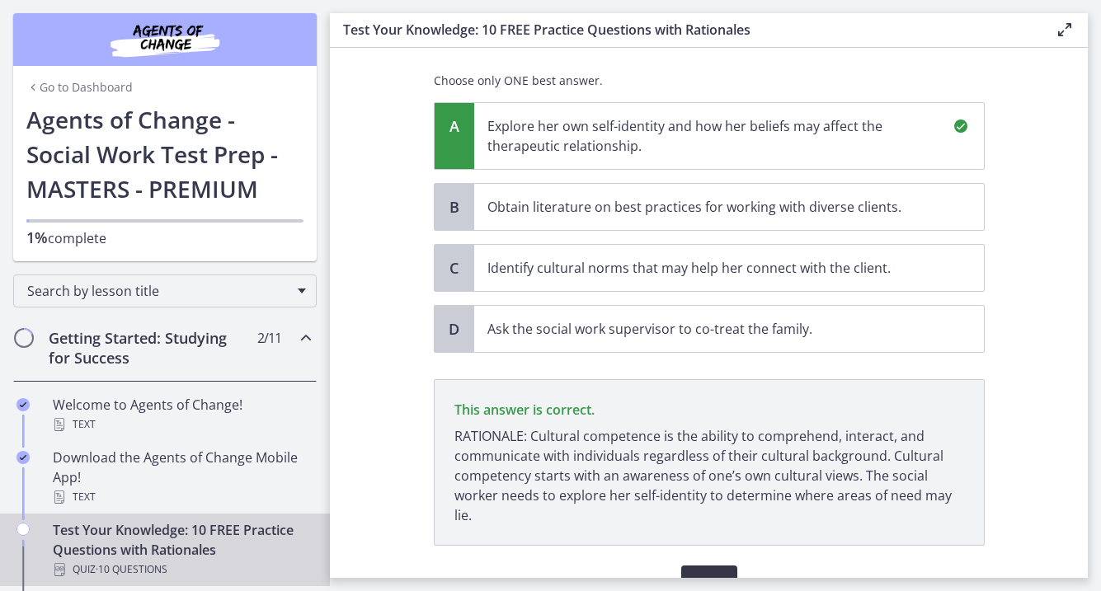
scroll to position [446, 0]
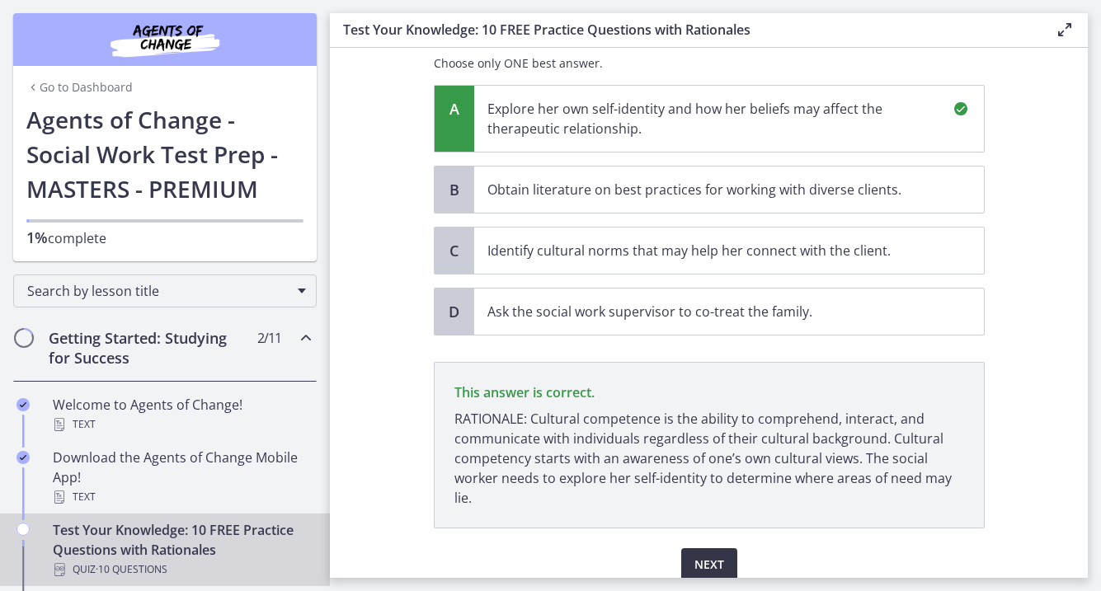
click at [700, 555] on span "Next" at bounding box center [710, 565] width 30 height 20
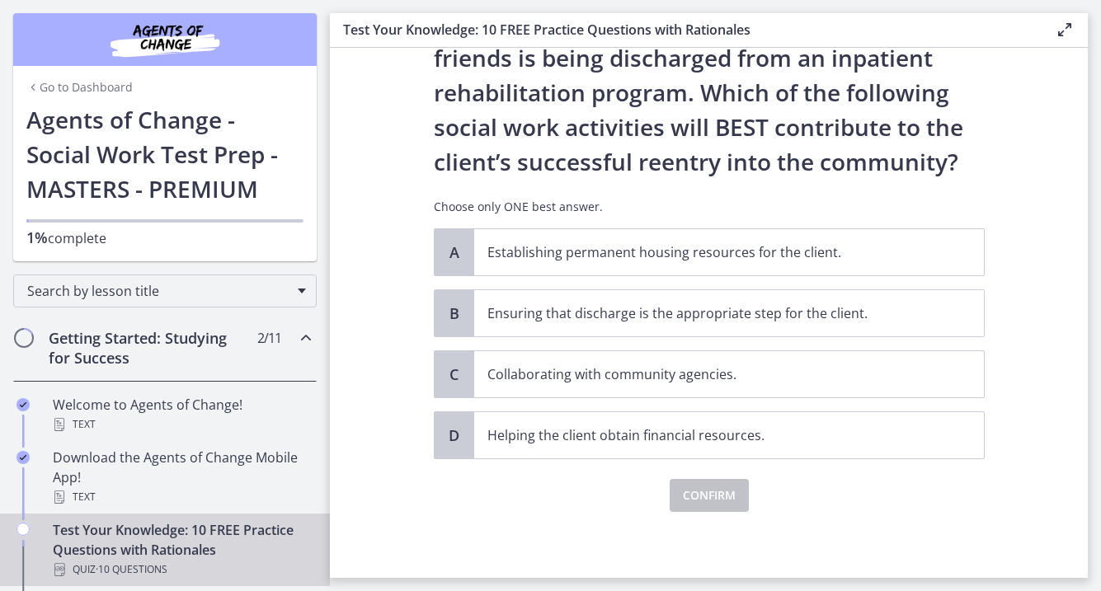
scroll to position [95, 0]
click at [674, 387] on span "Collaborating with community agencies." at bounding box center [729, 374] width 510 height 46
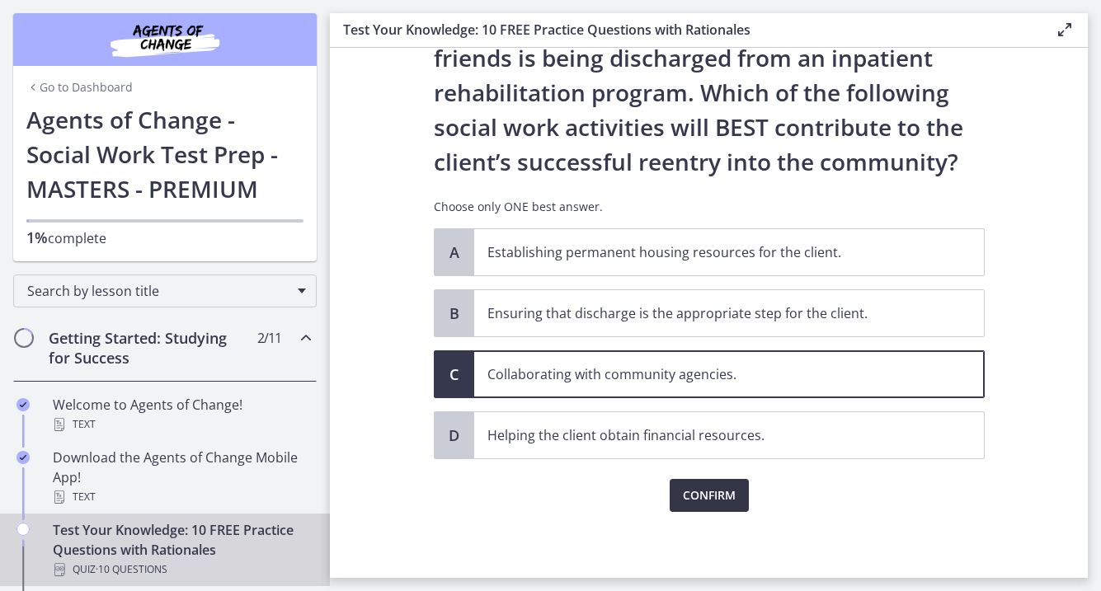
click at [693, 481] on button "Confirm" at bounding box center [709, 495] width 79 height 33
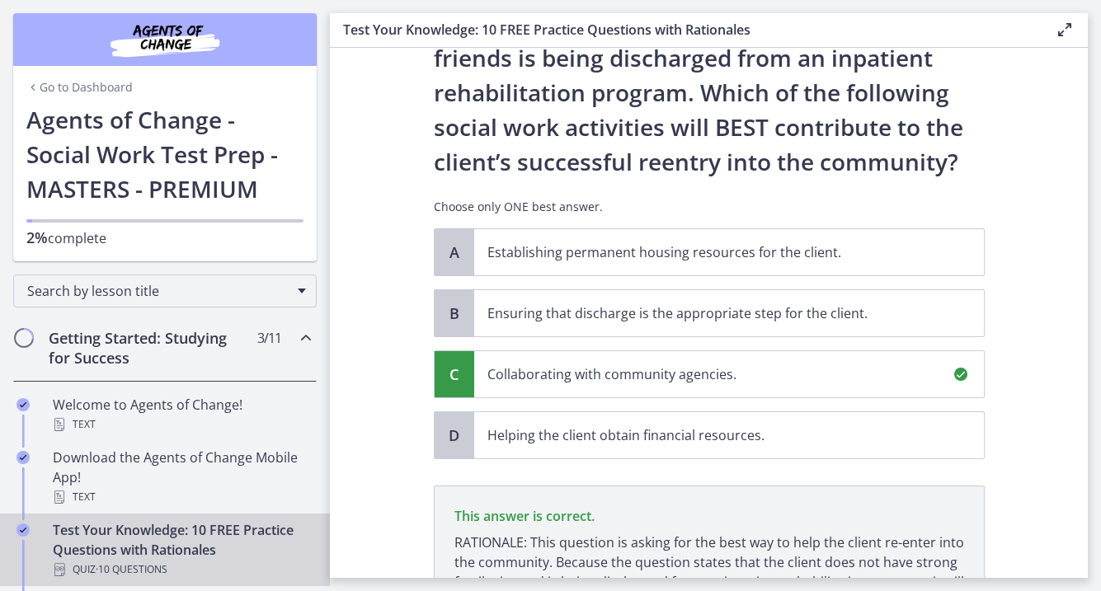
scroll to position [288, 0]
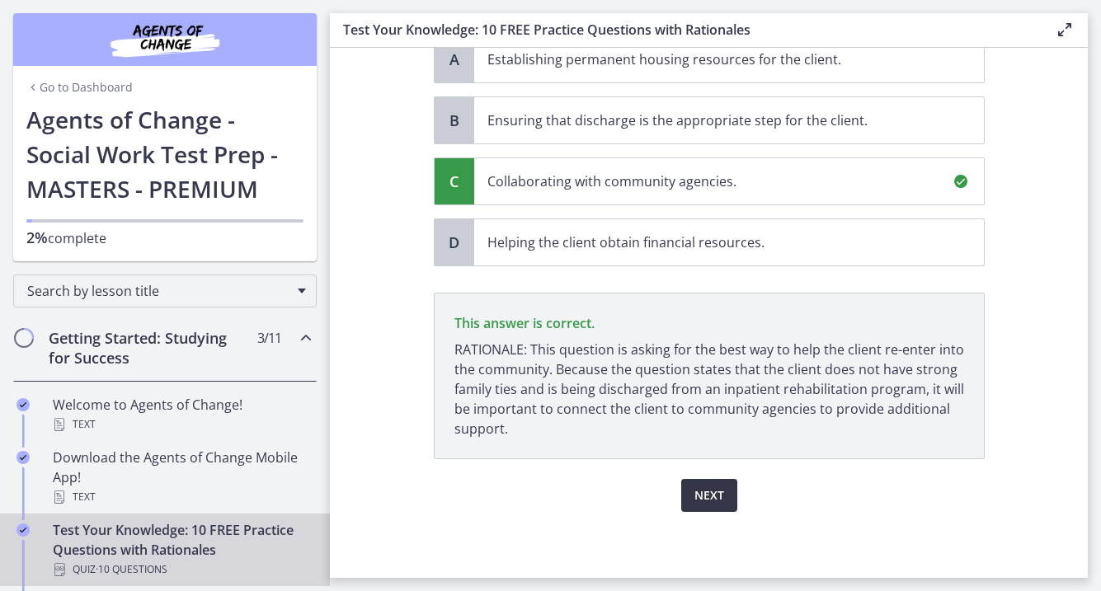
click at [709, 497] on span "Next" at bounding box center [710, 496] width 30 height 20
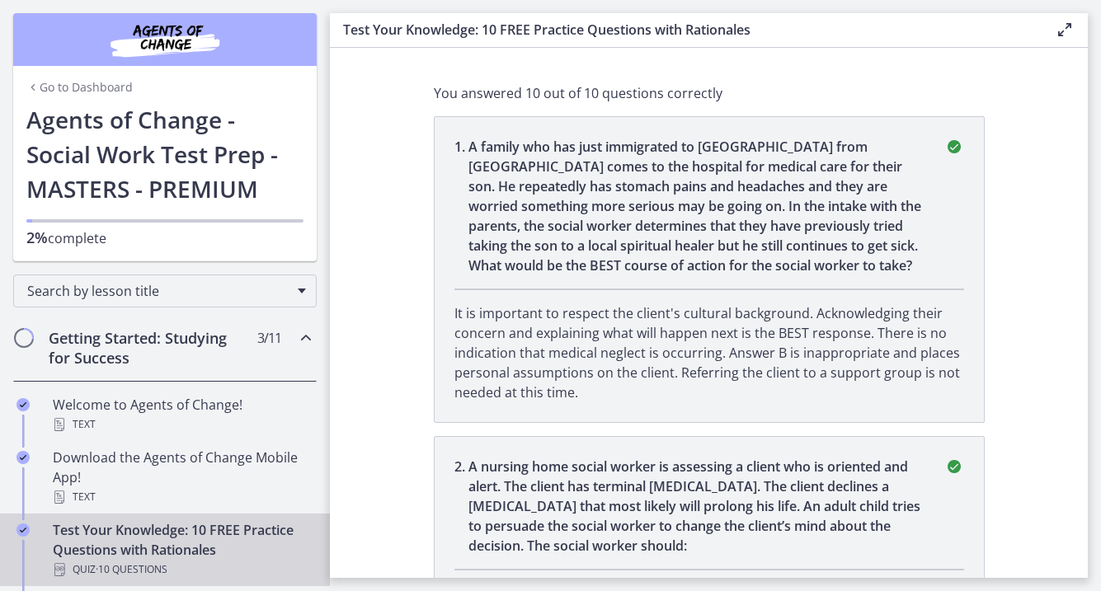
scroll to position [0, 0]
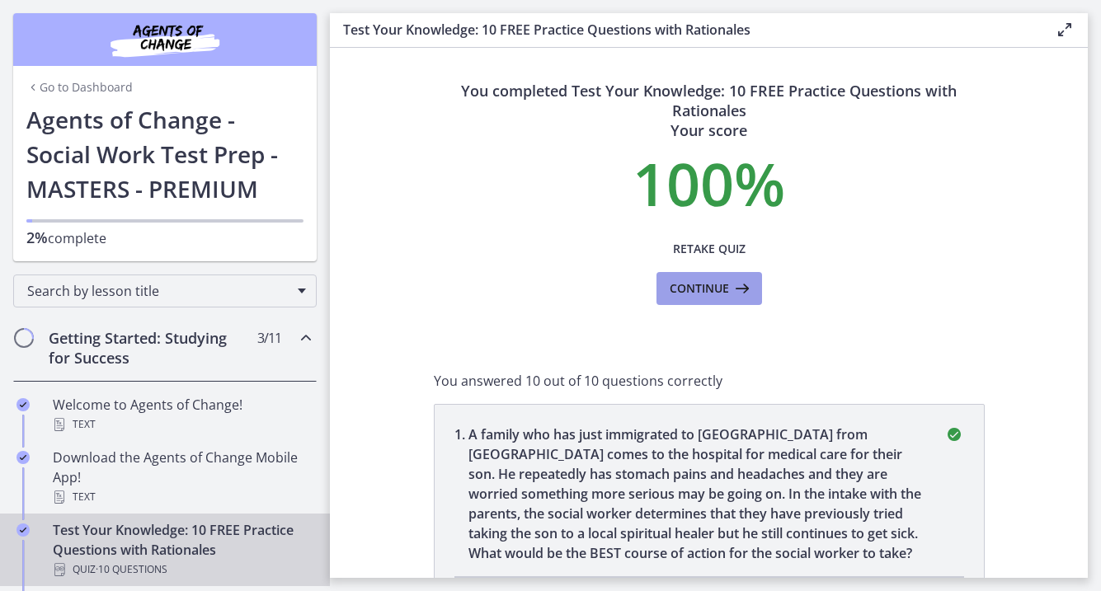
click at [719, 289] on span "Continue" at bounding box center [699, 289] width 59 height 20
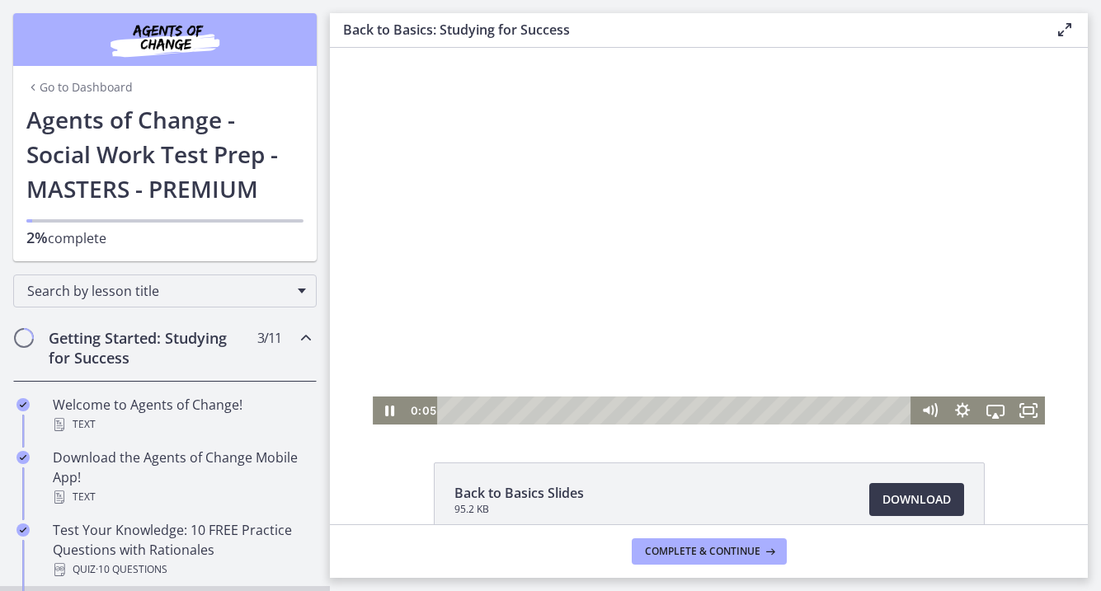
scroll to position [5, 0]
